Goal: Task Accomplishment & Management: Complete application form

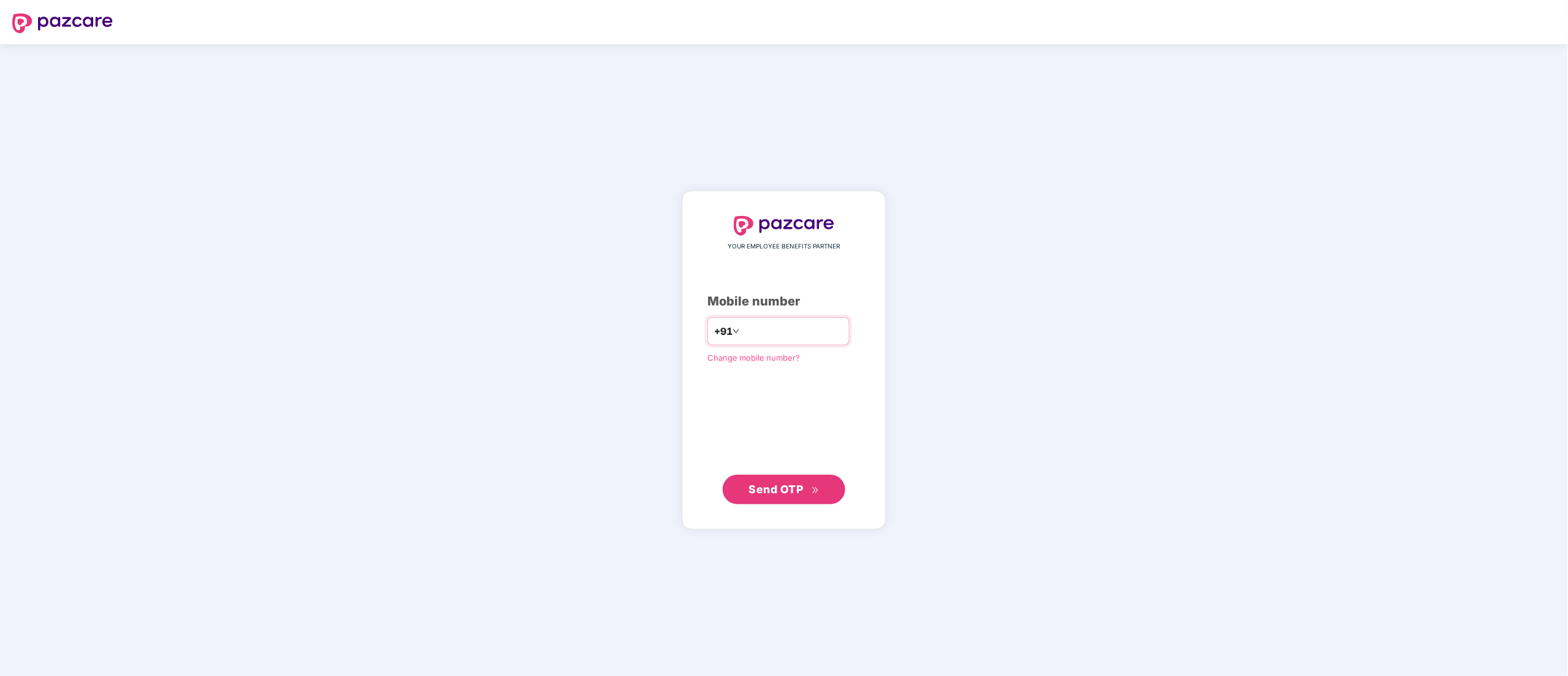
click at [800, 329] on input "number" at bounding box center [792, 331] width 101 height 19
type input "**********"
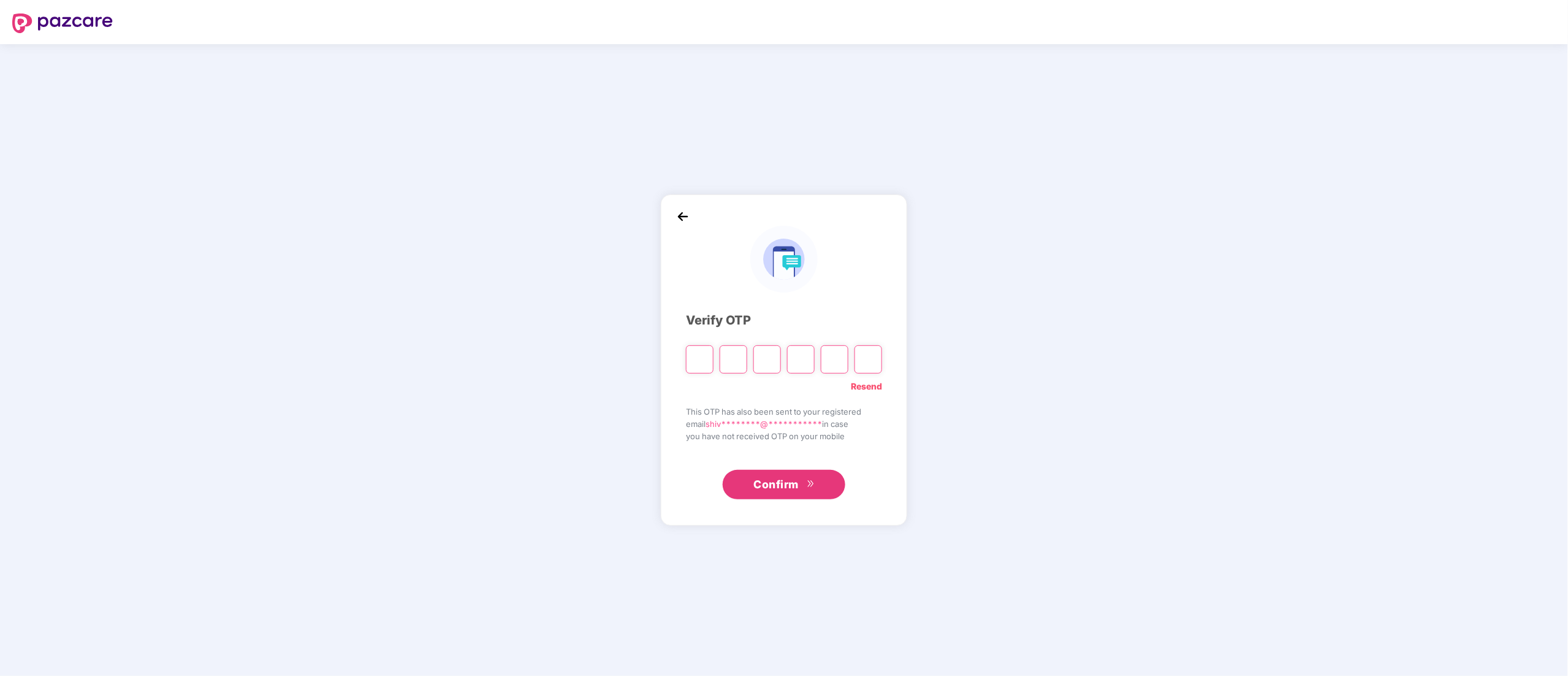
type input "*"
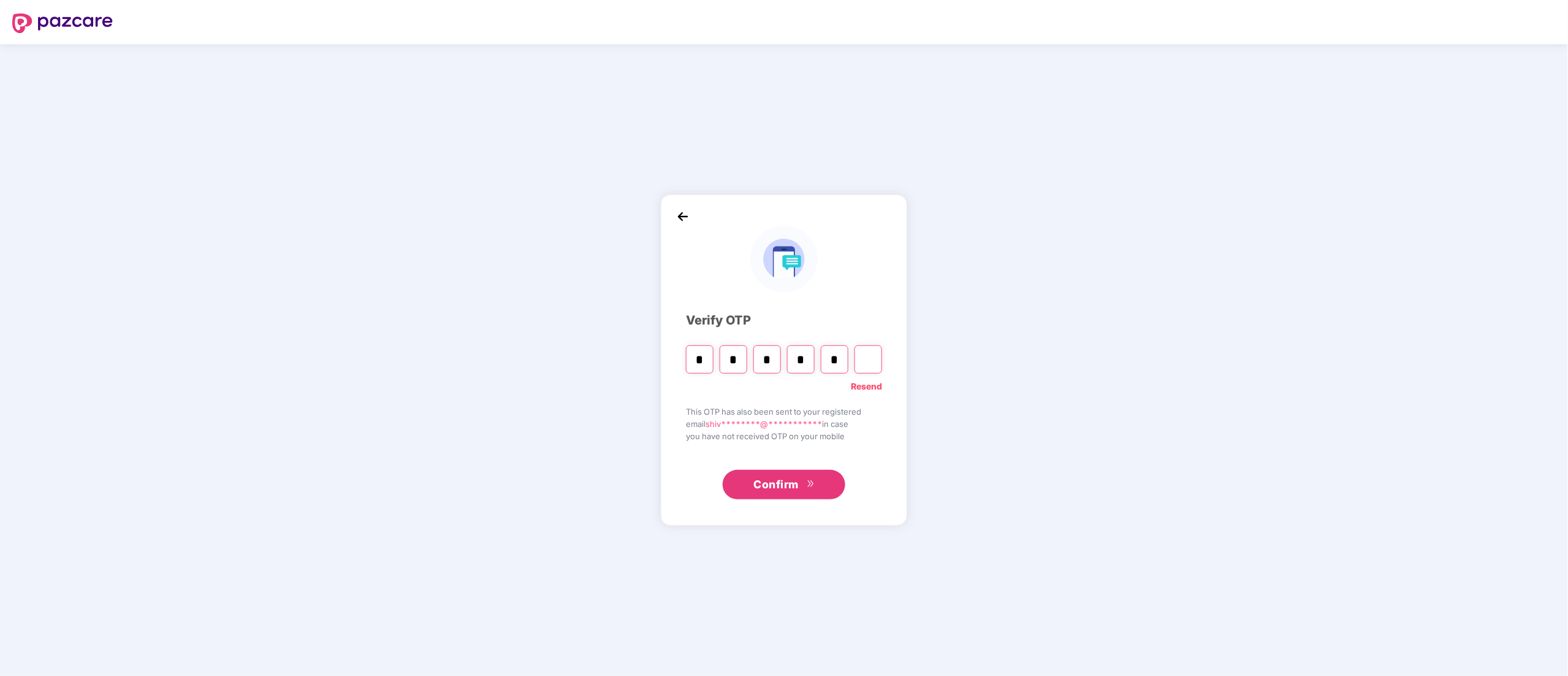
type input "*"
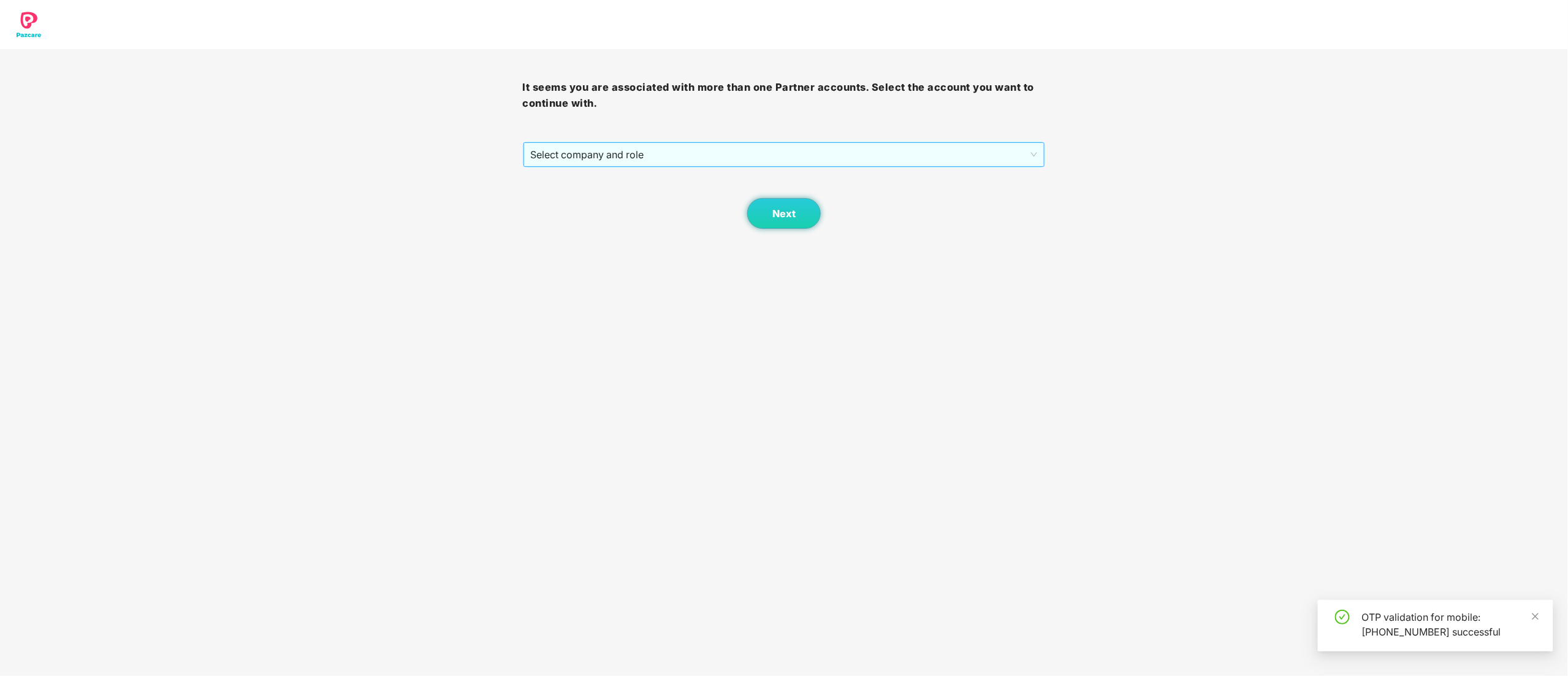
click at [572, 144] on span "Select company and role" at bounding box center [784, 155] width 507 height 23
click at [590, 195] on div "Pazcare - CUSTOMER_SUCCESS" at bounding box center [784, 198] width 508 height 14
click at [768, 216] on button "Next" at bounding box center [784, 213] width 73 height 31
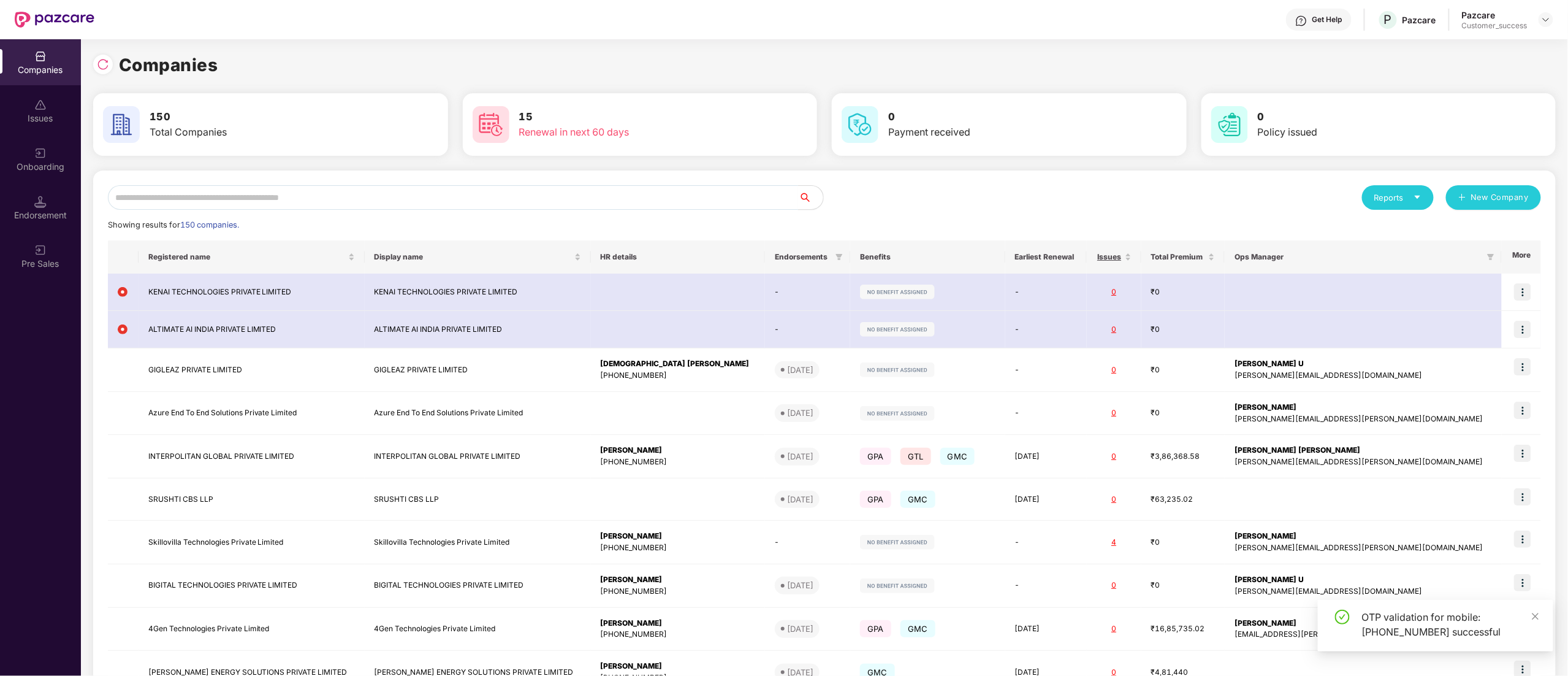
click at [185, 183] on div "Reports New Company Showing results for 150 companies. Registered name Display …" at bounding box center [825, 462] width 1462 height 583
click at [184, 193] on input "text" at bounding box center [453, 197] width 691 height 24
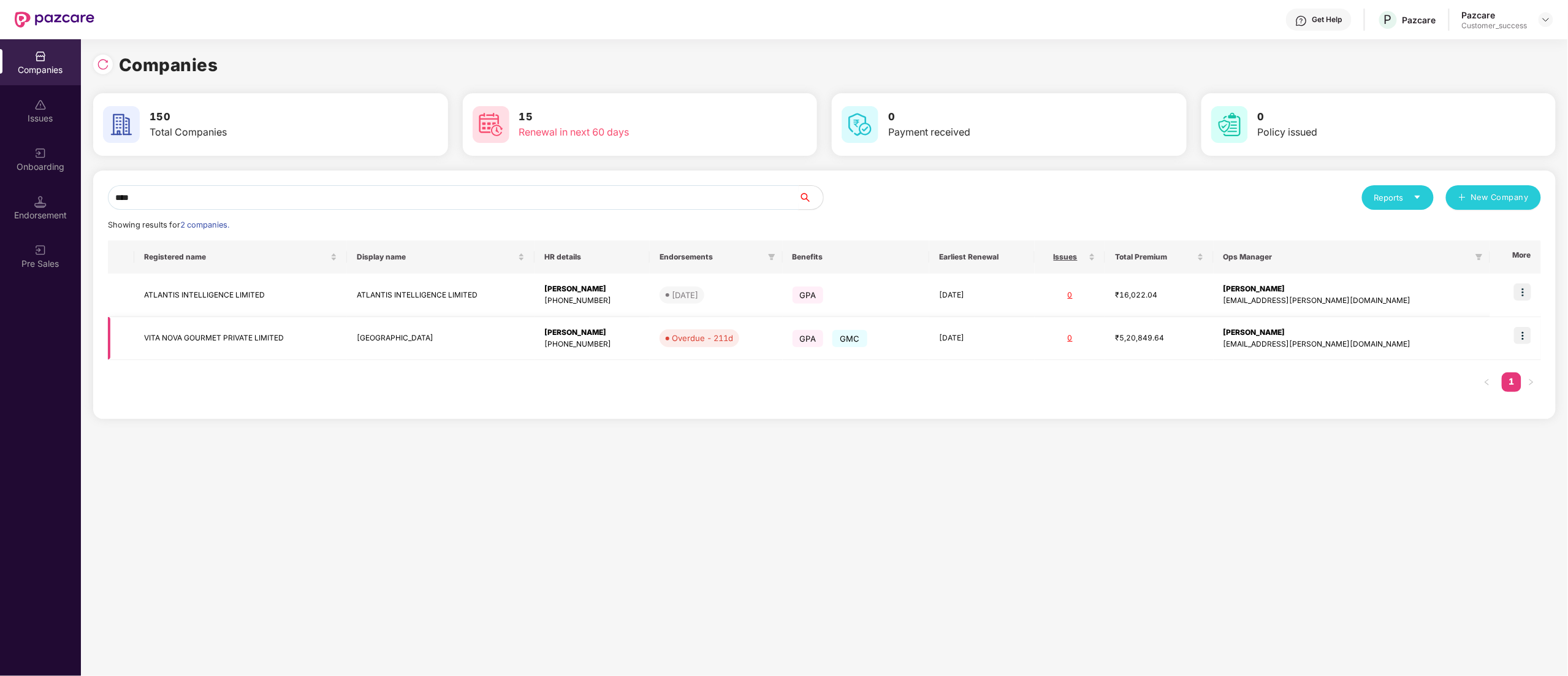
type input "****"
click at [1531, 334] on img at bounding box center [1523, 335] width 17 height 17
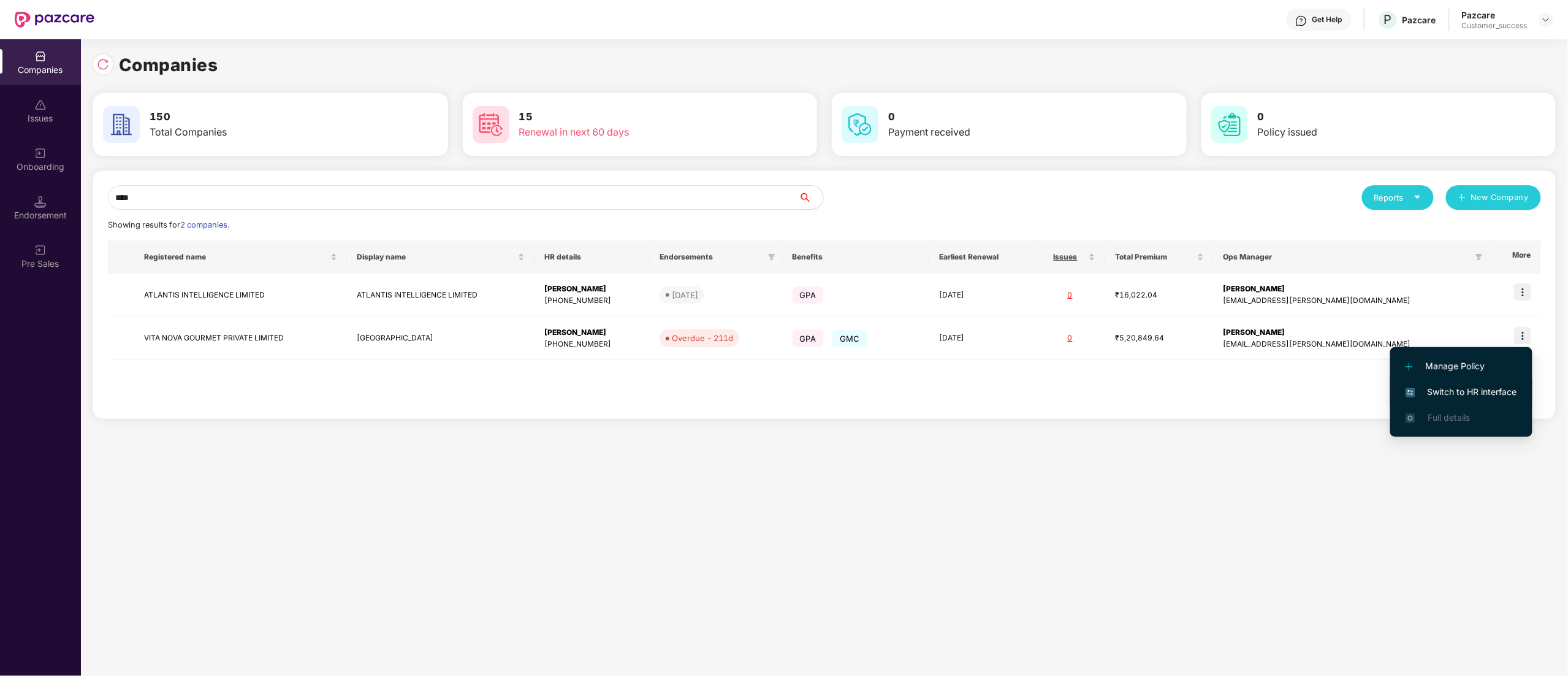
click at [1506, 389] on span "Switch to HR interface" at bounding box center [1461, 391] width 111 height 14
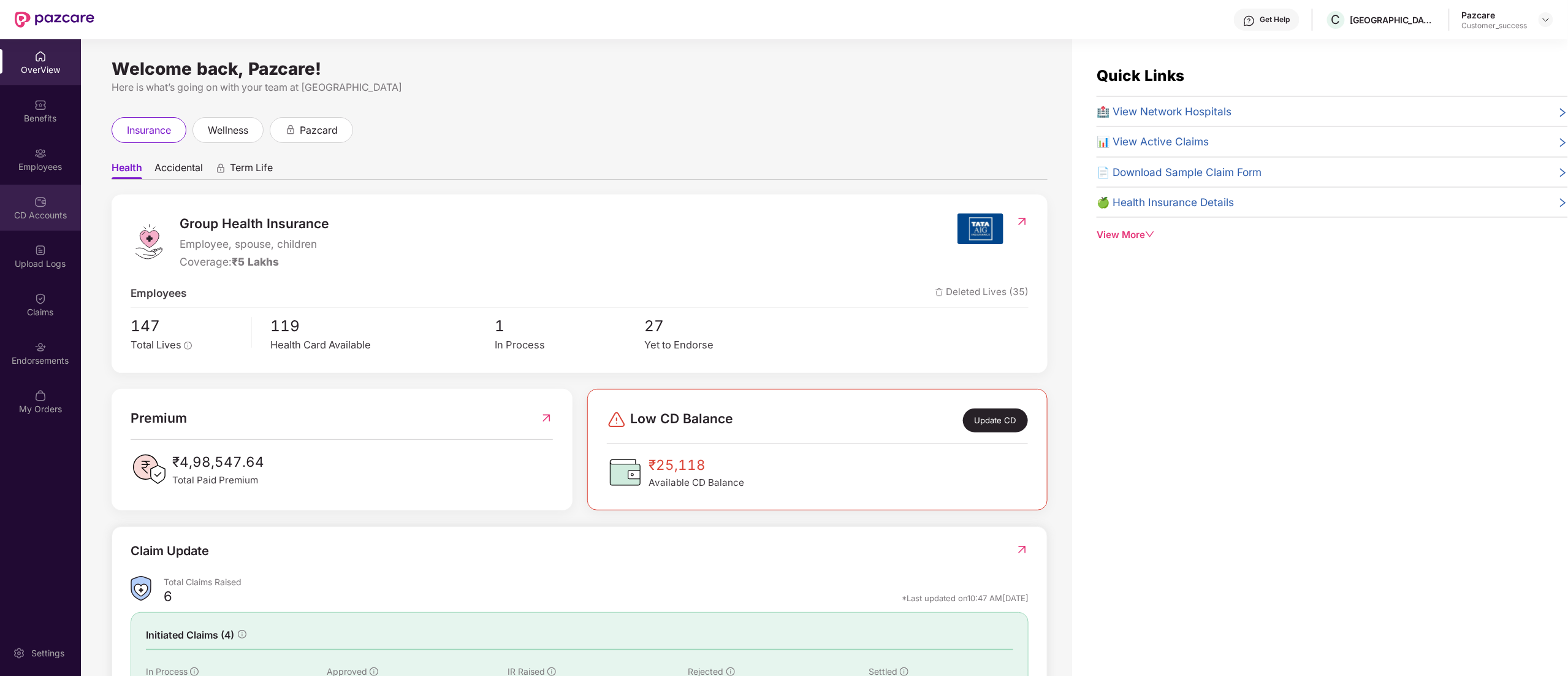
click at [35, 219] on div "CD Accounts" at bounding box center [40, 215] width 81 height 12
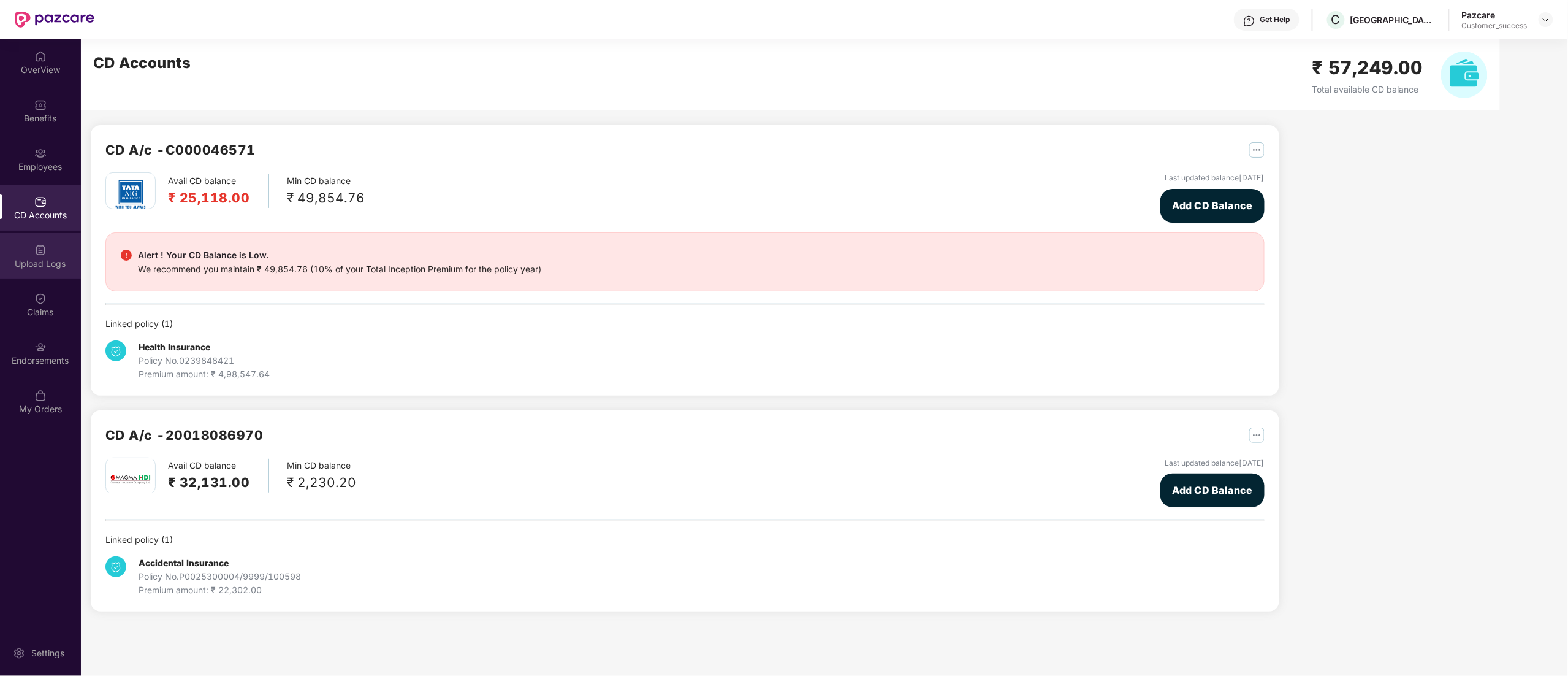
click at [35, 260] on div "Upload Logs" at bounding box center [40, 263] width 81 height 12
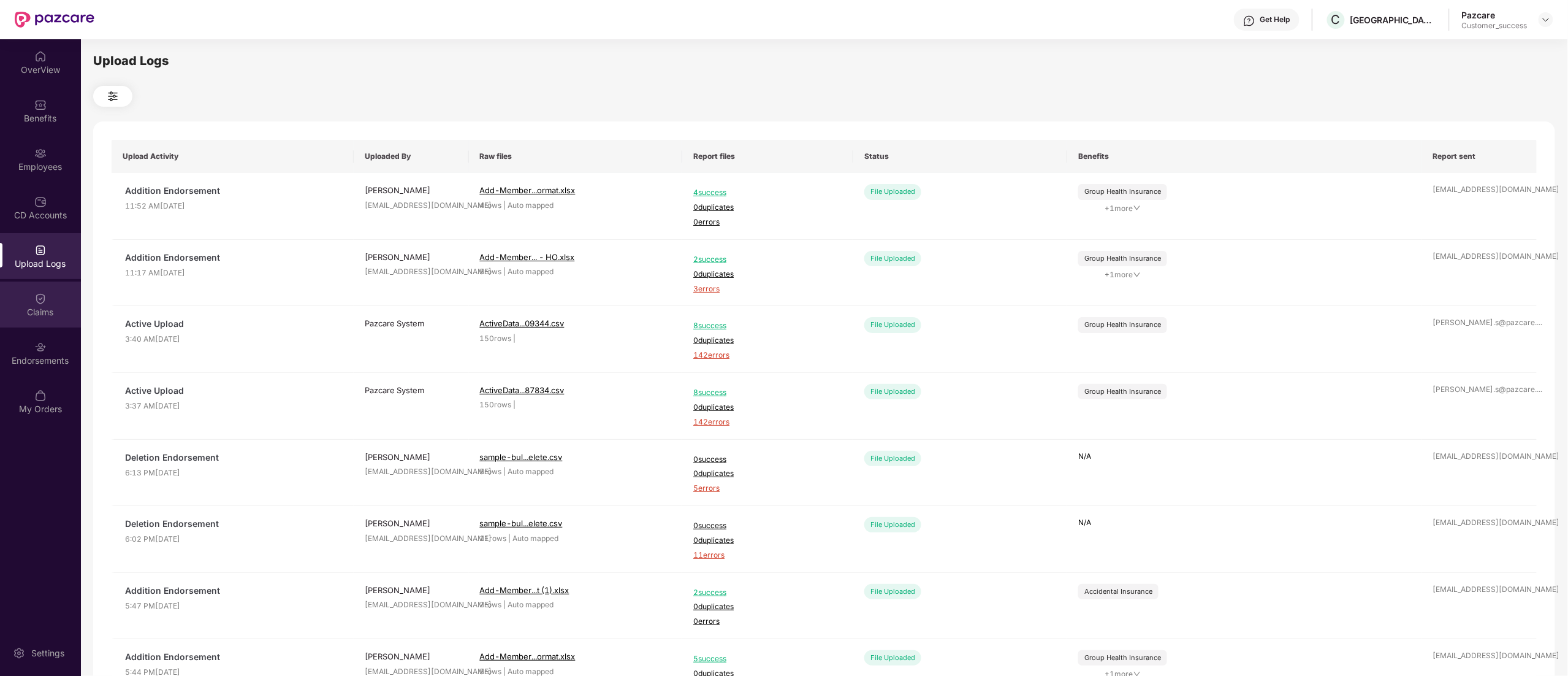
click at [37, 310] on div "Claims" at bounding box center [40, 311] width 81 height 12
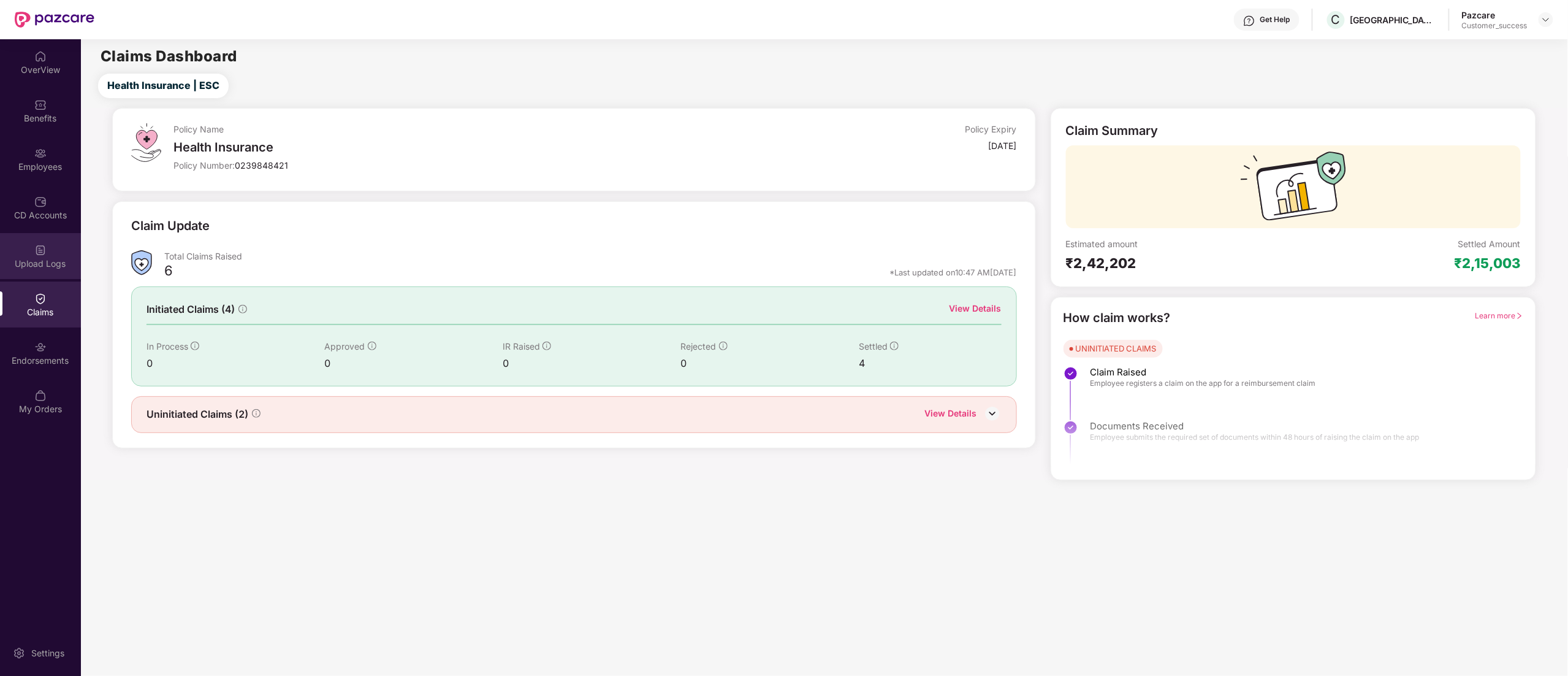
click at [35, 262] on div "Upload Logs" at bounding box center [40, 263] width 81 height 12
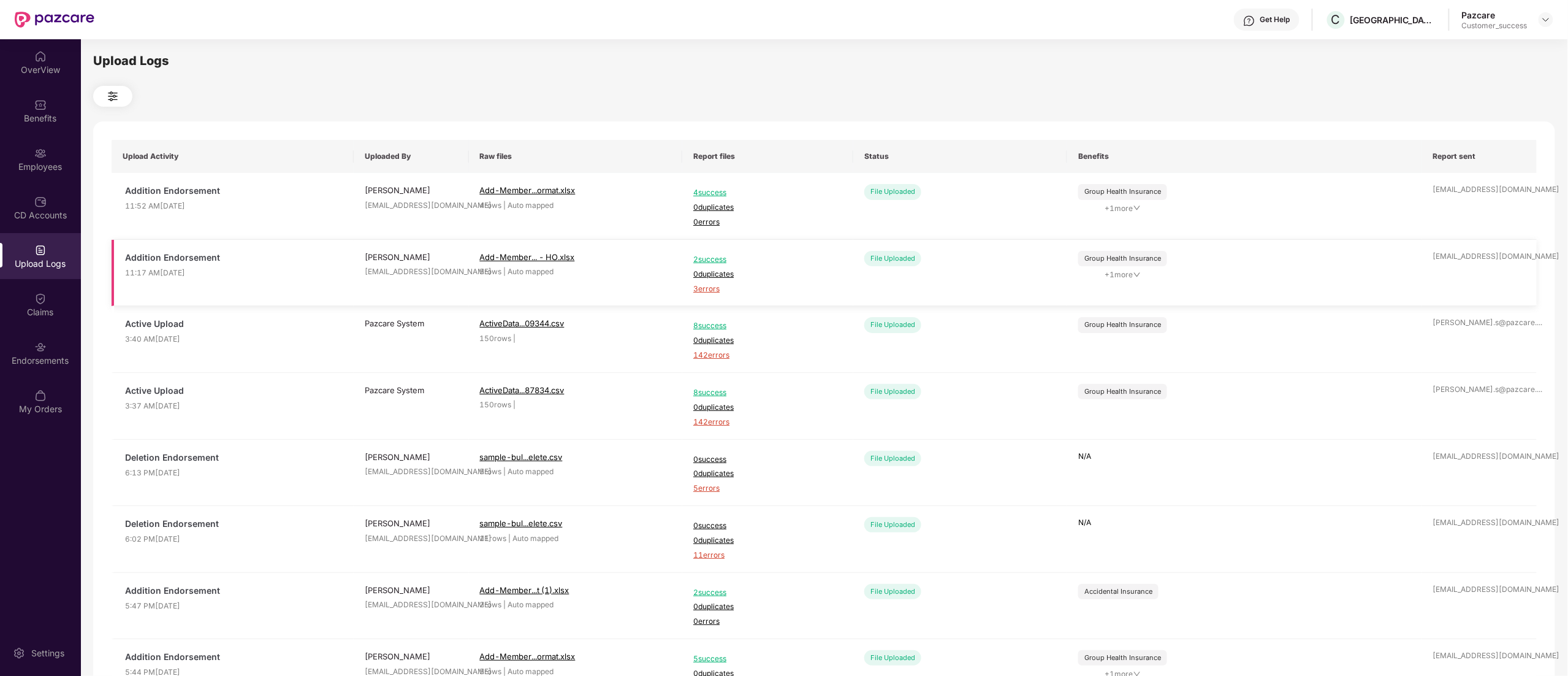
click at [701, 293] on span "3 errors" at bounding box center [767, 289] width 149 height 12
click at [28, 152] on div "Employees" at bounding box center [40, 159] width 81 height 46
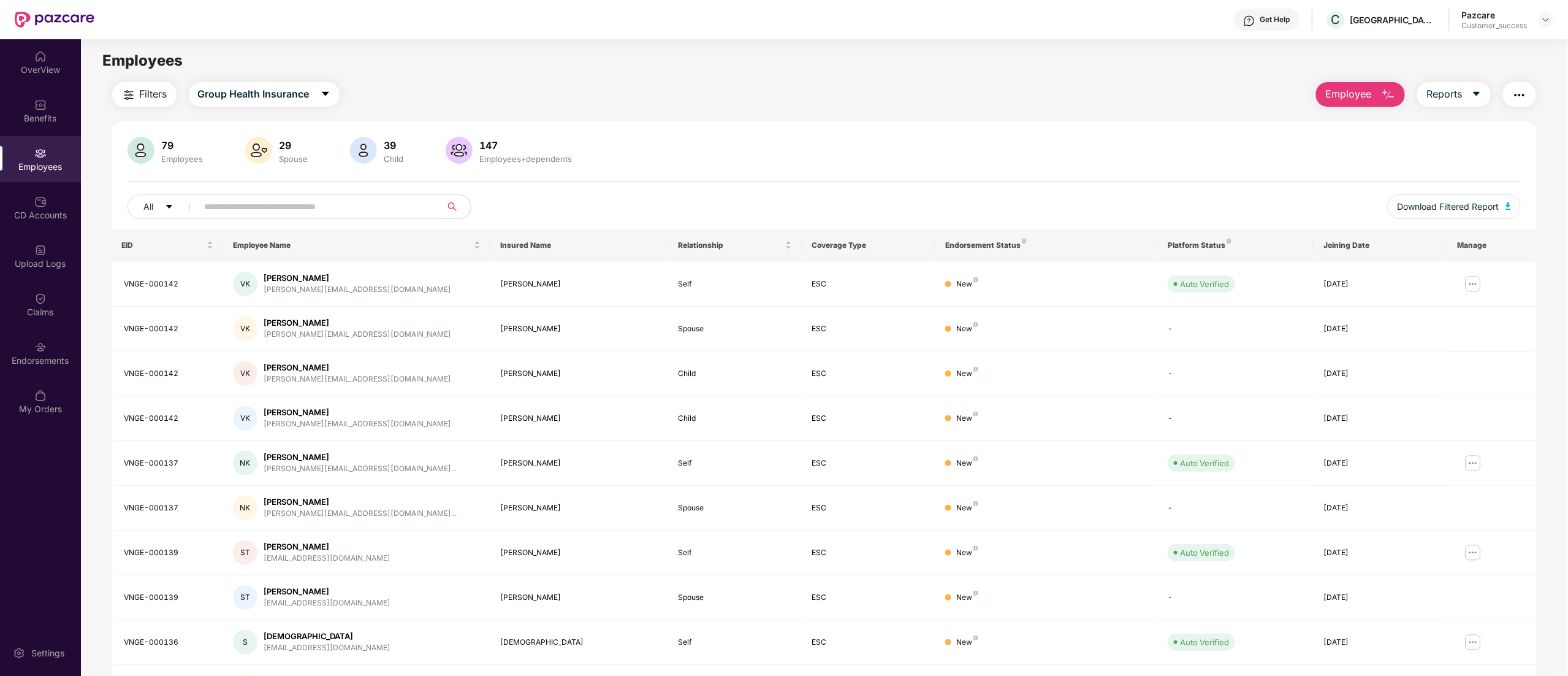
drag, startPoint x: 1360, startPoint y: 88, endPoint x: 1362, endPoint y: 94, distance: 6.3
click at [1360, 89] on span "Employee" at bounding box center [1348, 93] width 46 height 15
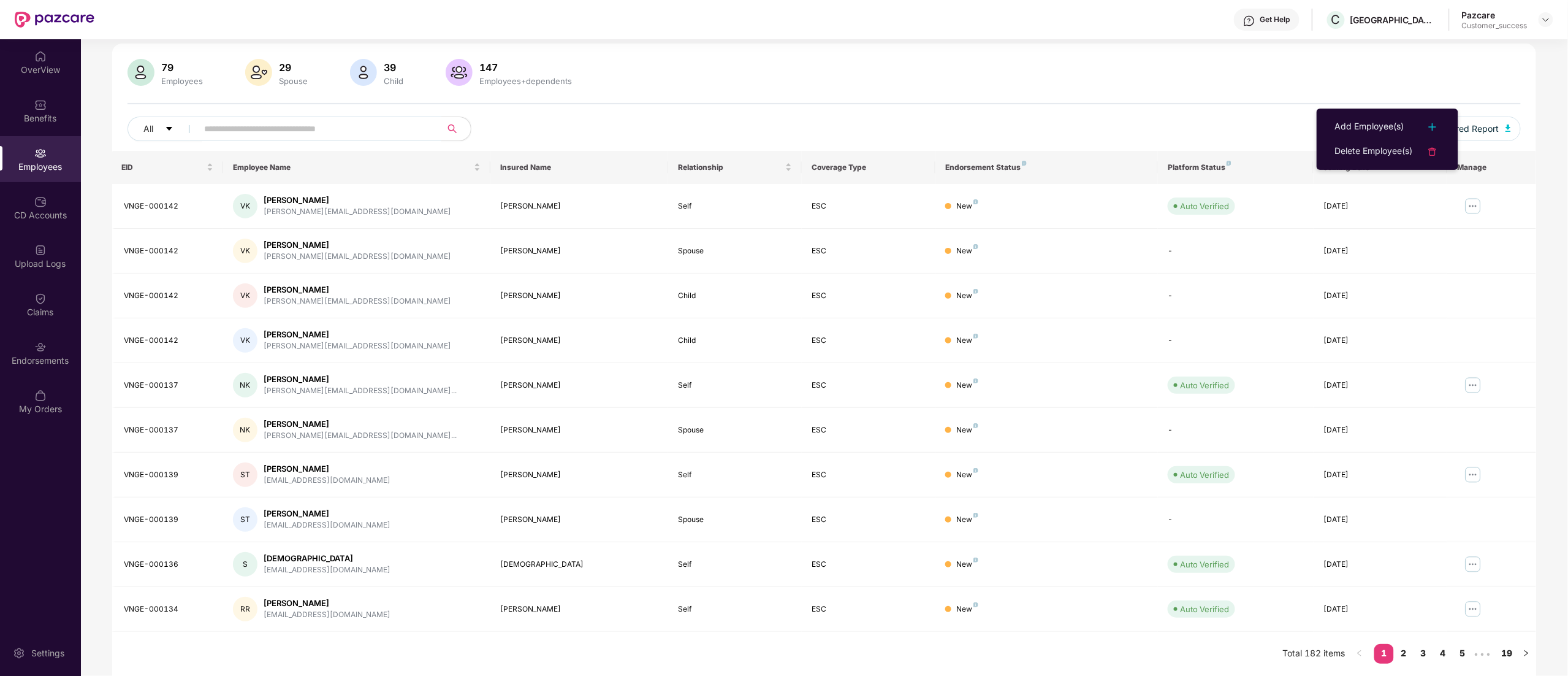
click at [326, 120] on input "text" at bounding box center [315, 129] width 220 height 19
paste input "**********"
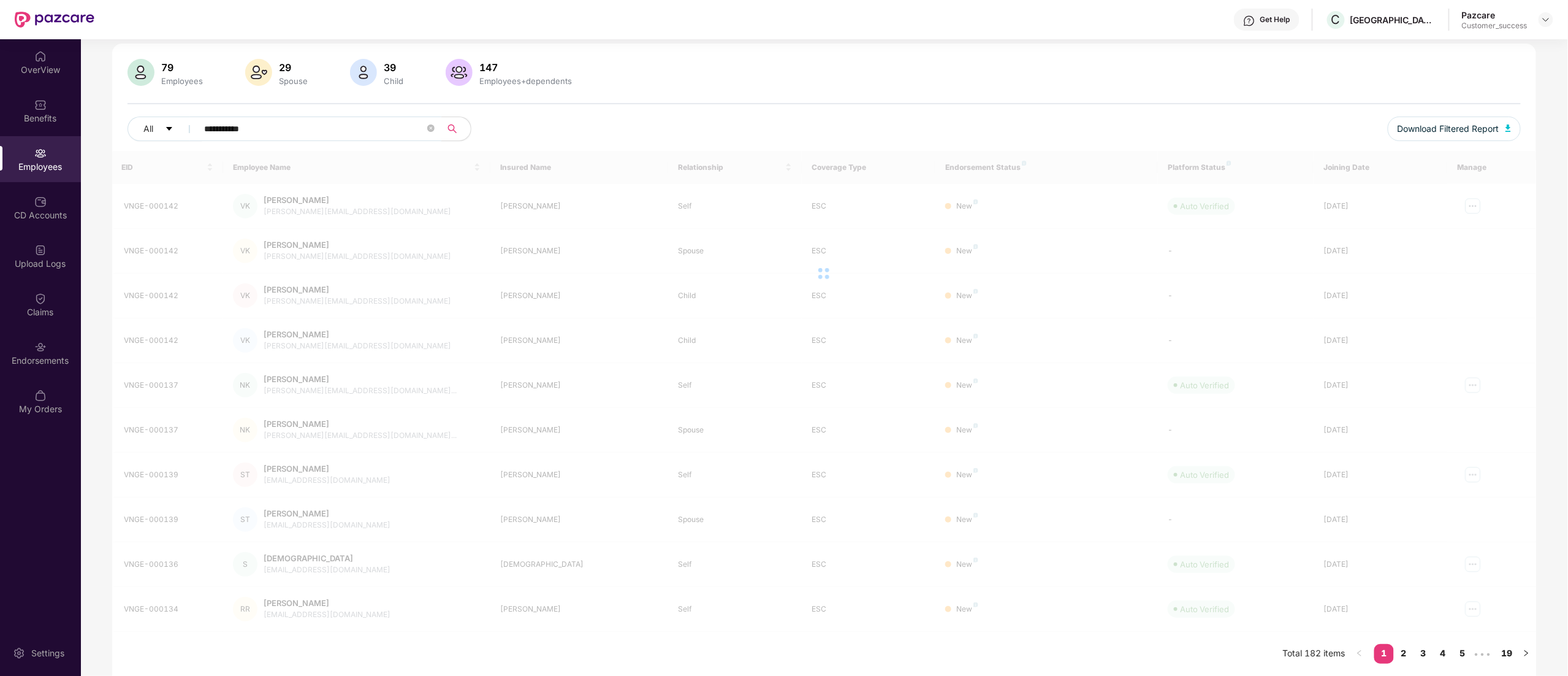
scroll to position [40, 0]
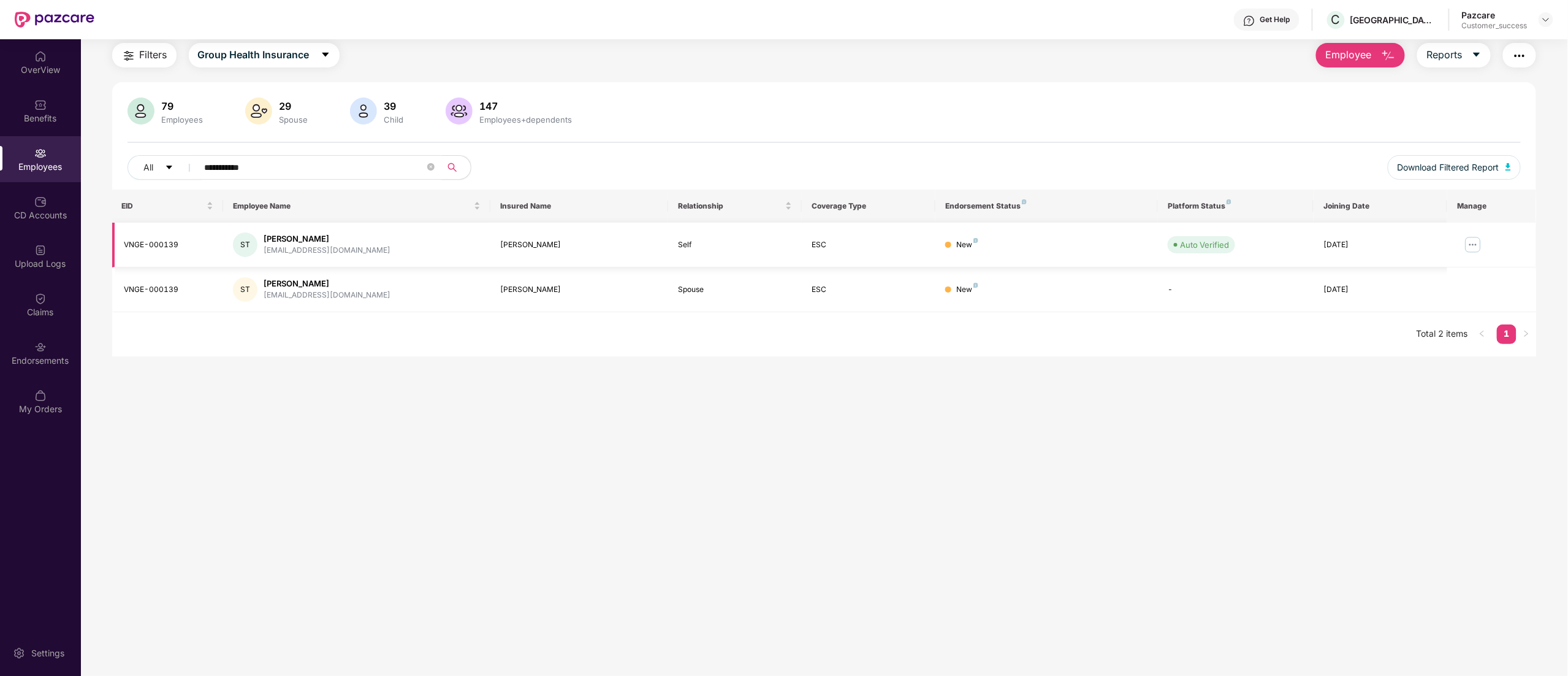
type input "**********"
click at [1477, 247] on img at bounding box center [1472, 245] width 19 height 19
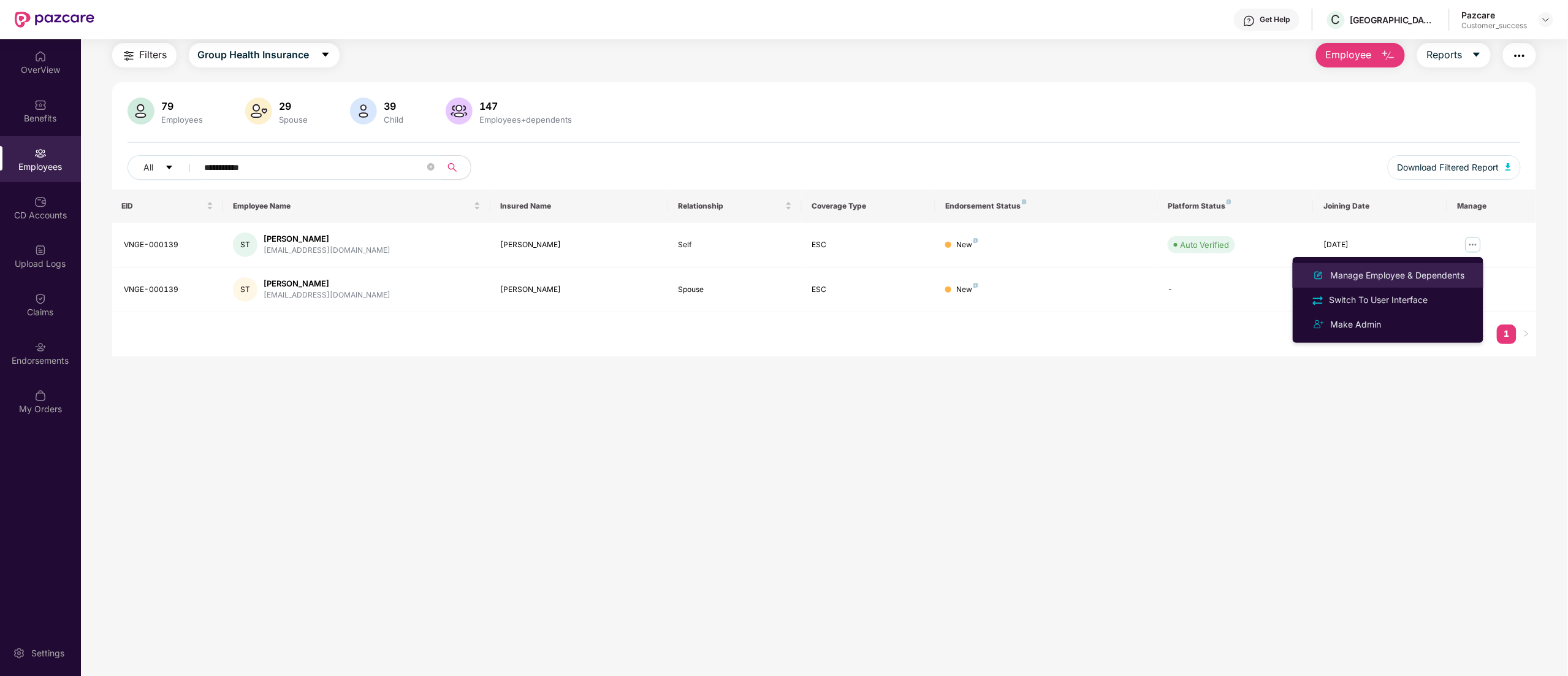
click at [1352, 269] on div "Manage Employee & Dependents" at bounding box center [1398, 275] width 139 height 14
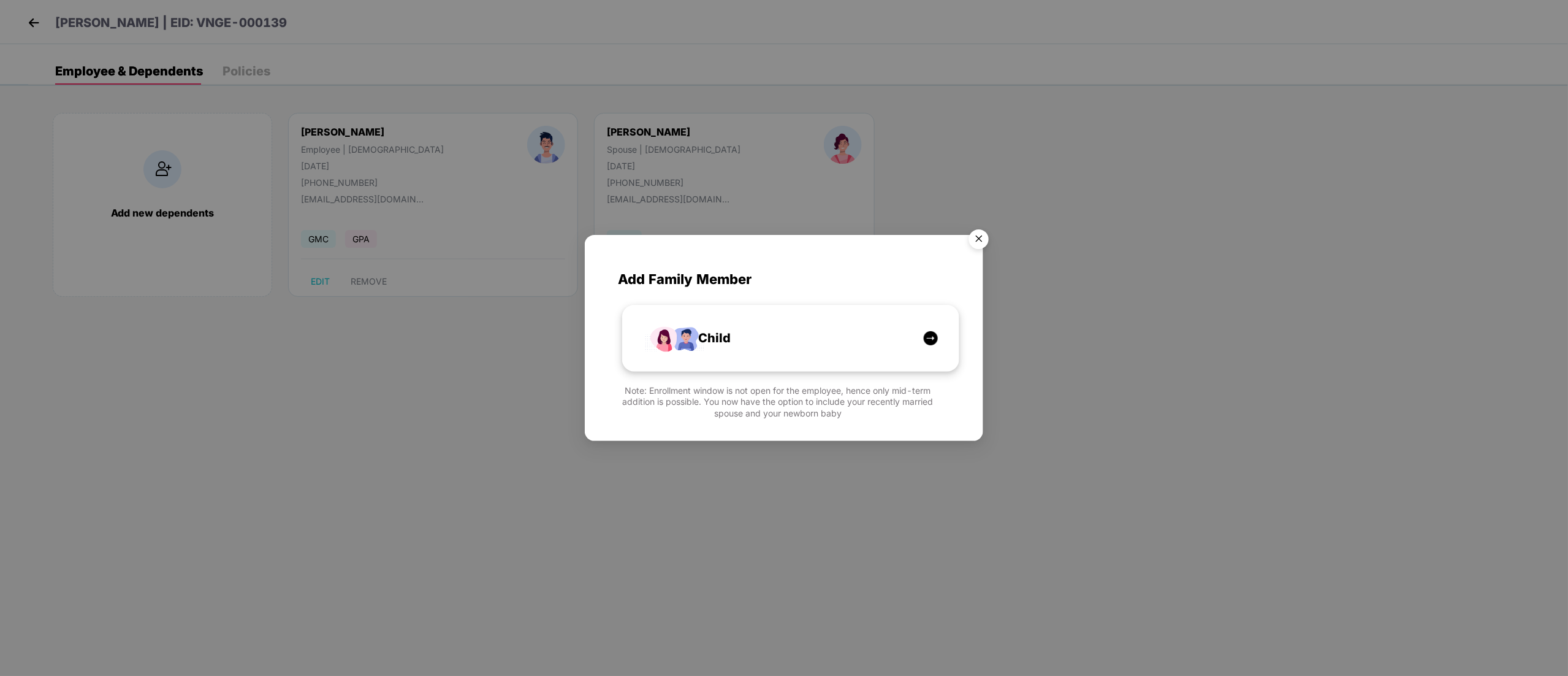
click at [825, 338] on div "Child" at bounding box center [797, 338] width 252 height 19
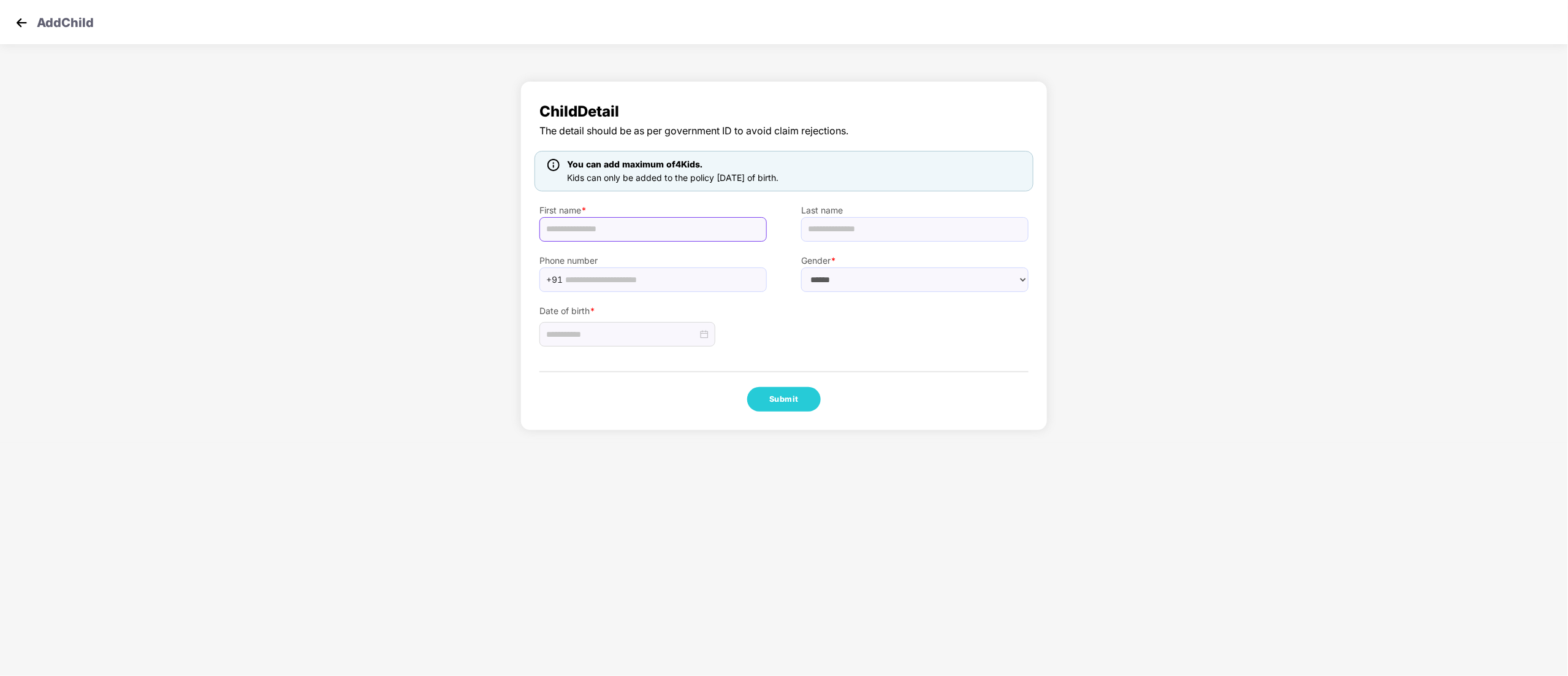
click at [570, 237] on input "text" at bounding box center [653, 229] width 227 height 24
paste input "**********"
type input "**********"
click at [885, 282] on select "****** **** ******" at bounding box center [914, 280] width 227 height 24
select select "****"
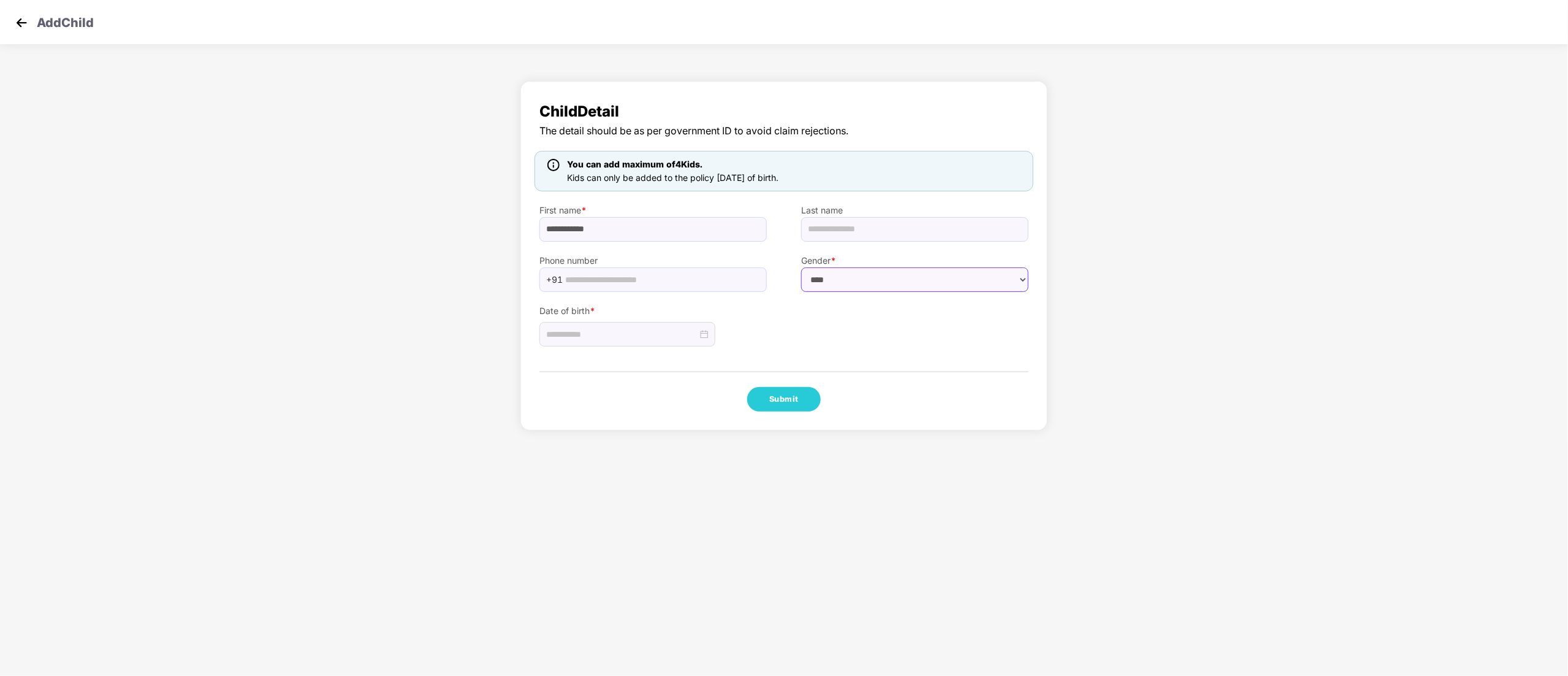
click at [801, 268] on select "****** **** ******" at bounding box center [914, 280] width 227 height 24
click at [603, 332] on input at bounding box center [622, 334] width 152 height 14
click at [625, 360] on button "2025" at bounding box center [636, 362] width 22 height 24
click at [551, 360] on span "button" at bounding box center [551, 362] width 6 height 6
click at [599, 429] on table "2009 2010 2011 2012 2013 2014 2015 2016 2017 2018 2019 2020" at bounding box center [625, 455] width 162 height 162
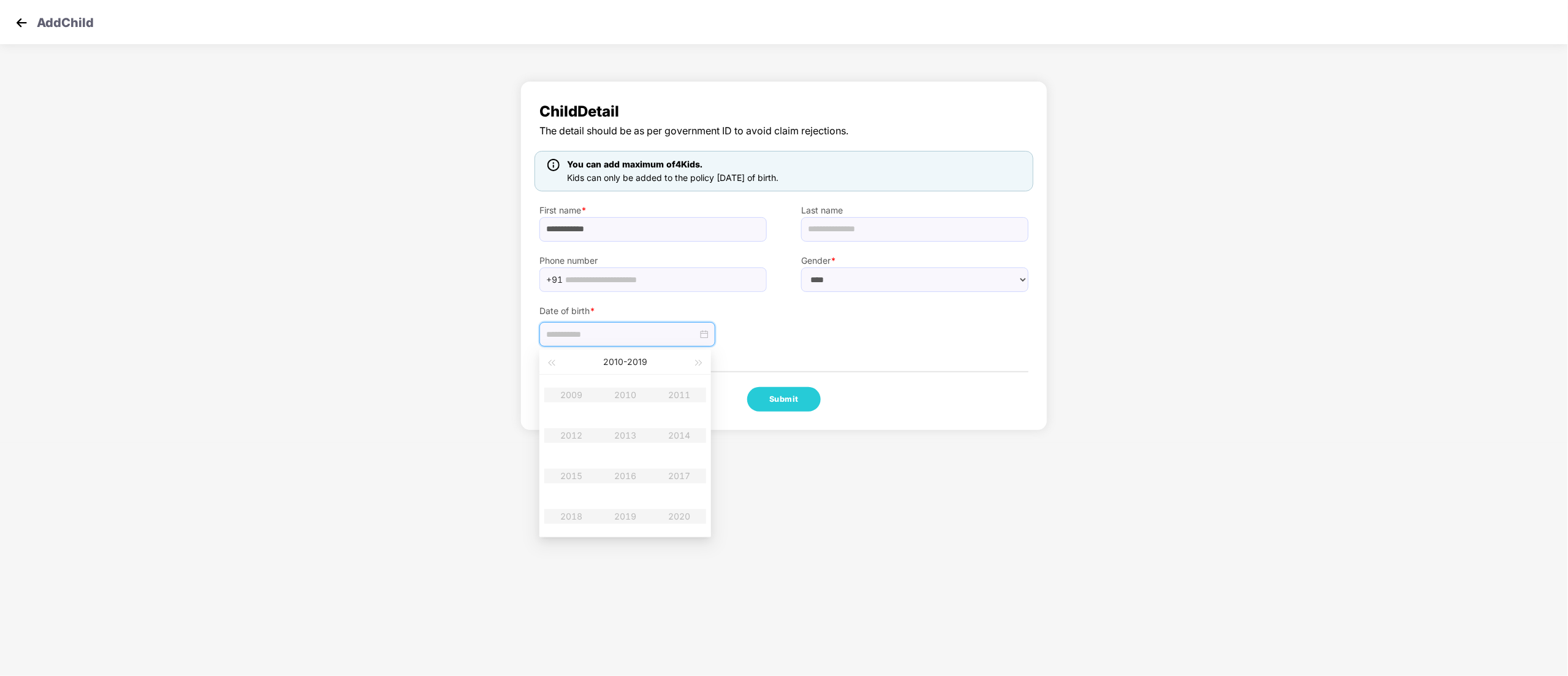
click at [605, 428] on table "2009 2010 2011 2012 2013 2014 2015 2016 2017 2018 2019 2020" at bounding box center [625, 455] width 162 height 162
click at [699, 362] on span "button" at bounding box center [699, 362] width 6 height 6
type input "**********"
click at [570, 476] on div "2025" at bounding box center [571, 475] width 37 height 14
type input "**********"
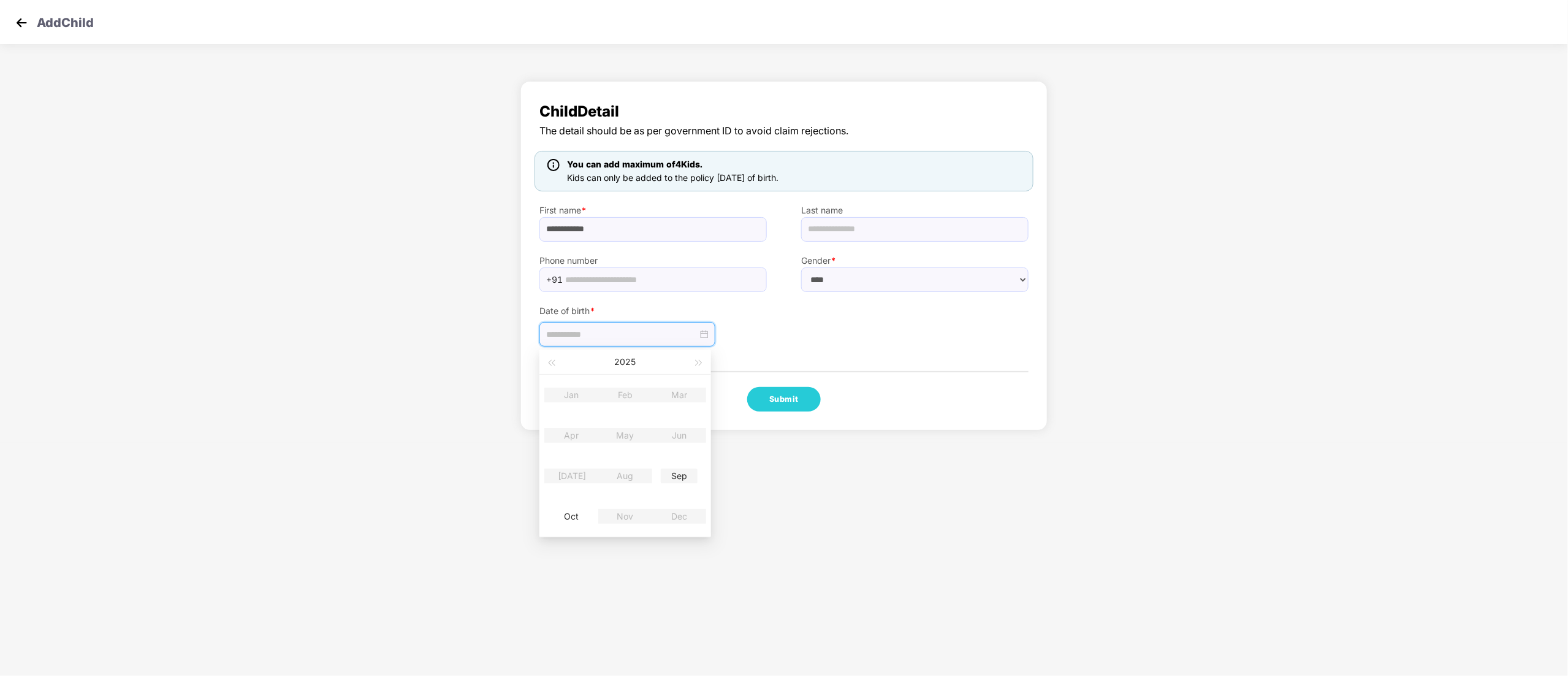
click at [679, 472] on div "Sep" at bounding box center [679, 475] width 37 height 14
type input "**********"
click at [587, 443] on div "15" at bounding box center [579, 445] width 14 height 14
click at [783, 411] on button "Submit" at bounding box center [784, 399] width 73 height 24
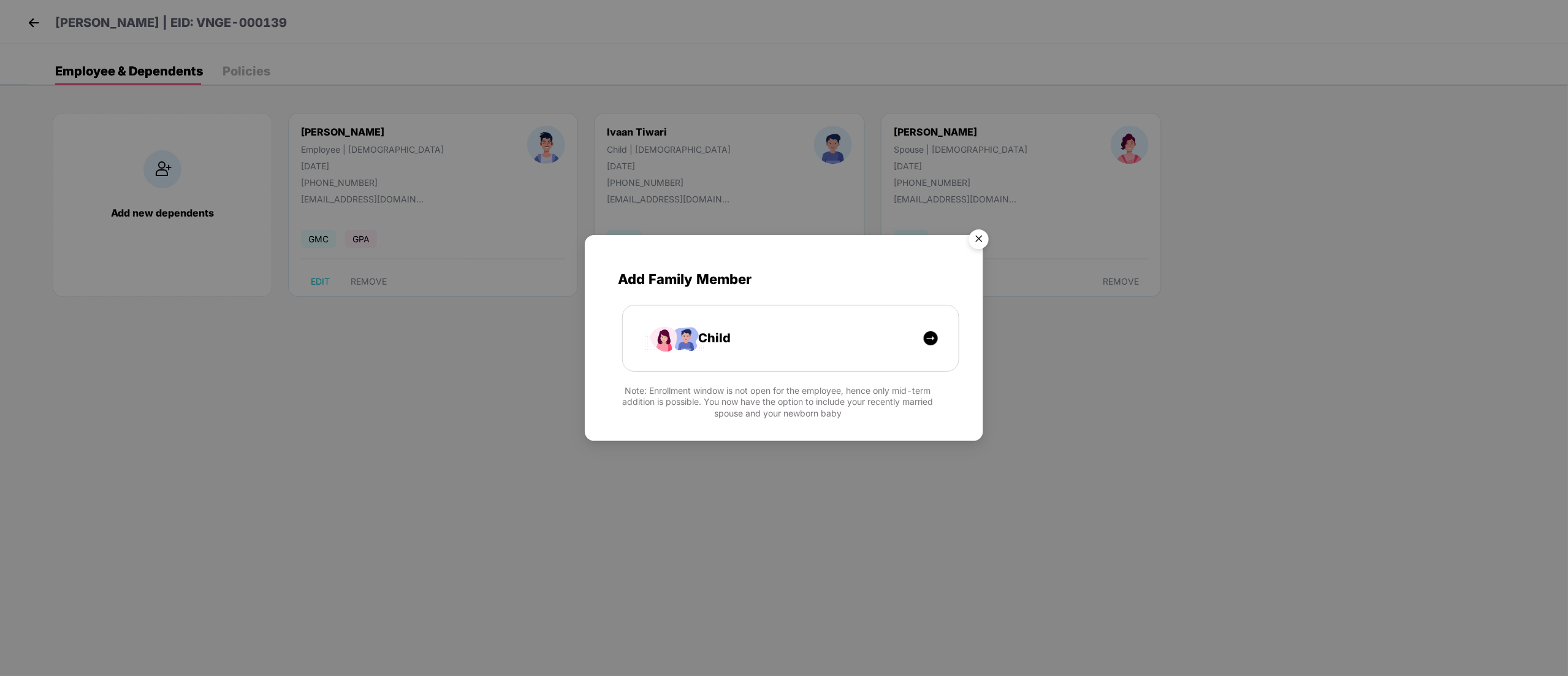
click at [979, 238] on img "Close" at bounding box center [979, 241] width 35 height 35
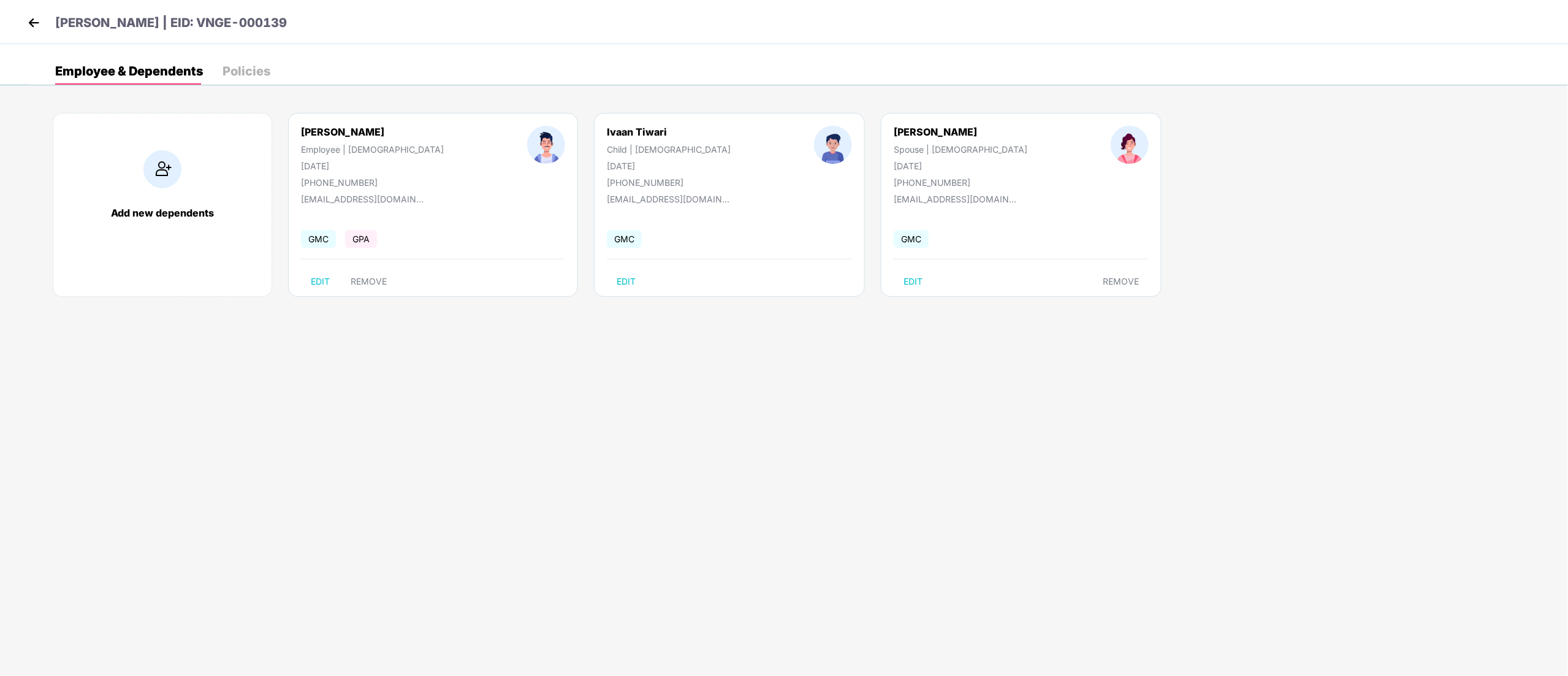
drag, startPoint x: 211, startPoint y: 21, endPoint x: 330, endPoint y: 29, distance: 119.3
click at [330, 29] on div "[PERSON_NAME] | EID: VNGE-000139" at bounding box center [784, 22] width 1568 height 44
copy p "VNGE-000139"
click at [318, 200] on div "[EMAIL_ADDRESS][DOMAIN_NAME]" at bounding box center [362, 198] width 123 height 10
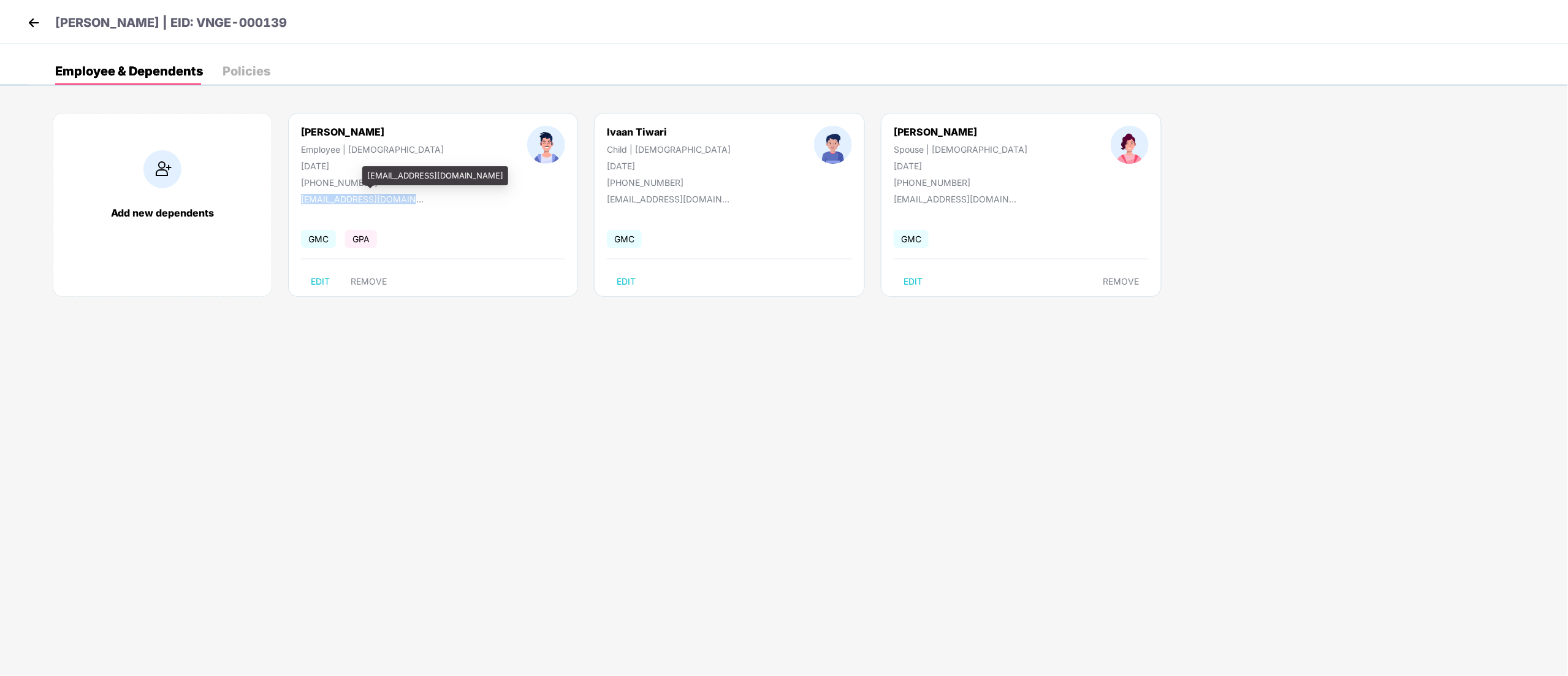
click at [318, 200] on div "[EMAIL_ADDRESS][DOMAIN_NAME]" at bounding box center [362, 198] width 123 height 10
copy div "[EMAIL_ADDRESS][DOMAIN_NAME]"
click at [881, 124] on div "[PERSON_NAME] Spouse | [DEMOGRAPHIC_DATA] [DATE] [PHONE_NUMBER] [EMAIL_ADDRESS]…" at bounding box center [1021, 205] width 280 height 184
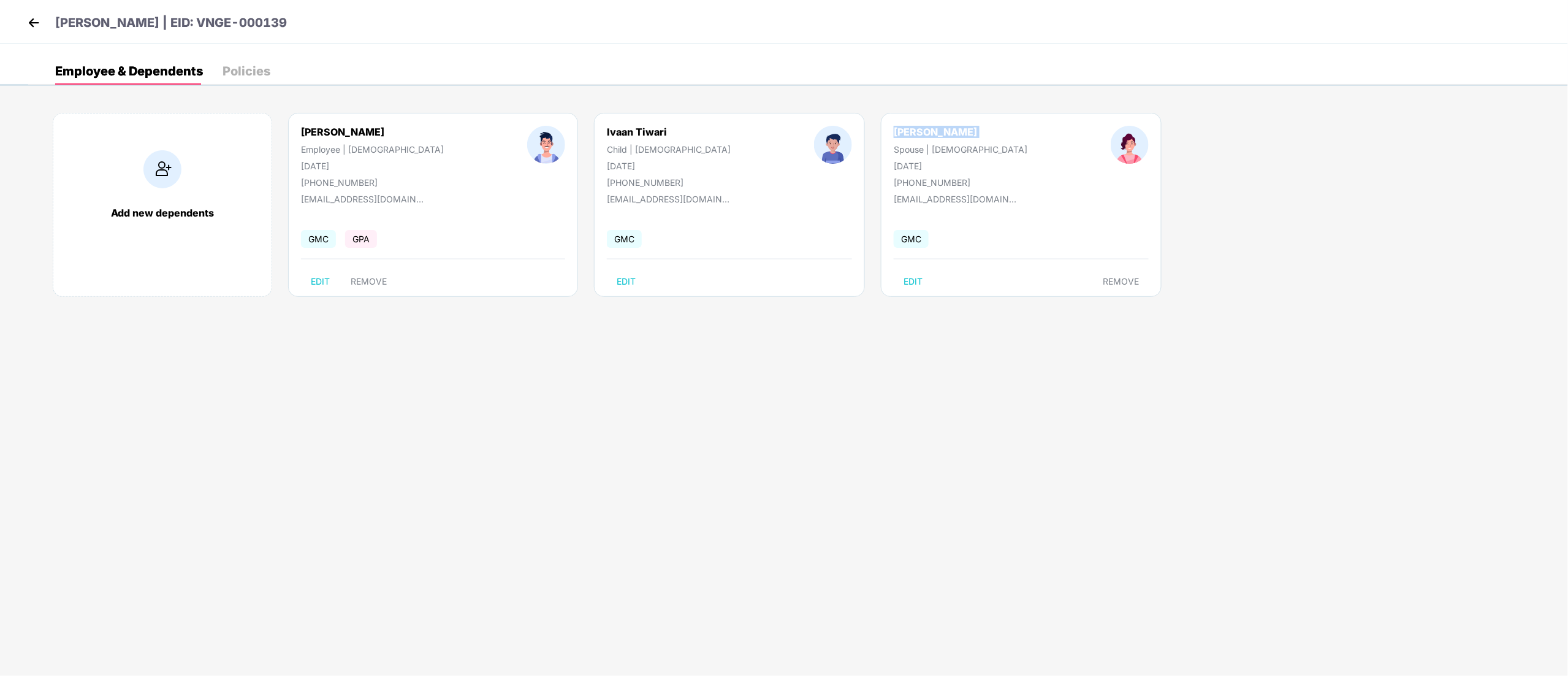
copy div "[PERSON_NAME]"
drag, startPoint x: 22, startPoint y: 23, endPoint x: 29, endPoint y: 26, distance: 7.6
click at [23, 23] on div "[PERSON_NAME] | EID: VNGE-000139" at bounding box center [784, 22] width 1568 height 44
click at [35, 26] on img at bounding box center [34, 23] width 19 height 19
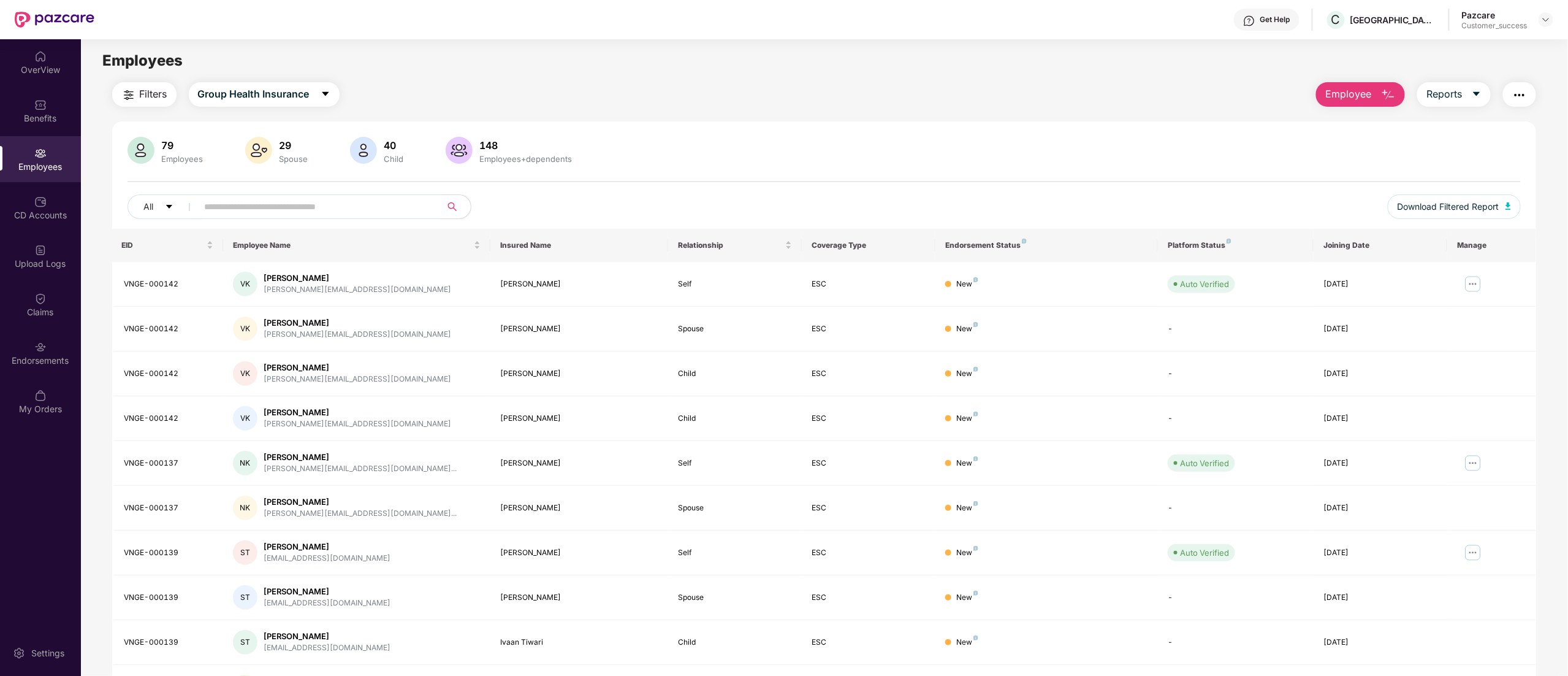
click at [1555, 14] on header "Get Help C COFFEE ISLAND Pazcare Customer_success" at bounding box center [784, 19] width 1568 height 40
click at [1551, 19] on div at bounding box center [1546, 19] width 14 height 14
click at [1453, 56] on div "Switch to partner view" at bounding box center [1488, 48] width 160 height 24
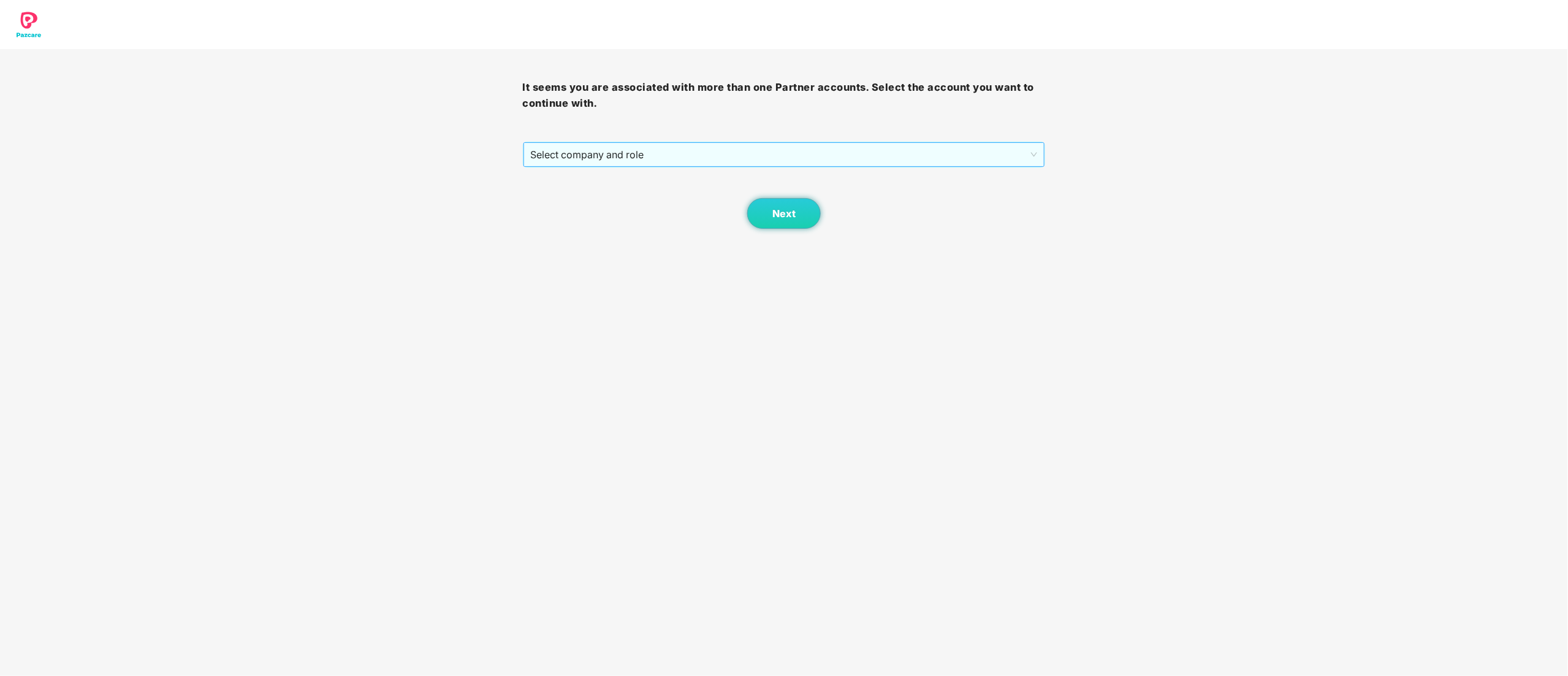
click at [615, 160] on span "Select company and role" at bounding box center [784, 155] width 507 height 23
click at [600, 196] on div "Pazcare - CUSTOMER_SUCCESS" at bounding box center [784, 198] width 508 height 14
click at [775, 216] on span "Next" at bounding box center [784, 214] width 23 height 12
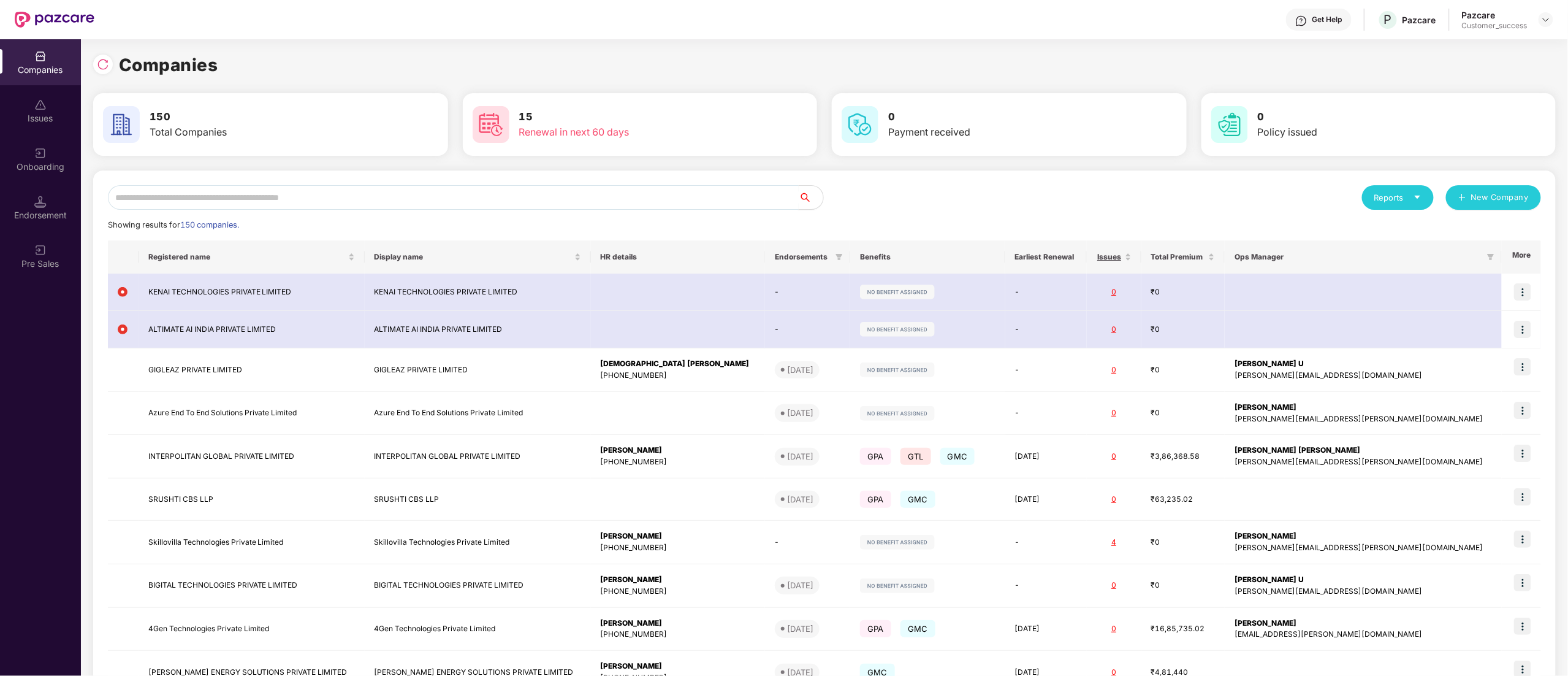
click at [147, 201] on input "text" at bounding box center [453, 197] width 691 height 24
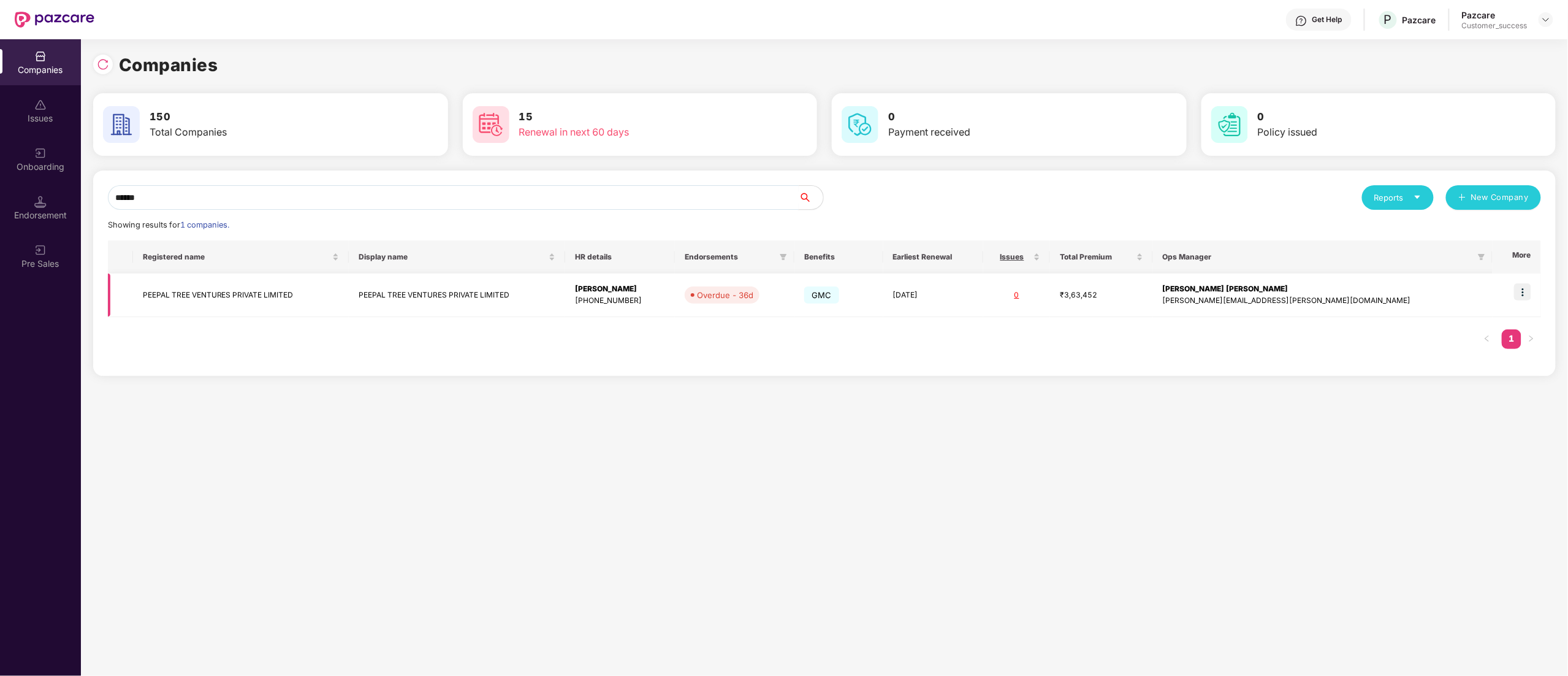
type input "******"
click at [186, 301] on td "PEEPAL TREE VENTURES PRIVATE LIMITED" at bounding box center [241, 295] width 216 height 44
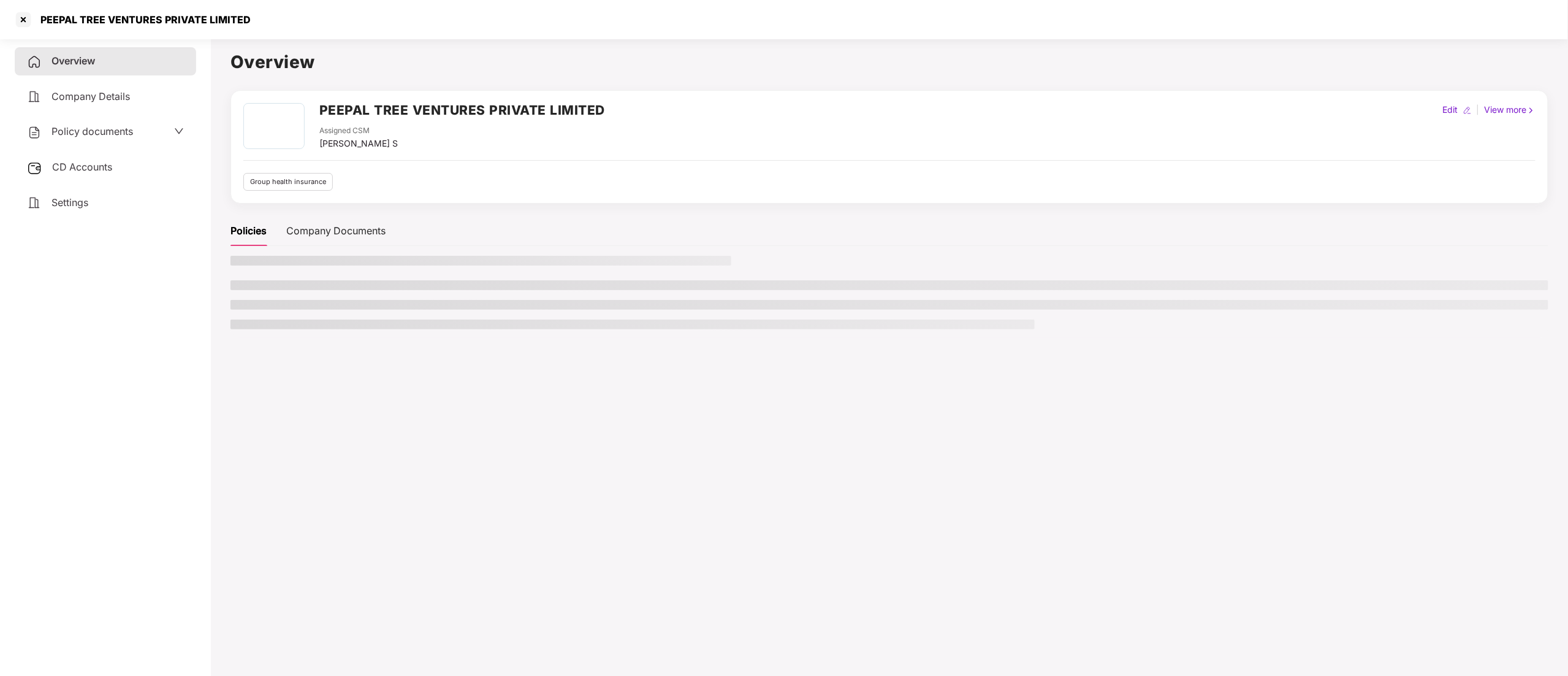
click at [68, 170] on span "CD Accounts" at bounding box center [82, 166] width 60 height 12
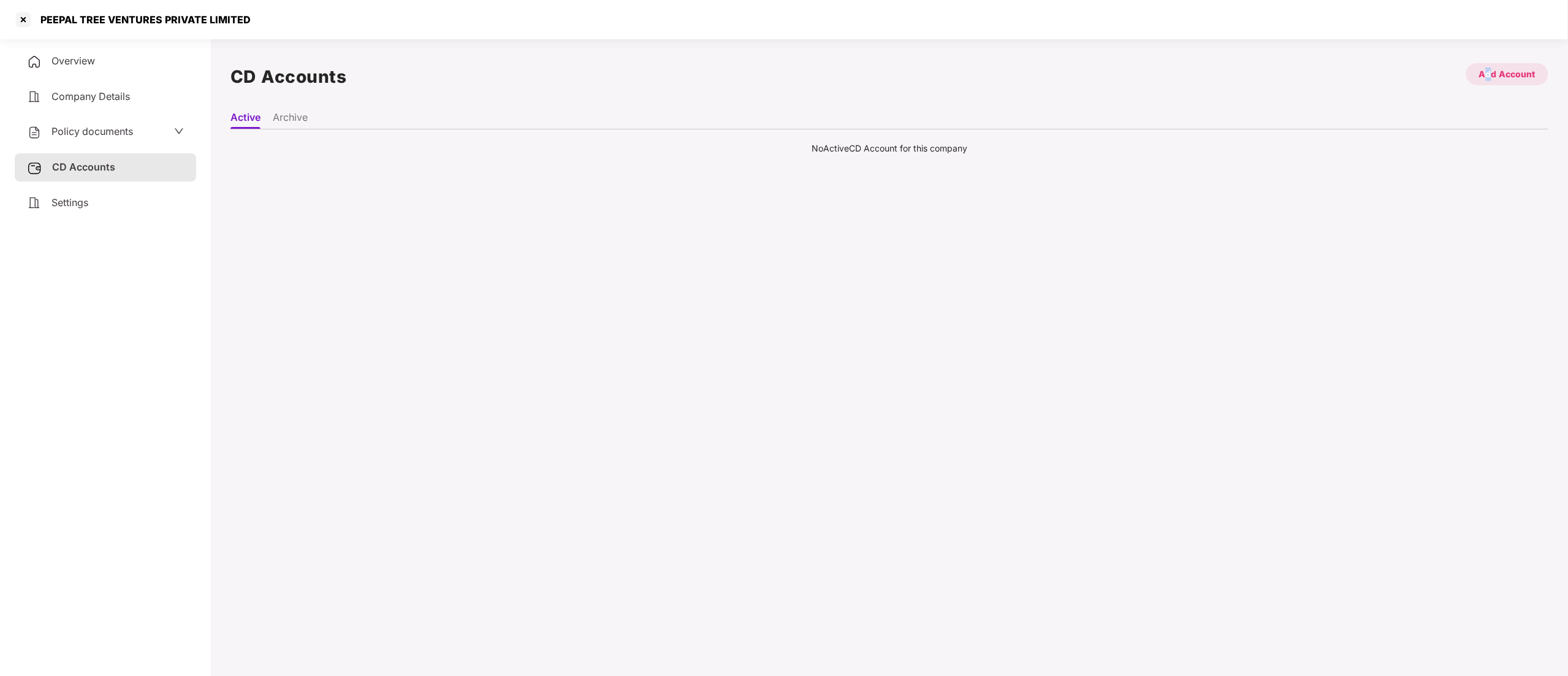
click at [1490, 71] on div "Add Account" at bounding box center [1507, 74] width 56 height 14
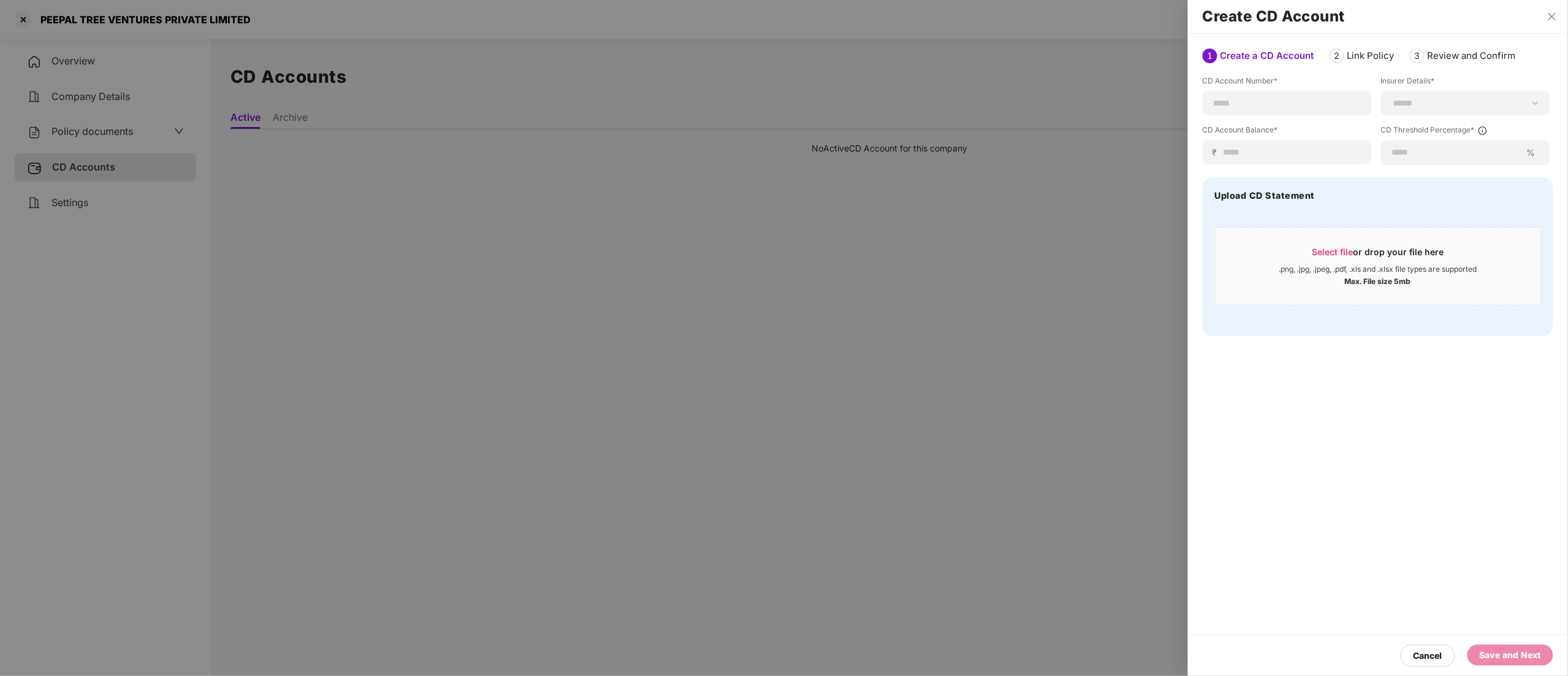
click at [1242, 124] on div "**********" at bounding box center [1378, 120] width 351 height 89
click at [1238, 110] on div at bounding box center [1287, 103] width 169 height 24
click at [1238, 102] on input at bounding box center [1287, 104] width 148 height 13
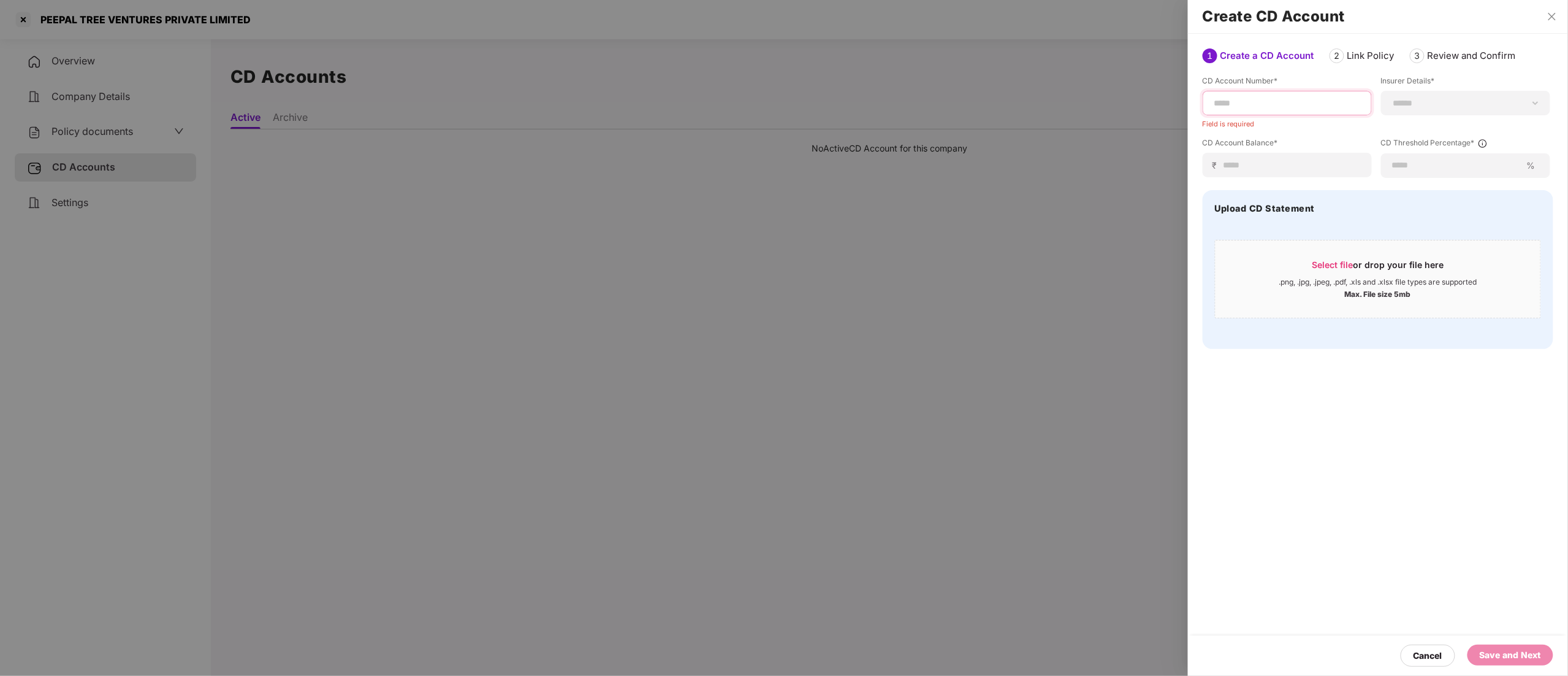
paste input "*********"
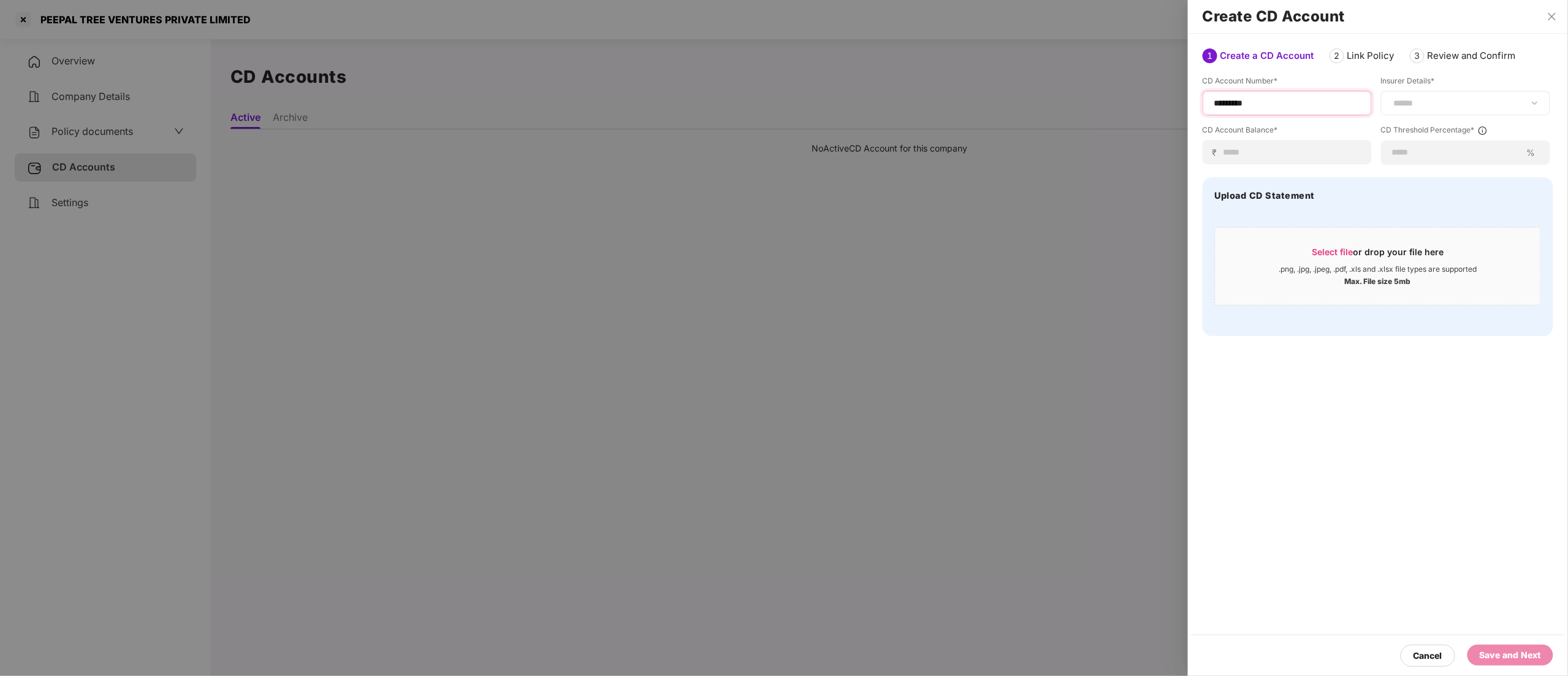
type input "*********"
click at [1413, 102] on select "**********" at bounding box center [1465, 103] width 148 height 10
select select "*****"
click at [1391, 98] on select "**********" at bounding box center [1465, 103] width 148 height 10
click at [1249, 154] on input at bounding box center [1292, 152] width 139 height 13
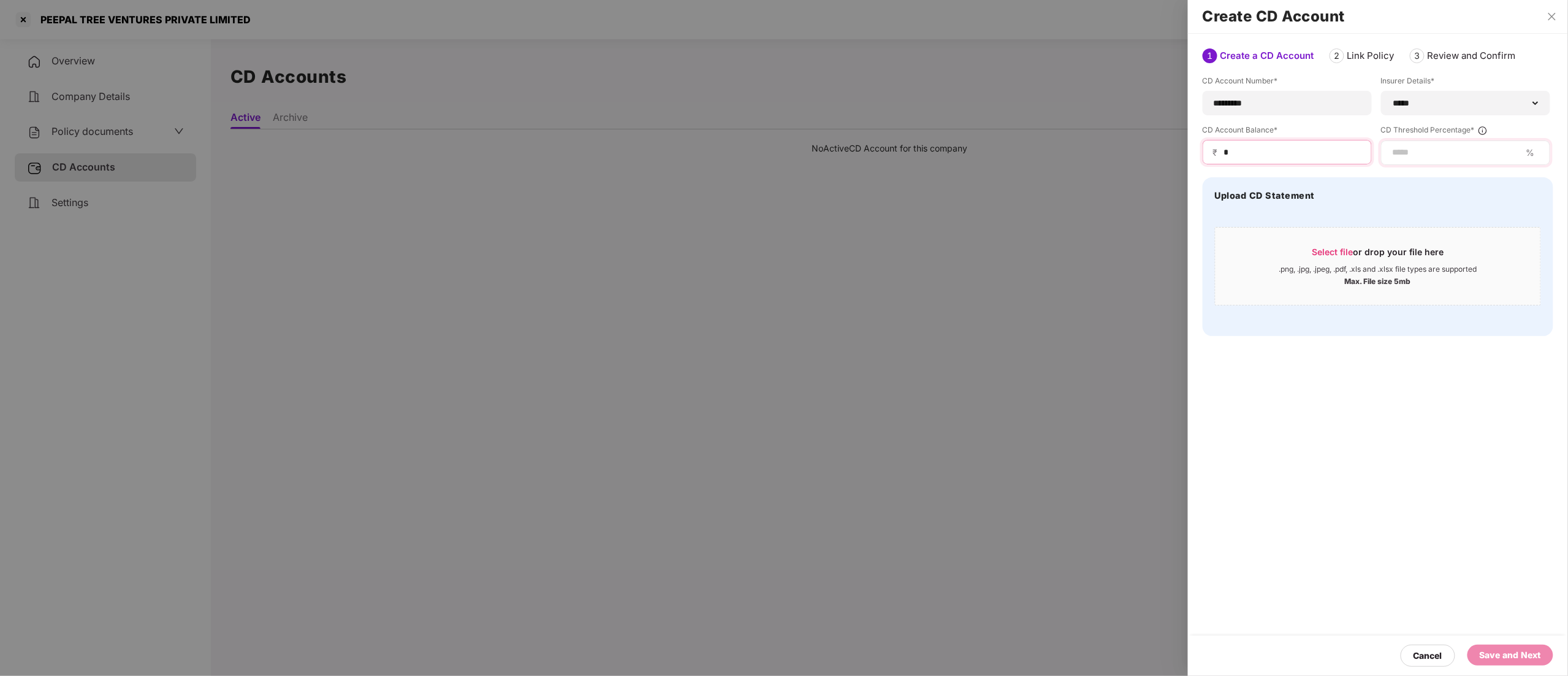
type input "*"
click at [1438, 152] on input at bounding box center [1456, 152] width 130 height 13
type input "*"
click at [1502, 656] on div "Save and Next" at bounding box center [1510, 654] width 61 height 14
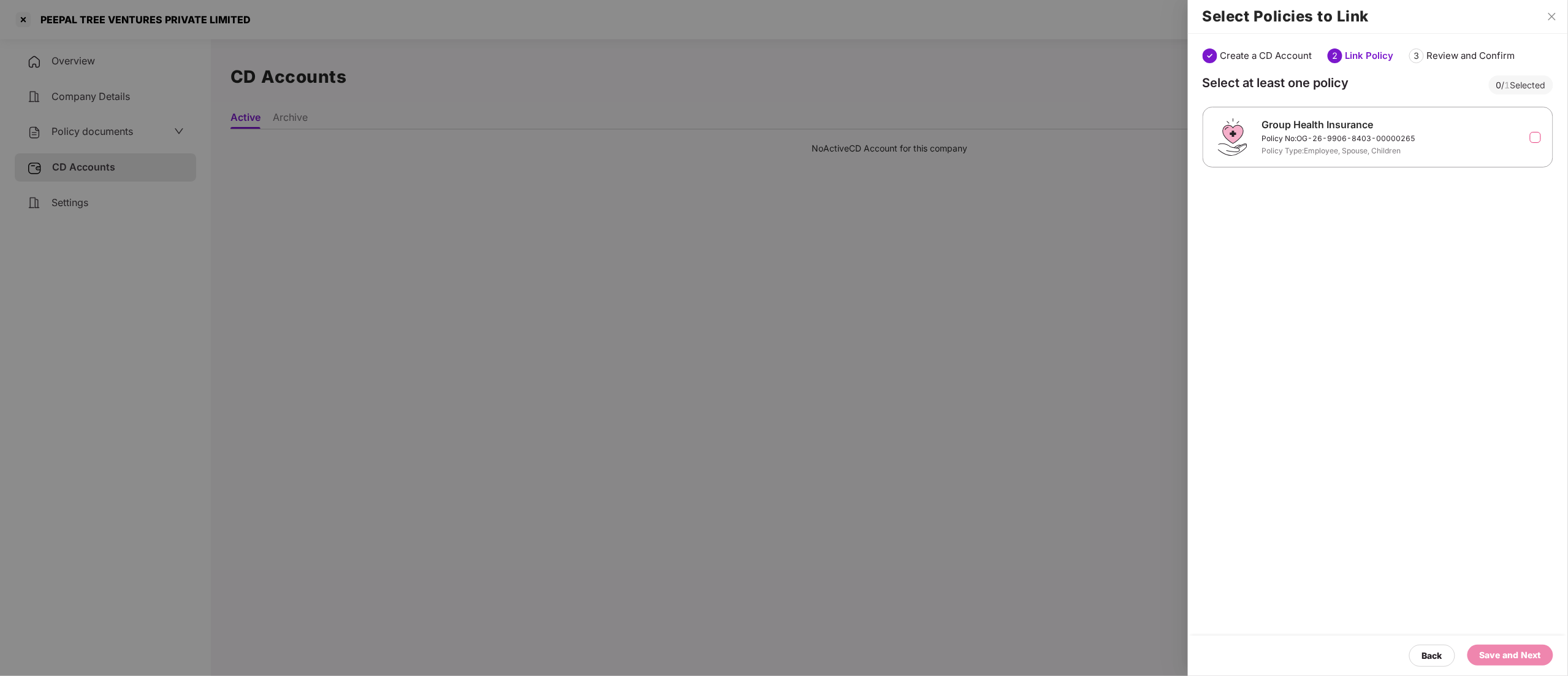
click at [1531, 141] on label at bounding box center [1535, 137] width 11 height 11
click at [1510, 657] on div "Save and Next" at bounding box center [1510, 654] width 61 height 14
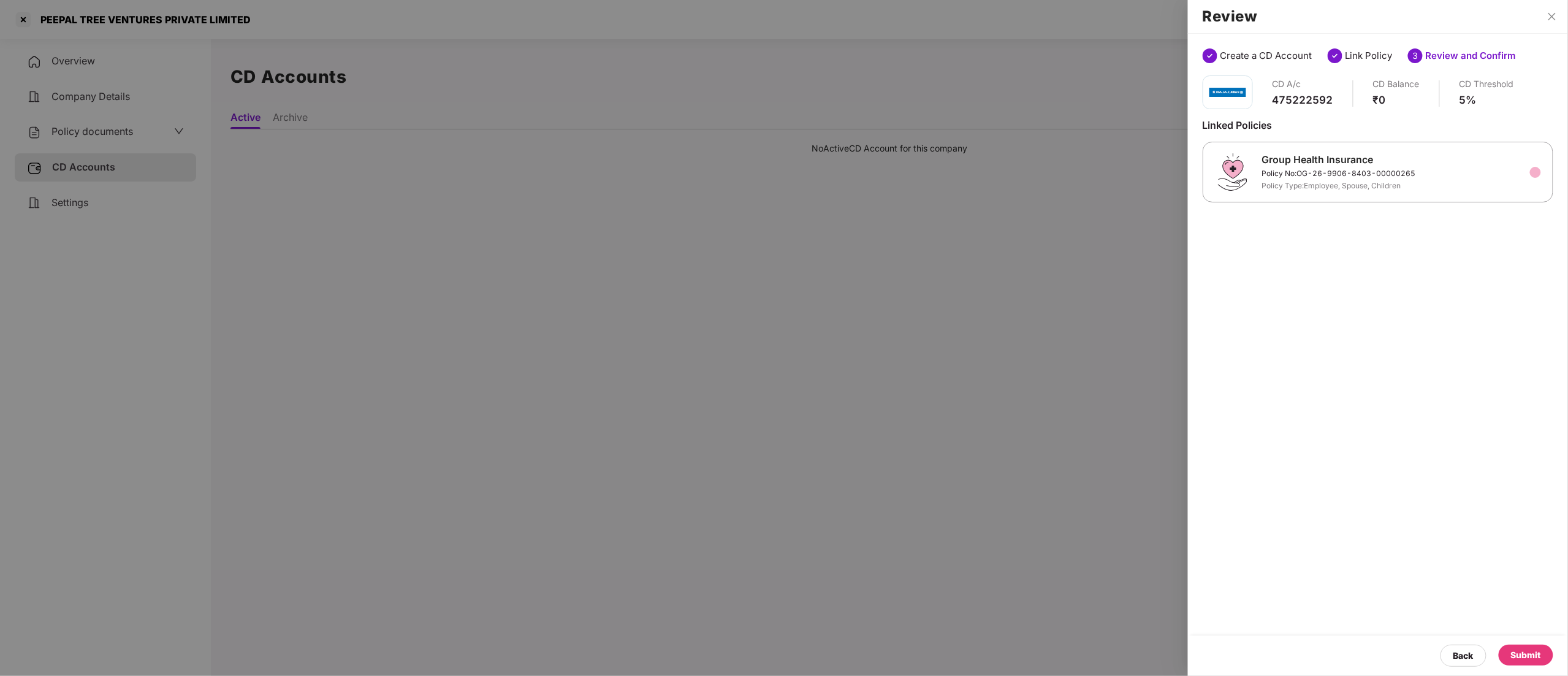
click at [1521, 655] on div "Submit" at bounding box center [1526, 654] width 30 height 14
click at [88, 127] on div at bounding box center [784, 338] width 1568 height 676
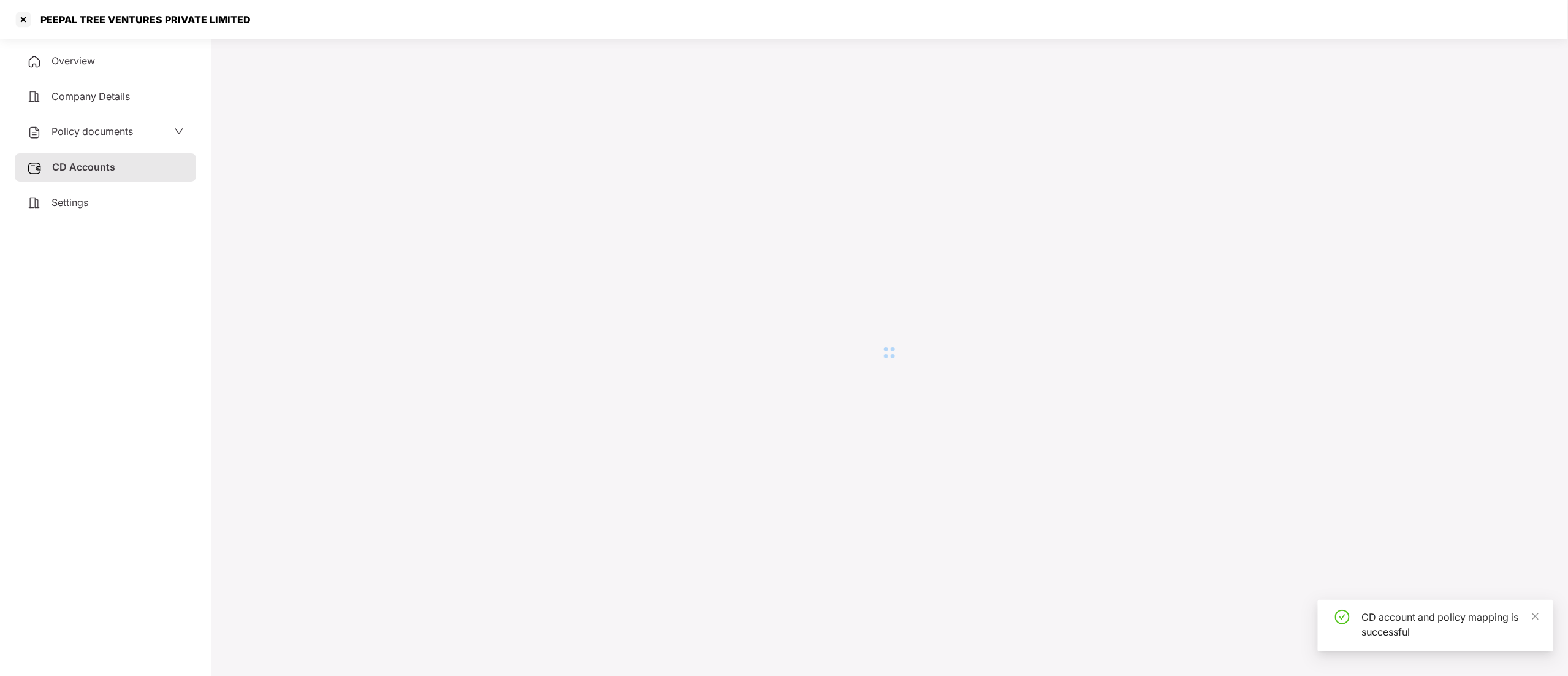
click at [88, 127] on span "Policy documents" at bounding box center [92, 131] width 81 height 12
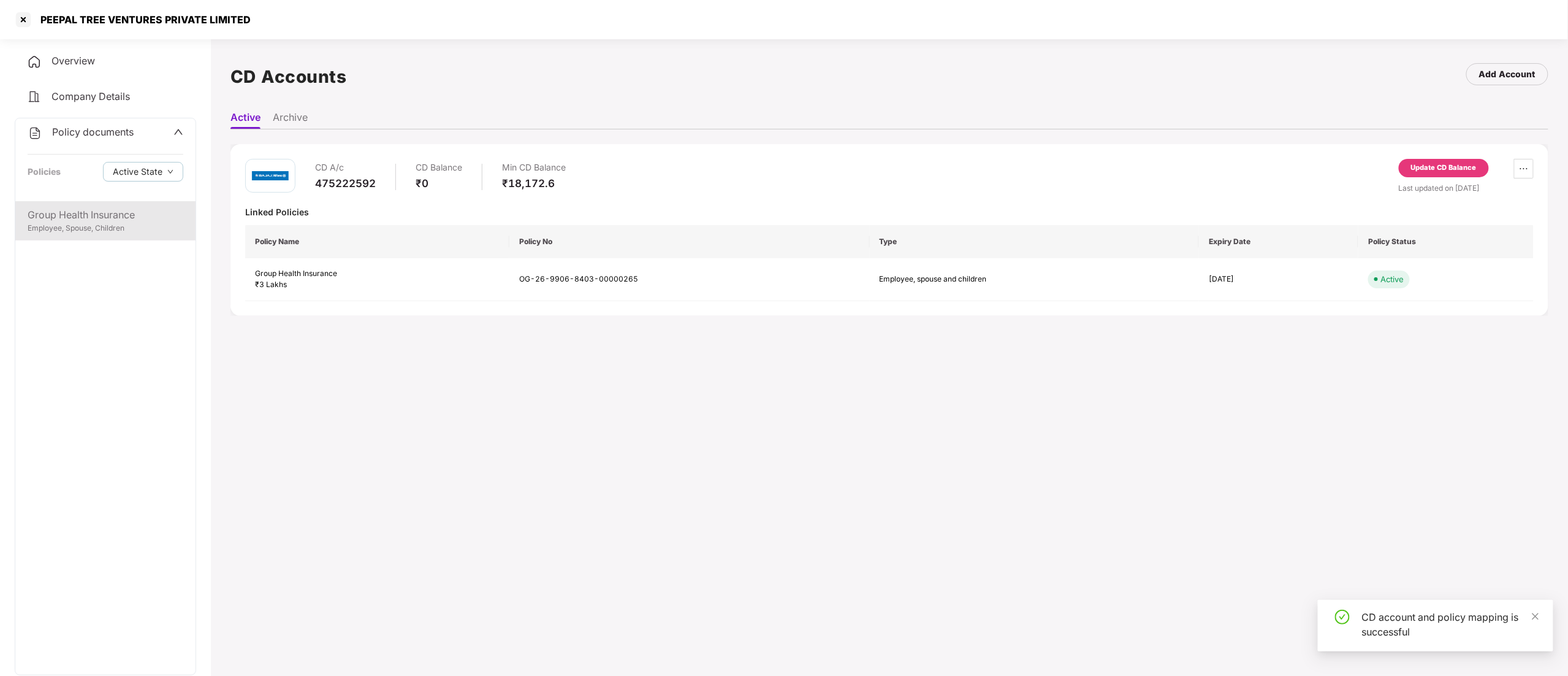
drag, startPoint x: 82, startPoint y: 224, endPoint x: 94, endPoint y: 207, distance: 20.8
click at [81, 223] on div "Employee, Spouse, Children" at bounding box center [105, 228] width 156 height 12
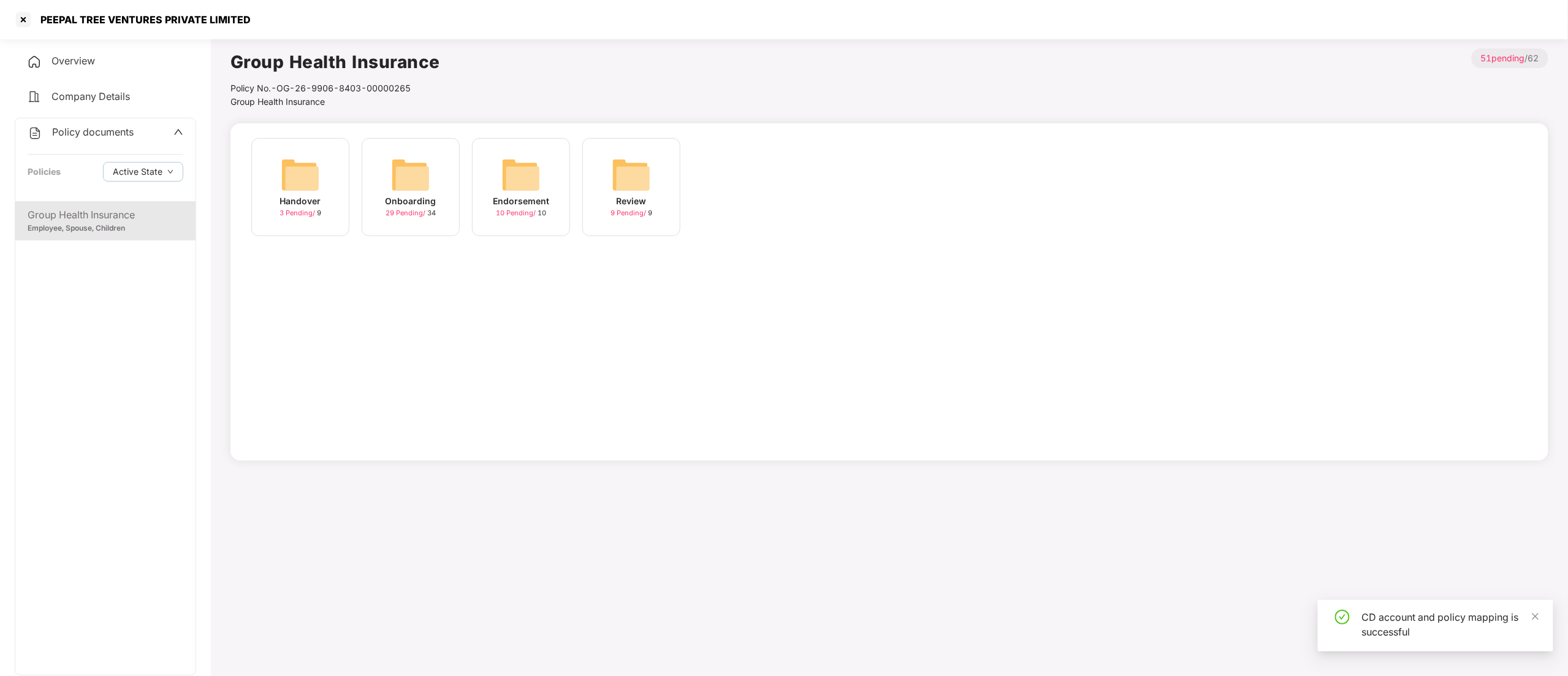
click at [423, 195] on div "Onboarding" at bounding box center [411, 201] width 51 height 14
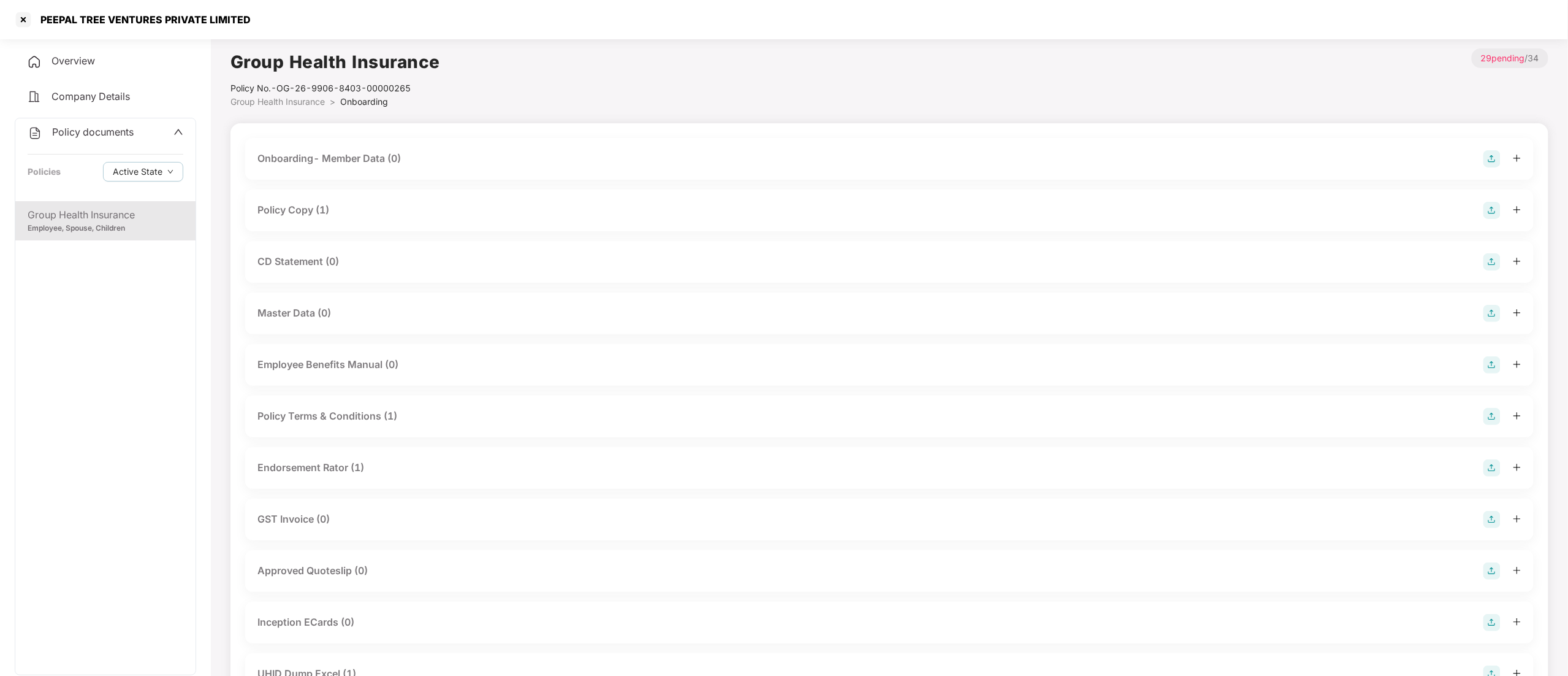
click at [288, 256] on div "CD Statement (0)" at bounding box center [298, 261] width 81 height 15
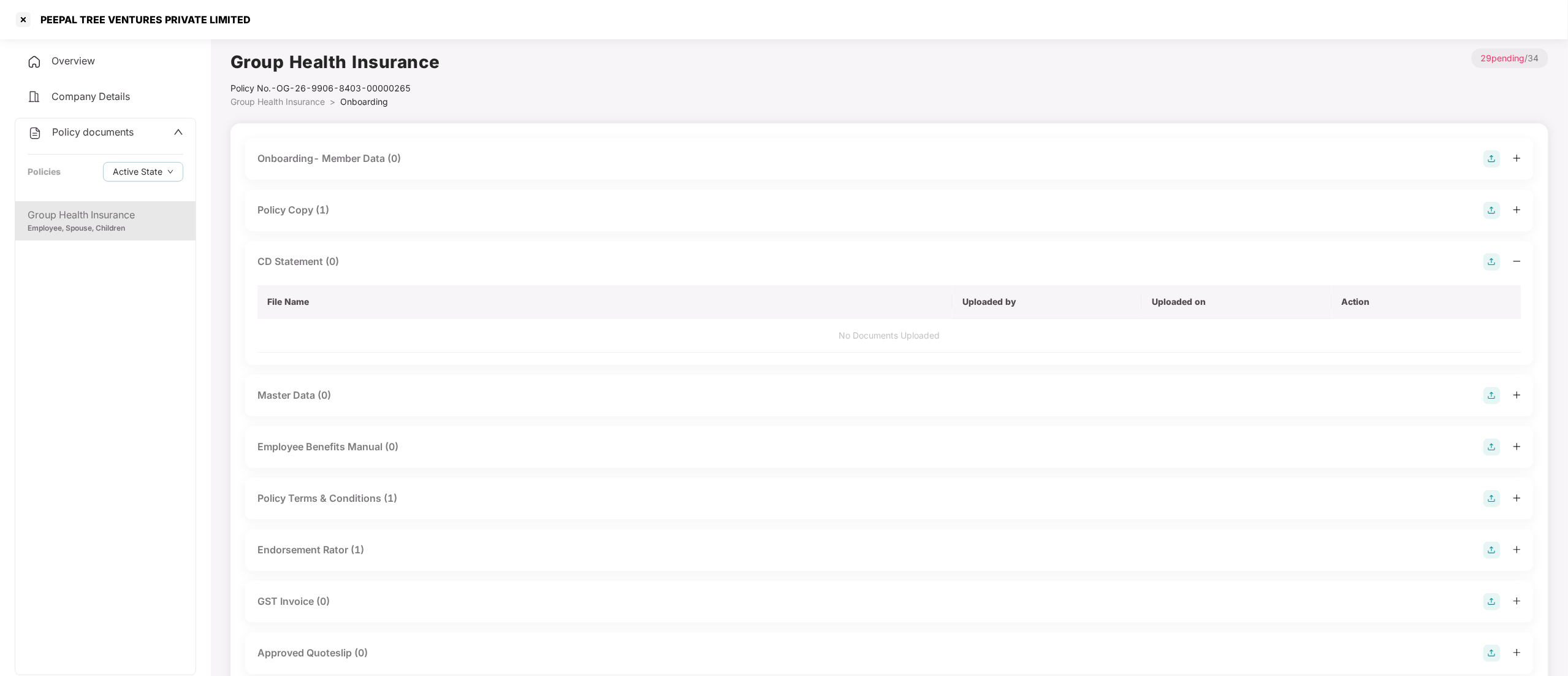
click at [1490, 261] on img at bounding box center [1492, 262] width 17 height 17
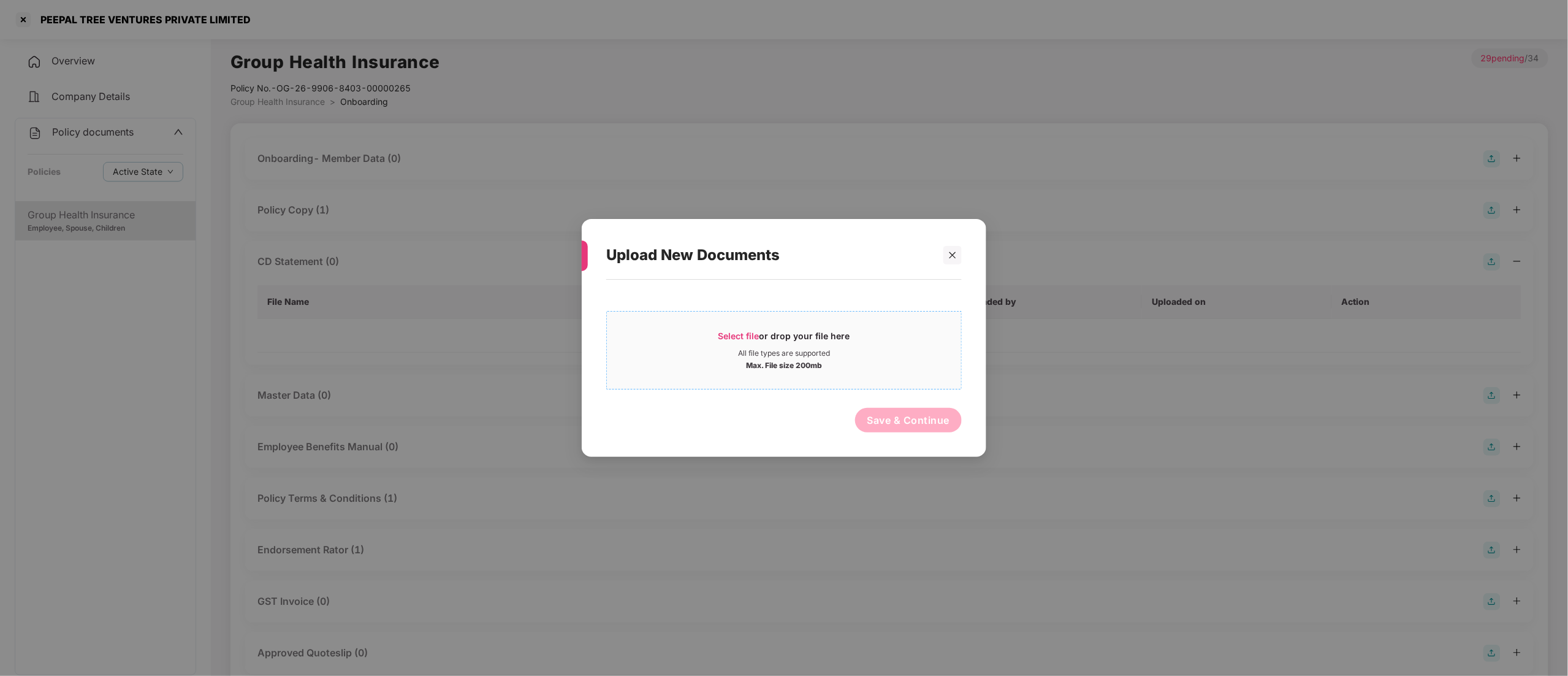
click at [797, 351] on div "All file types are supported" at bounding box center [784, 353] width 92 height 10
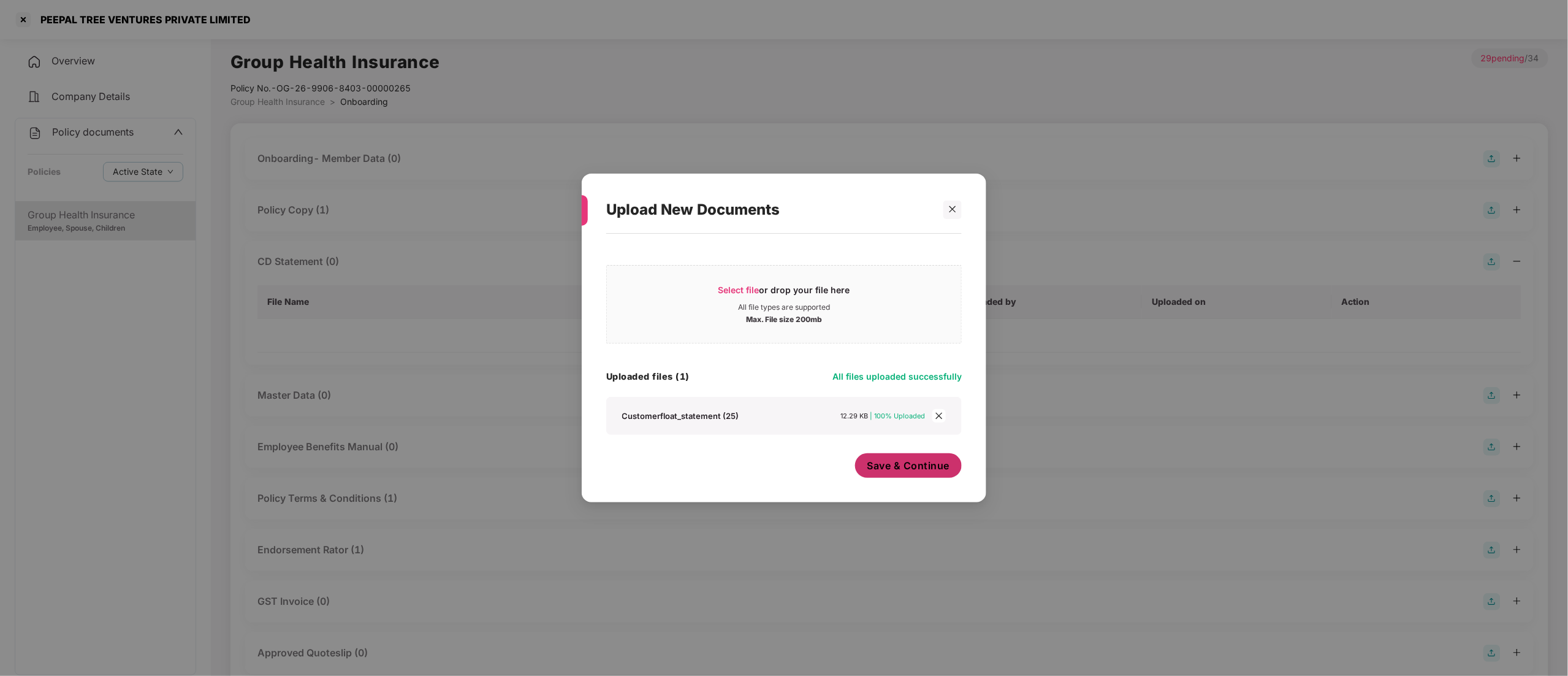
click at [910, 460] on span "Save & Continue" at bounding box center [908, 465] width 83 height 14
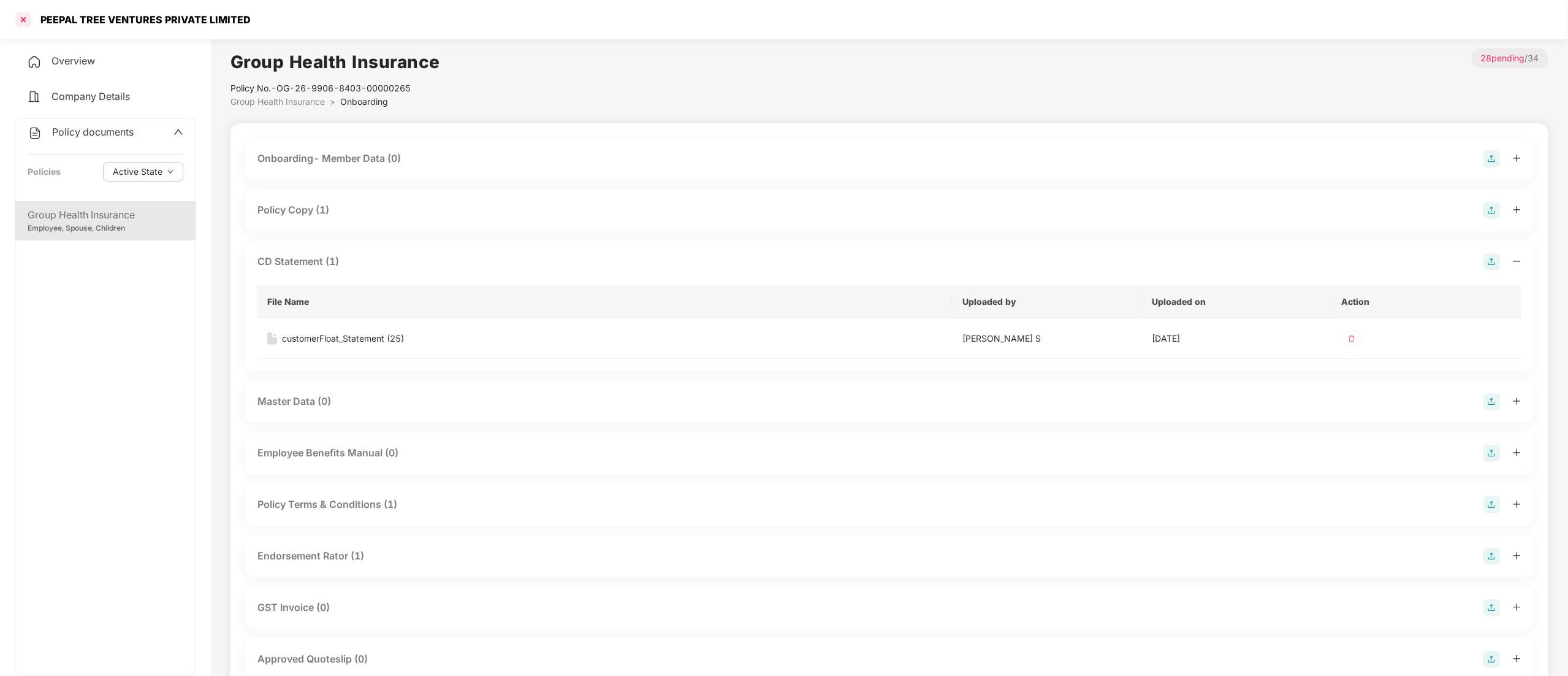
click at [22, 14] on div at bounding box center [23, 19] width 19 height 19
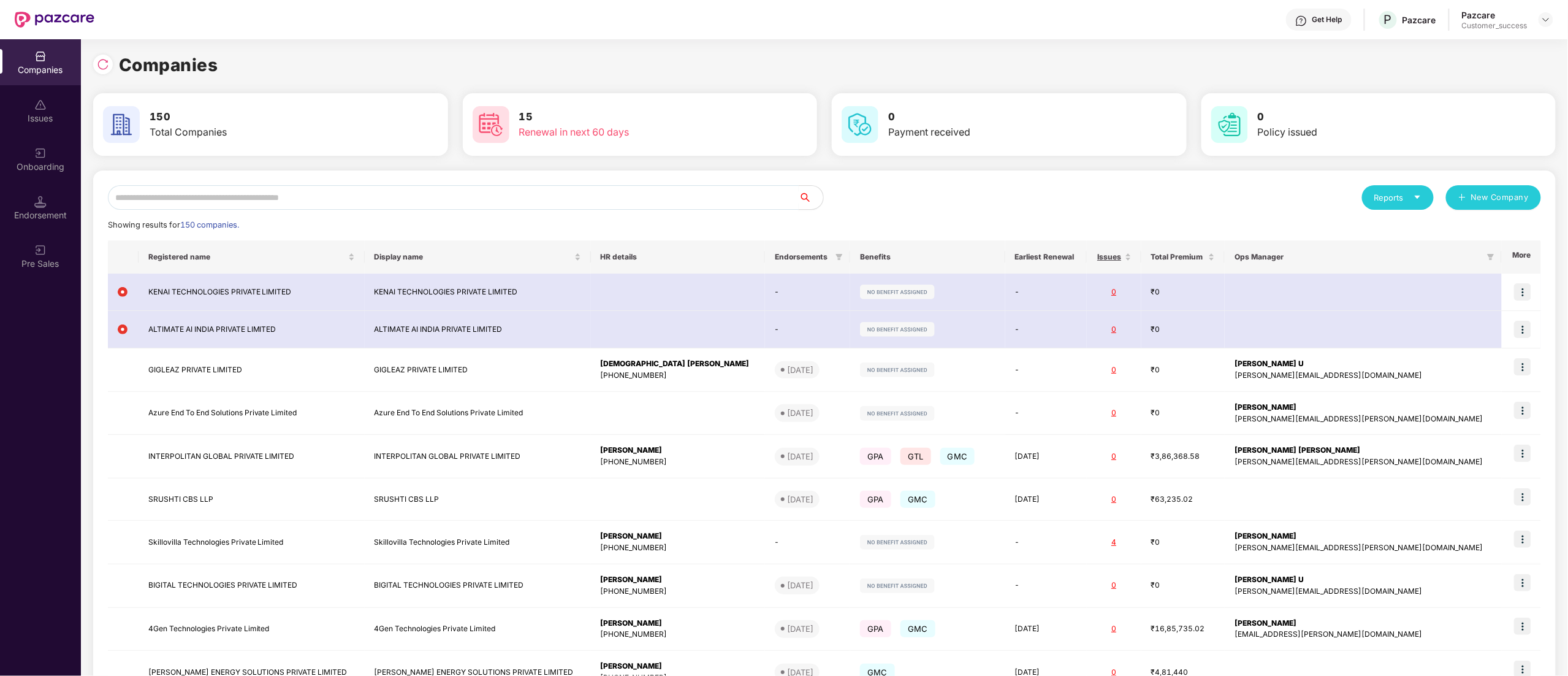
click at [214, 193] on input "text" at bounding box center [453, 197] width 691 height 24
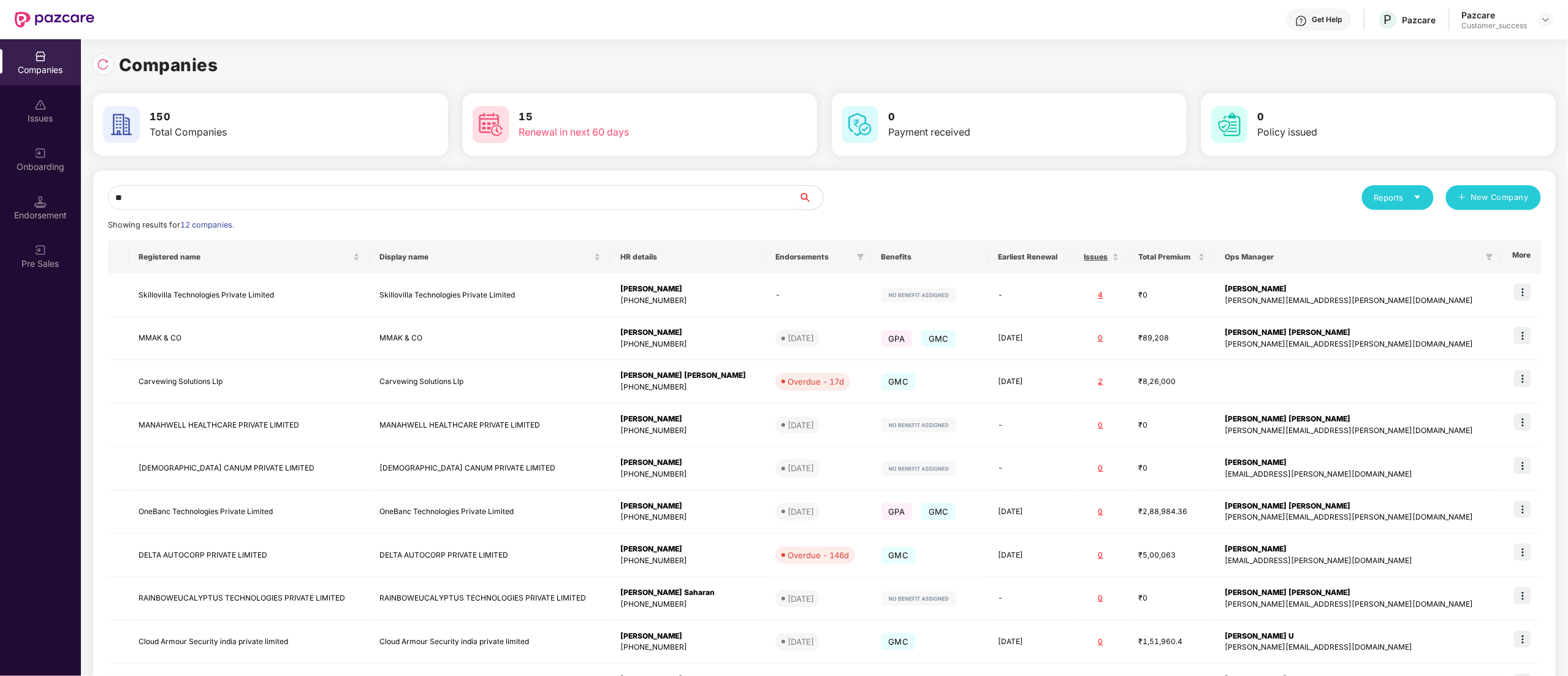
click at [120, 193] on input "**" at bounding box center [453, 197] width 691 height 24
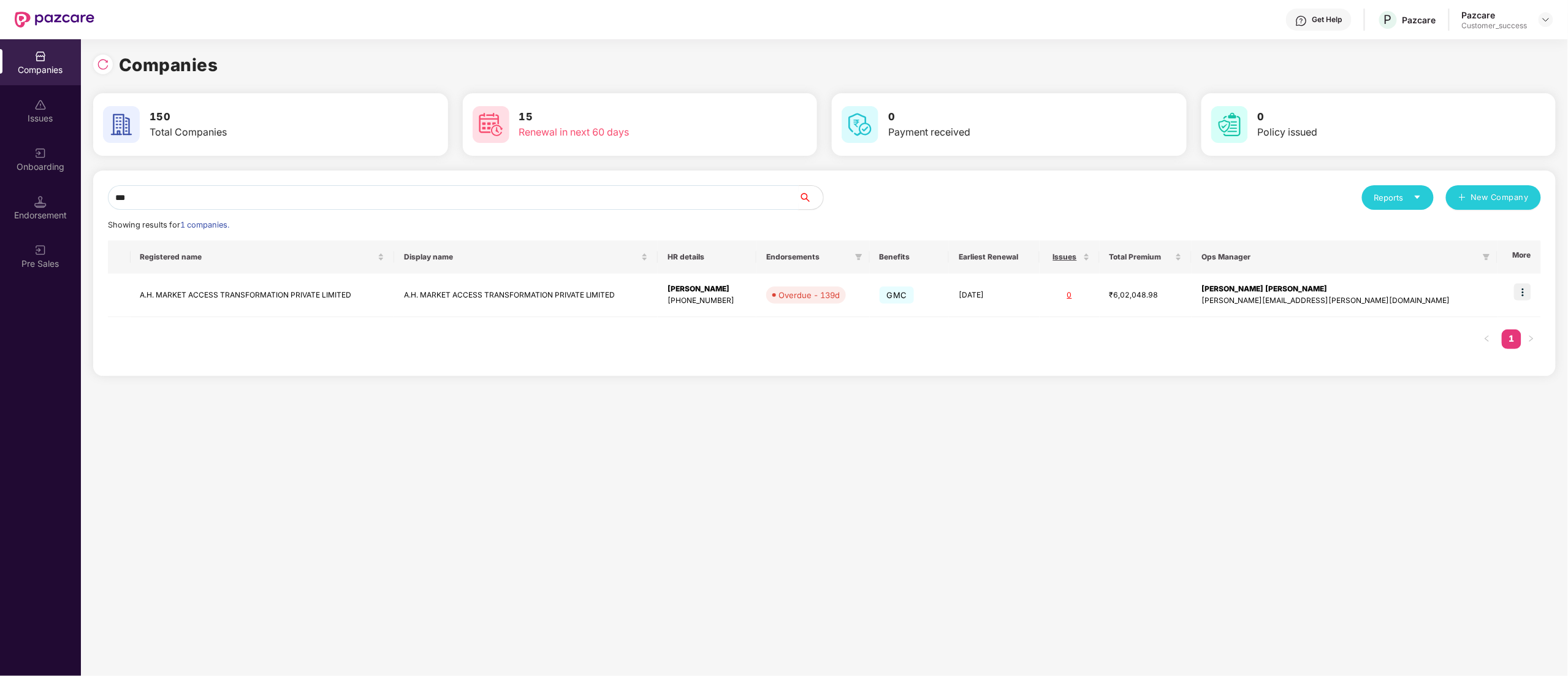
type input "***"
click at [219, 326] on div "Registered name Display name HR details Endorsements Benefits Earliest Renewal …" at bounding box center [824, 301] width 1433 height 121
click at [214, 294] on td "A.H. MARKET ACCESS TRANSFORMATION PRIVATE LIMITED" at bounding box center [262, 295] width 264 height 44
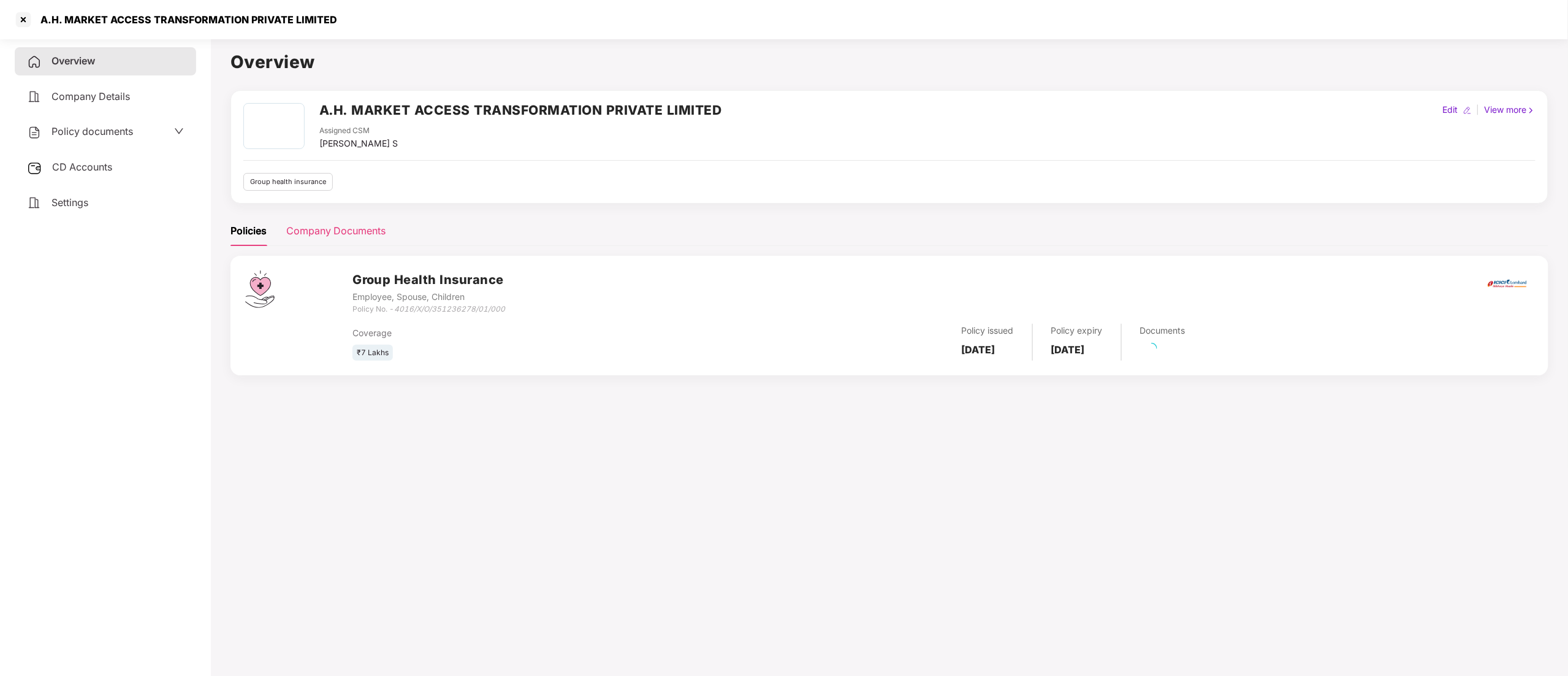
click at [347, 226] on div "Company Documents" at bounding box center [336, 230] width 99 height 15
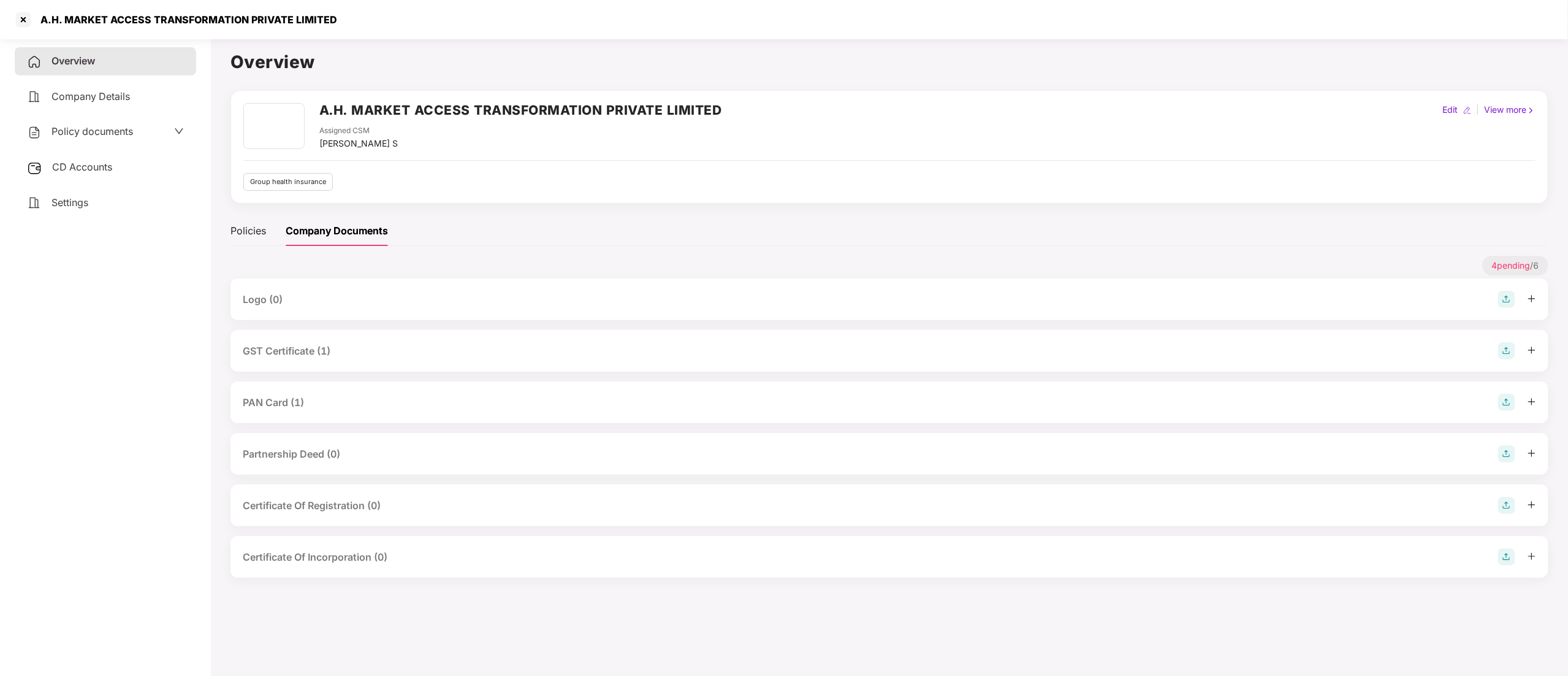
click at [81, 96] on span "Company Details" at bounding box center [91, 96] width 78 height 12
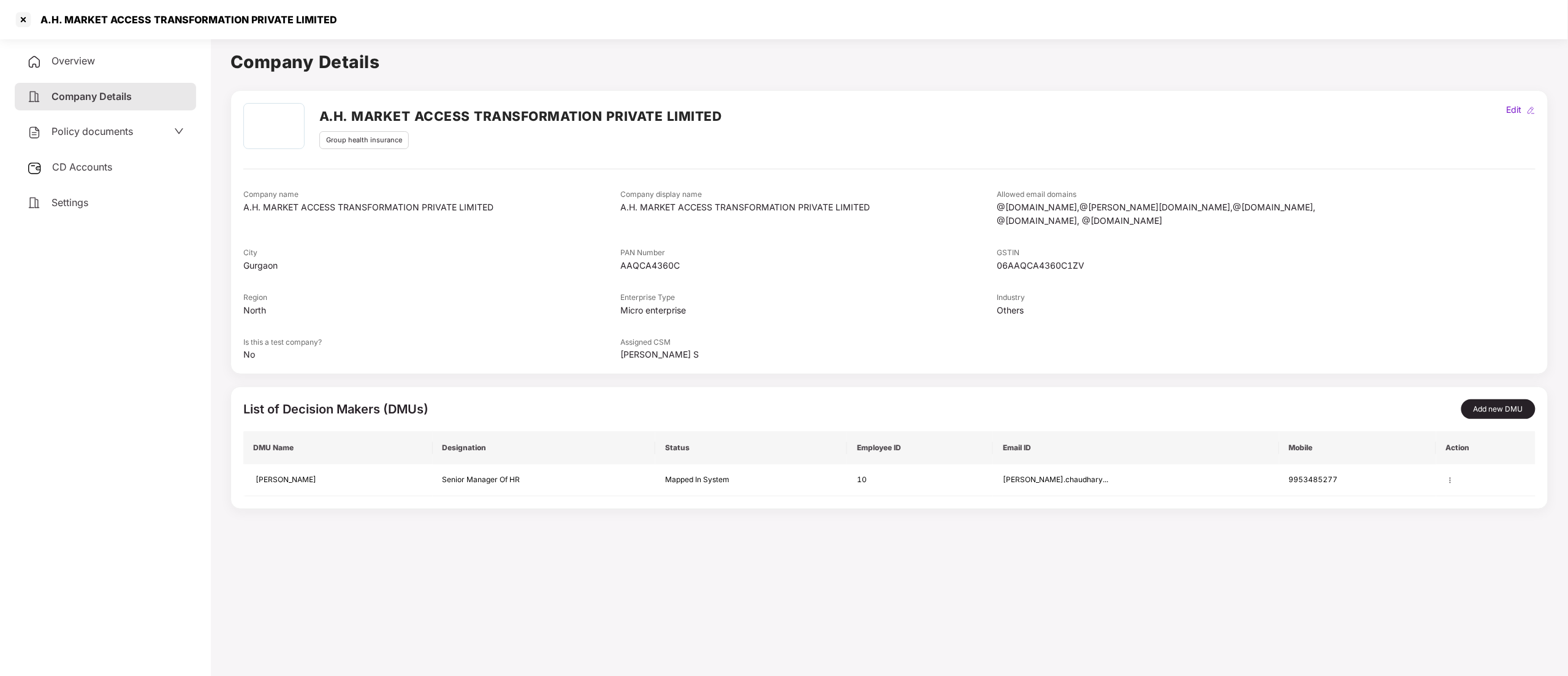
click at [83, 129] on span "Policy documents" at bounding box center [92, 131] width 81 height 12
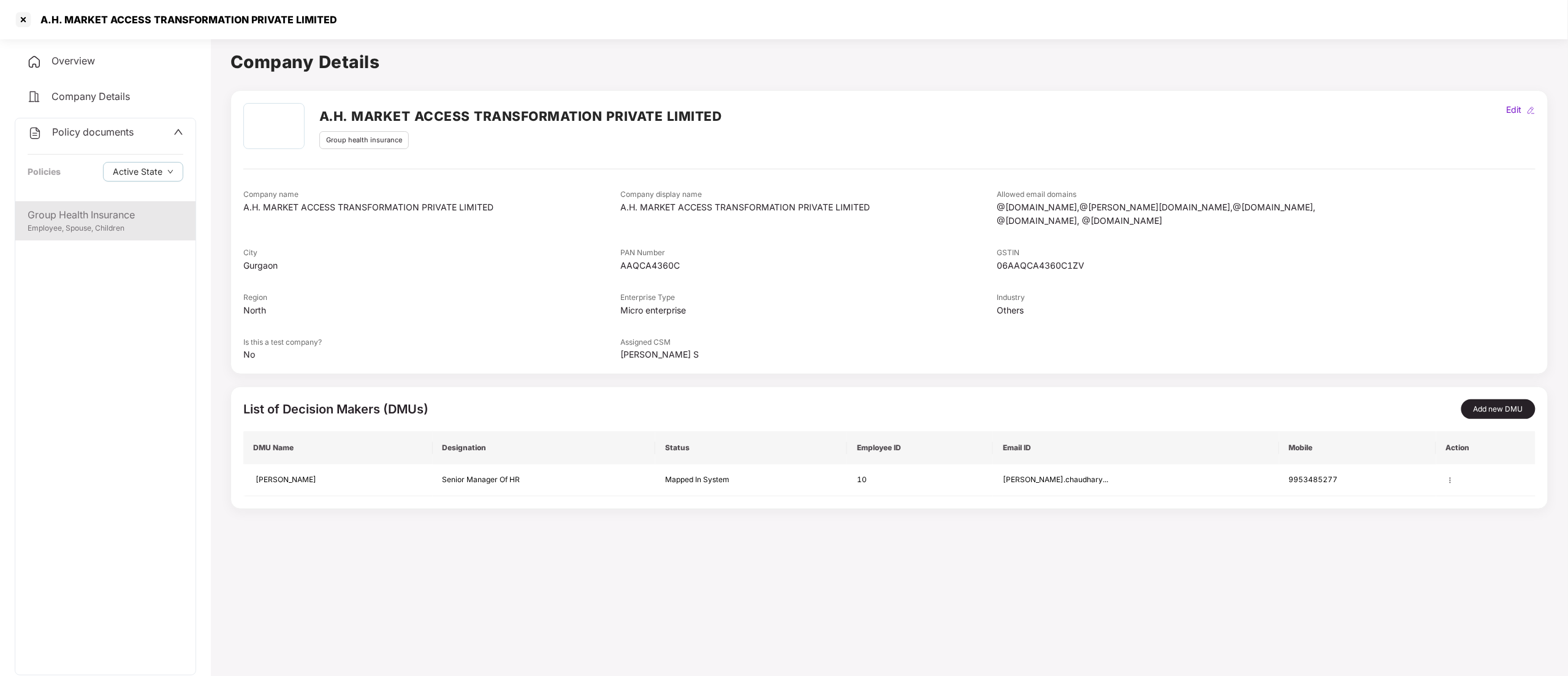
drag, startPoint x: 83, startPoint y: 206, endPoint x: 89, endPoint y: 208, distance: 6.3
click at [83, 206] on div "Group Health Insurance Employee, Spouse, Children" at bounding box center [105, 221] width 180 height 40
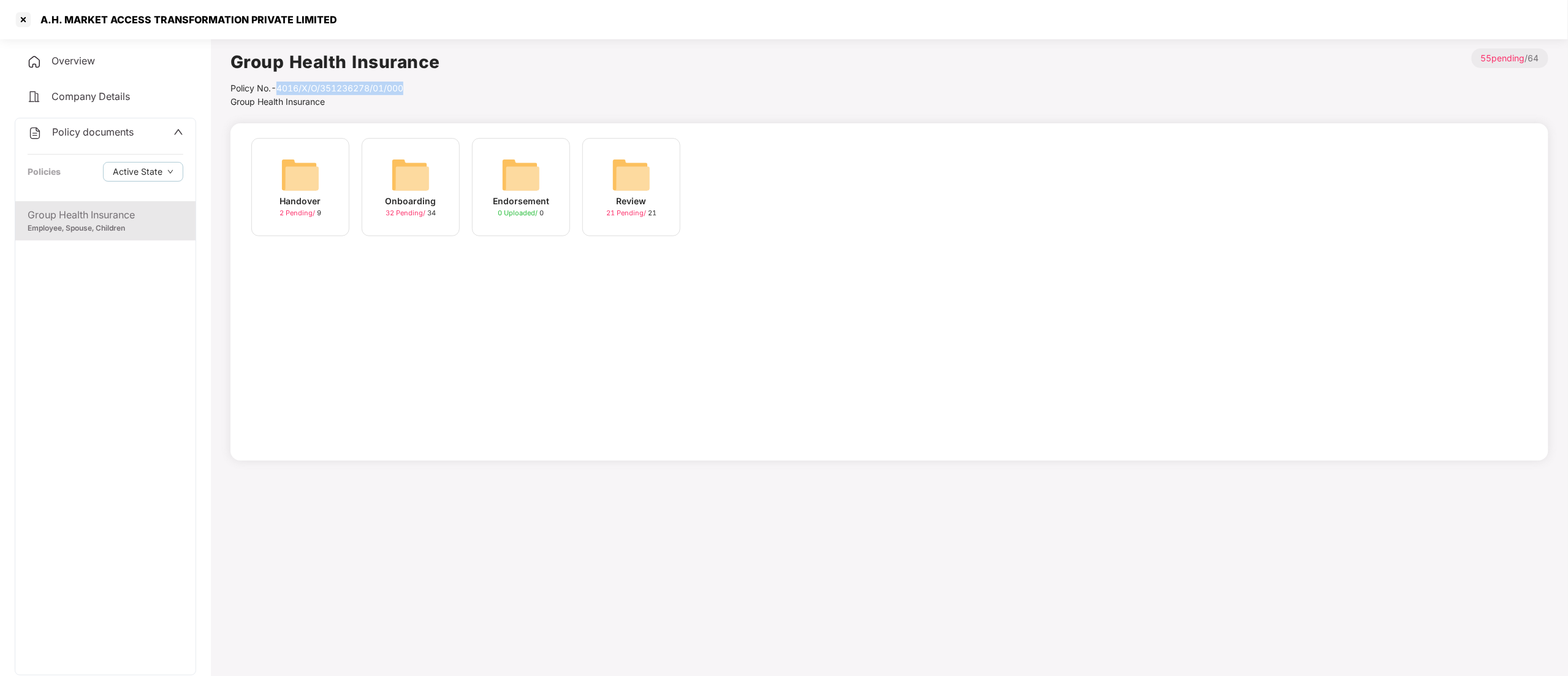
drag, startPoint x: 275, startPoint y: 86, endPoint x: 408, endPoint y: 90, distance: 133.1
click at [408, 90] on div "Policy No.- 4016/X/O/351236278/01/000" at bounding box center [336, 88] width 210 height 14
copy div "4016/X/O/351236278/01/000"
click at [26, 28] on div at bounding box center [23, 19] width 19 height 19
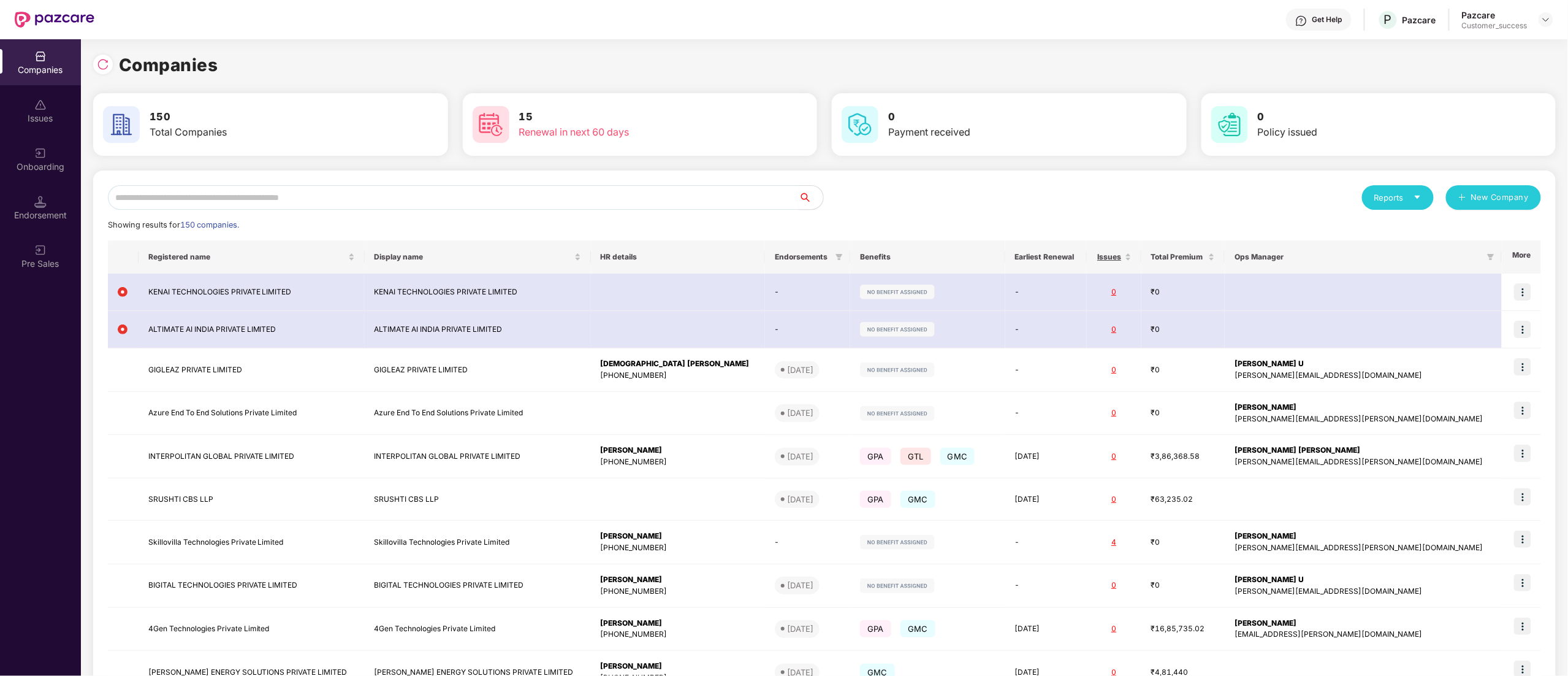
click at [231, 198] on input "text" at bounding box center [453, 197] width 691 height 24
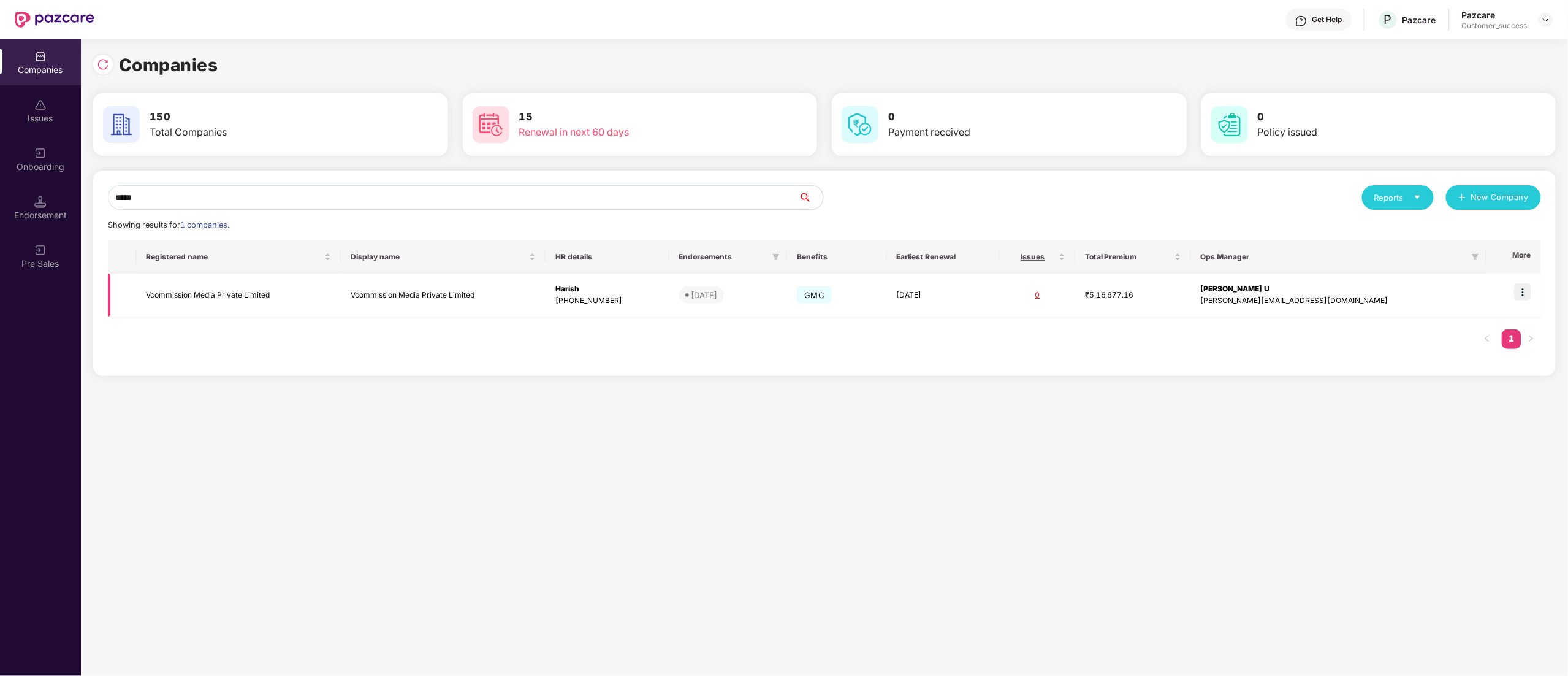
type input "*****"
click at [1521, 293] on img at bounding box center [1523, 292] width 17 height 17
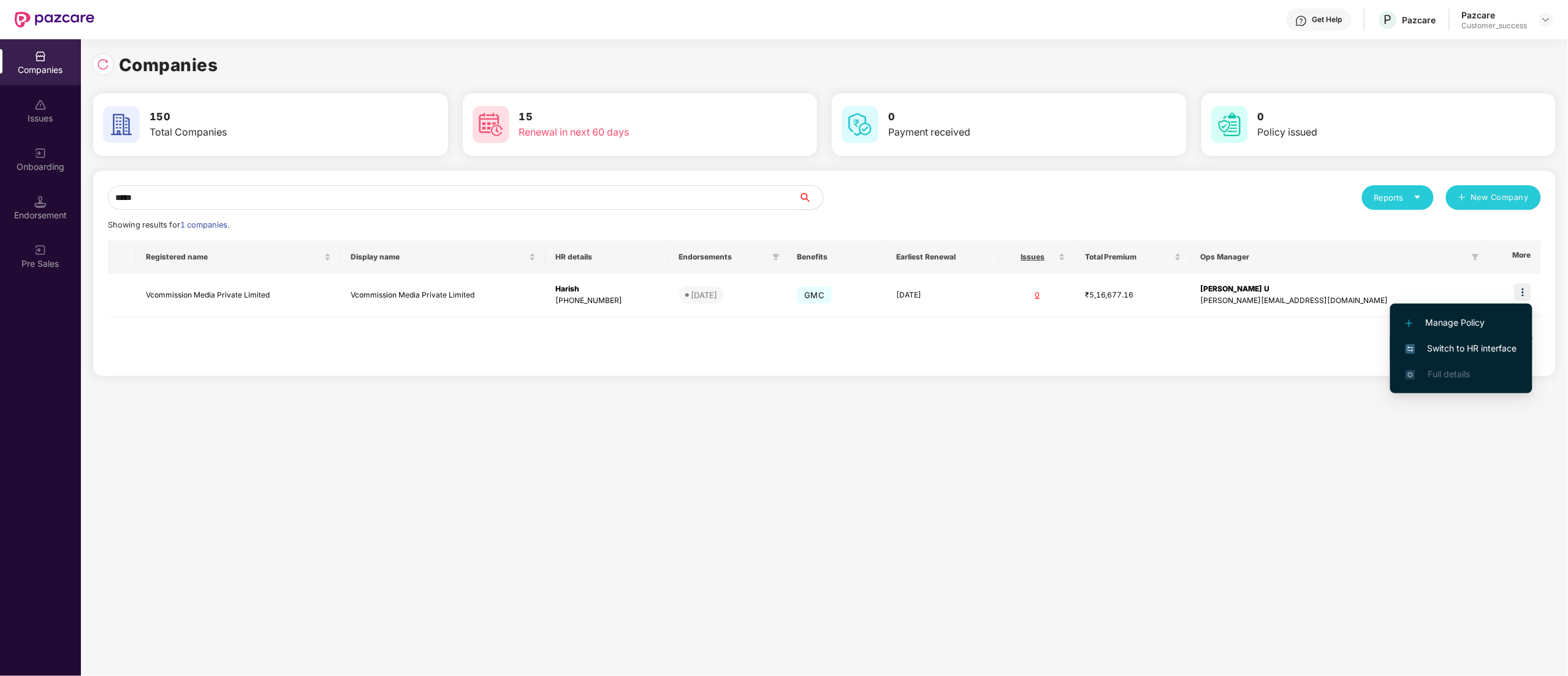
click at [1477, 339] on li "Switch to HR interface" at bounding box center [1462, 348] width 142 height 26
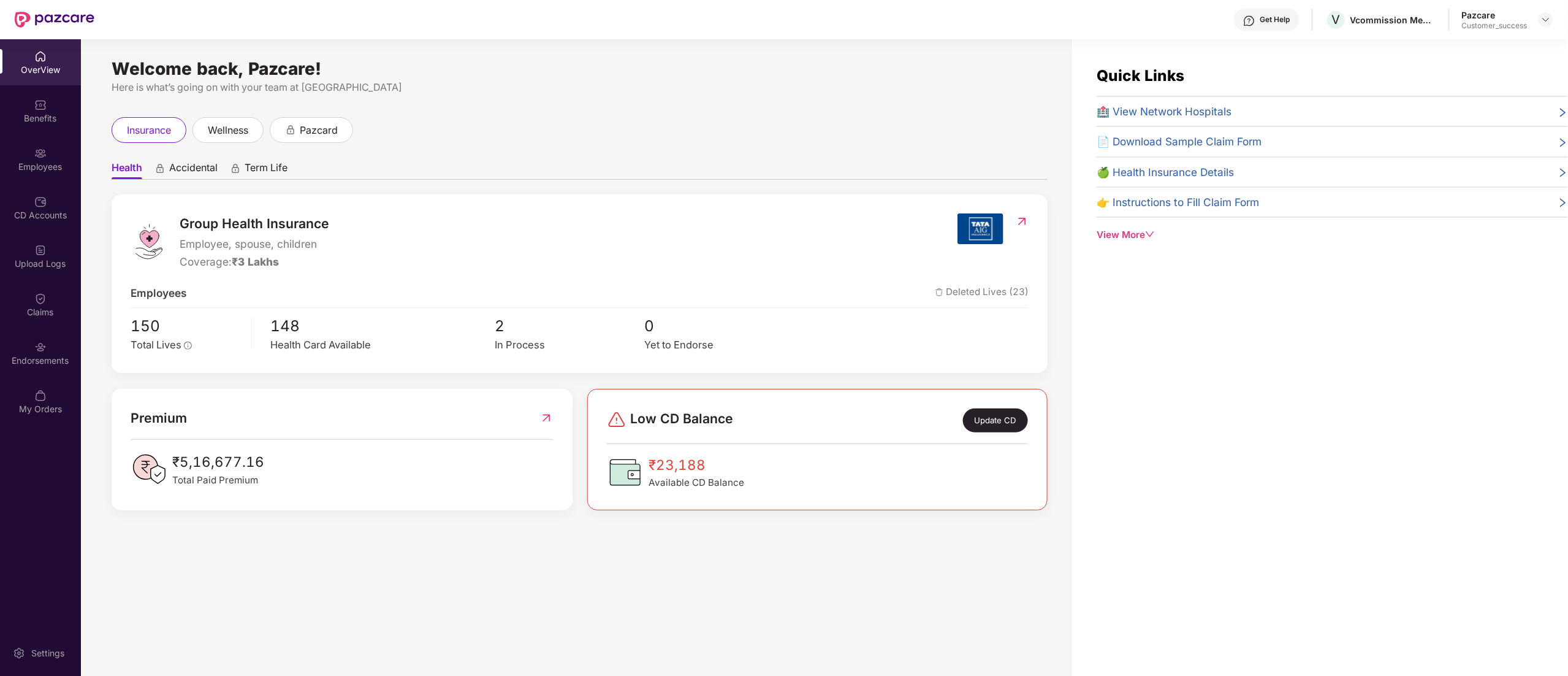
click at [30, 151] on div "Employees" at bounding box center [40, 159] width 81 height 46
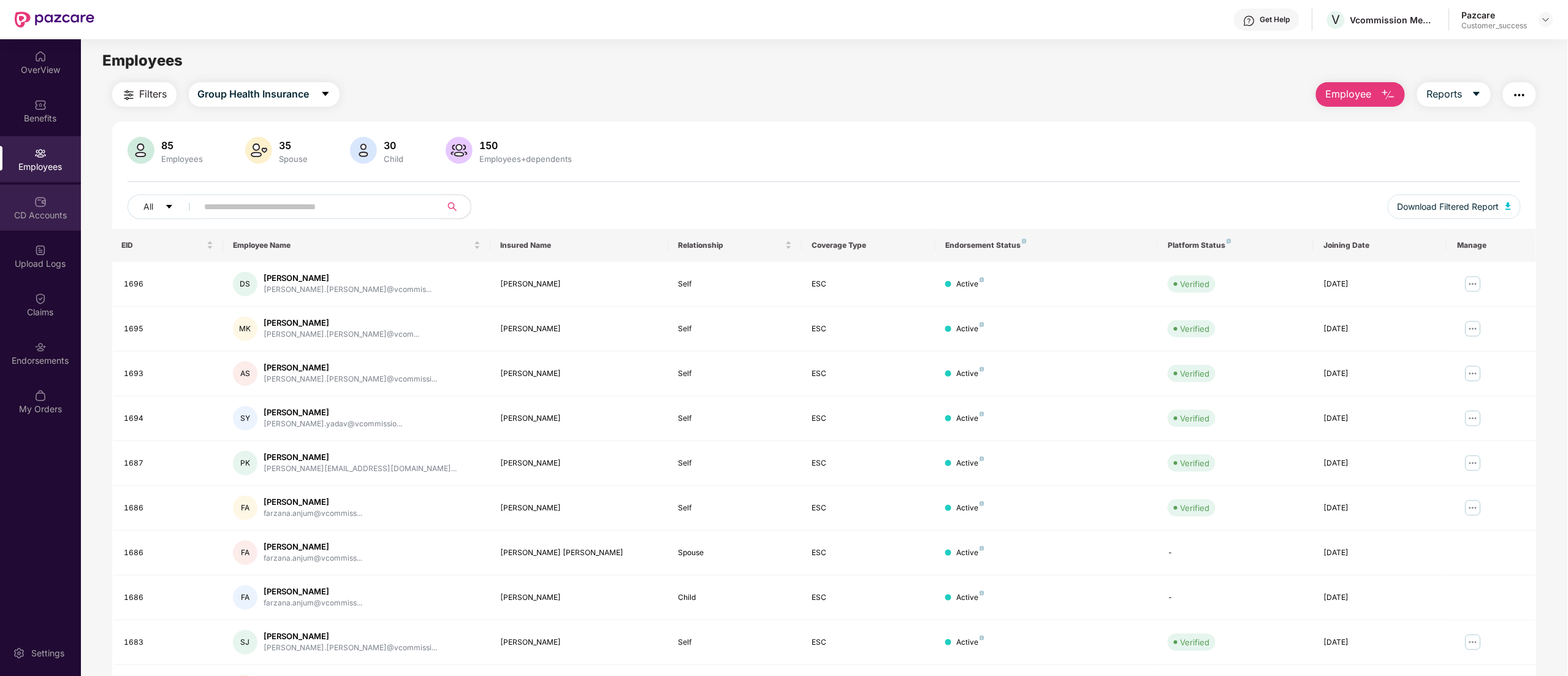
click at [45, 209] on div "CD Accounts" at bounding box center [40, 215] width 81 height 12
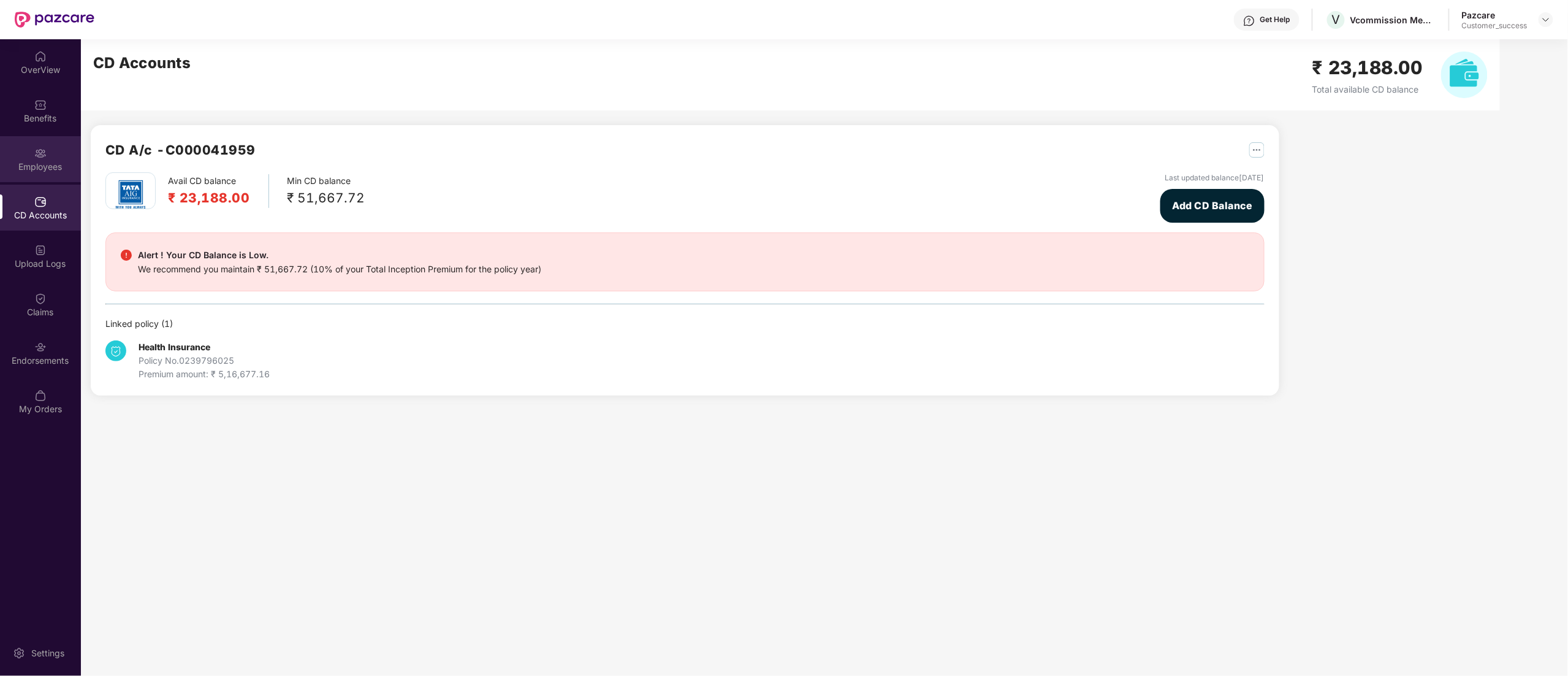
click at [43, 168] on div "Employees" at bounding box center [40, 166] width 81 height 12
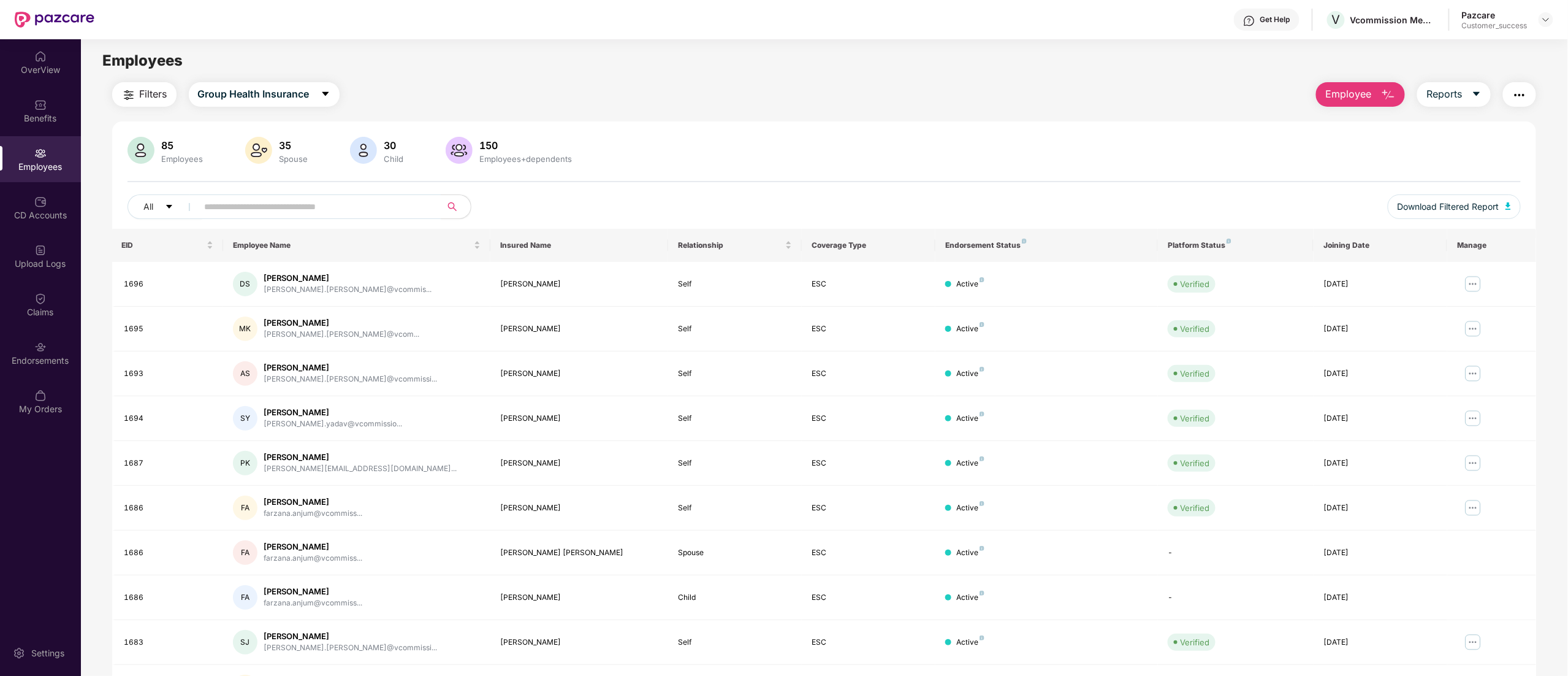
click at [1339, 94] on span "Employee" at bounding box center [1348, 93] width 46 height 15
click at [1344, 119] on div "Add Employee(s)" at bounding box center [1370, 127] width 69 height 14
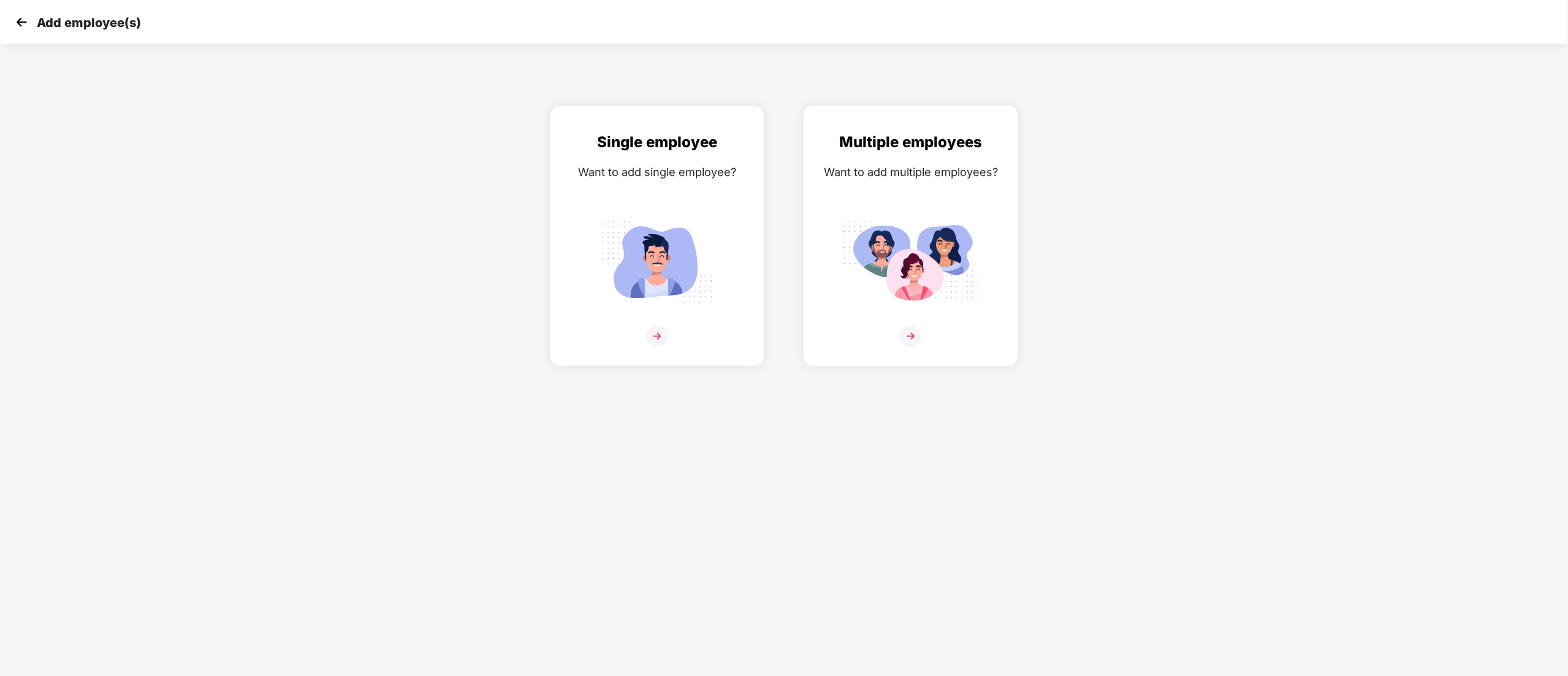
click at [868, 191] on div "Multiple employees Want to add multiple employees?" at bounding box center [911, 247] width 189 height 232
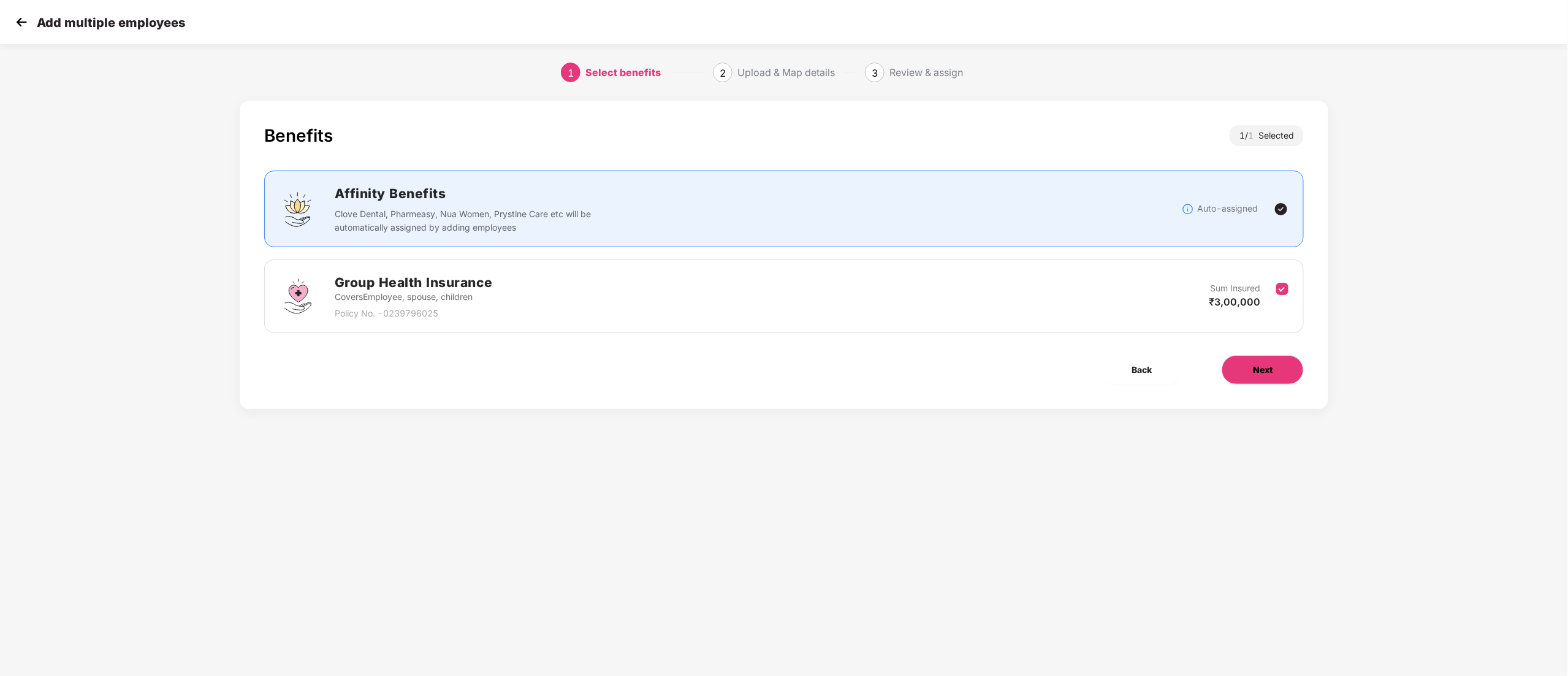
click at [1252, 368] on button "Next" at bounding box center [1262, 370] width 82 height 29
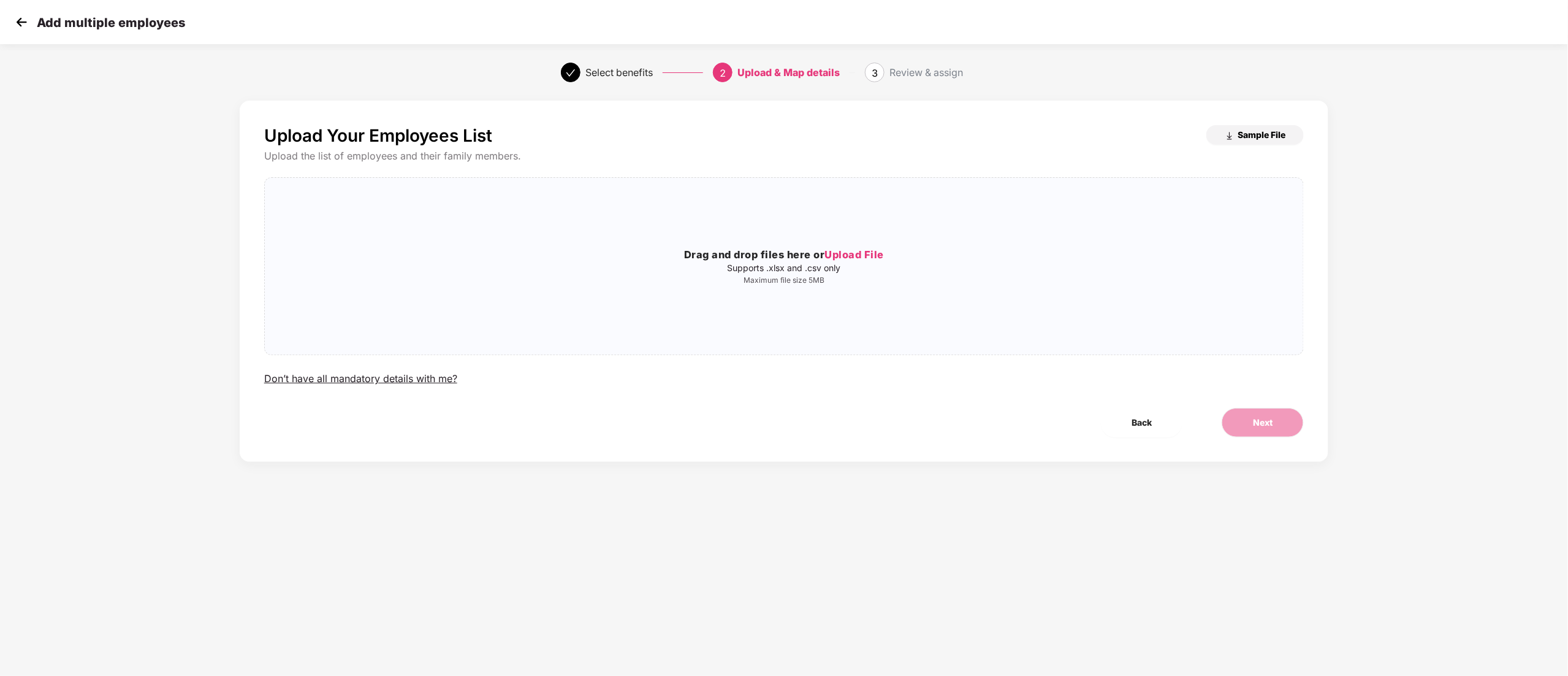
click at [1250, 135] on span "Sample File" at bounding box center [1261, 134] width 47 height 12
click at [766, 352] on span "Drag and drop files here or Upload File Supports .xlsx and .csv only Maximum fi…" at bounding box center [784, 266] width 1038 height 177
click at [840, 250] on span "Upload File" at bounding box center [855, 254] width 60 height 12
click at [1274, 422] on button "Next" at bounding box center [1262, 422] width 82 height 29
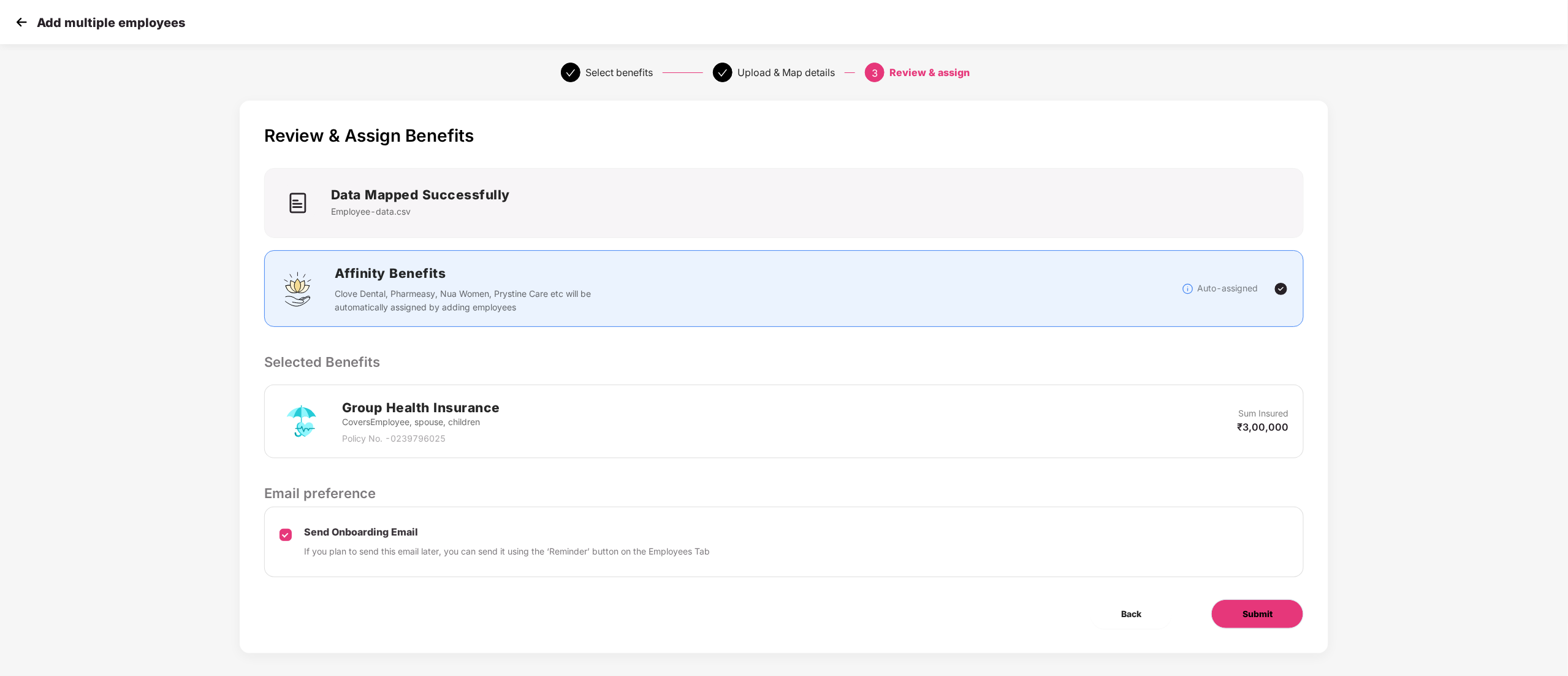
click at [1261, 622] on button "Submit" at bounding box center [1257, 613] width 93 height 29
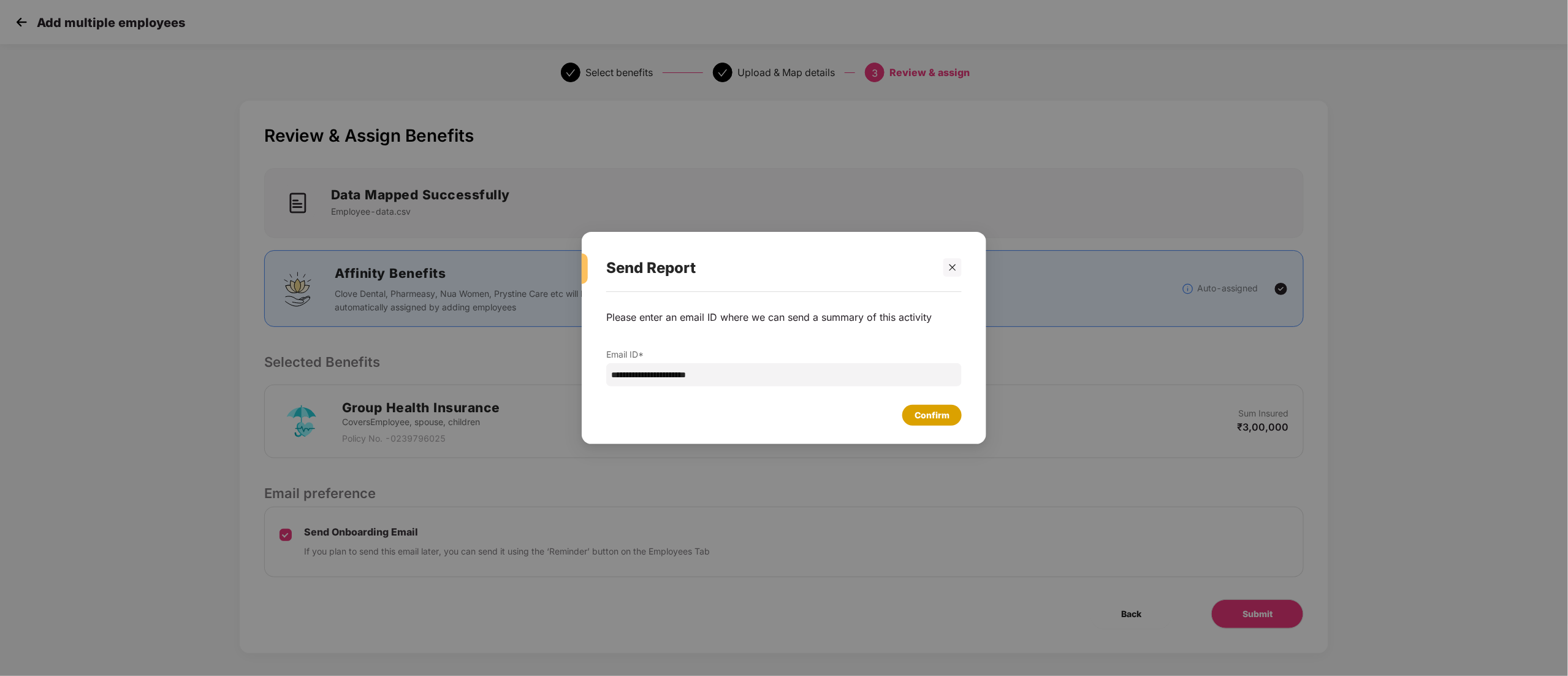
click at [954, 421] on div "Confirm" at bounding box center [932, 415] width 60 height 21
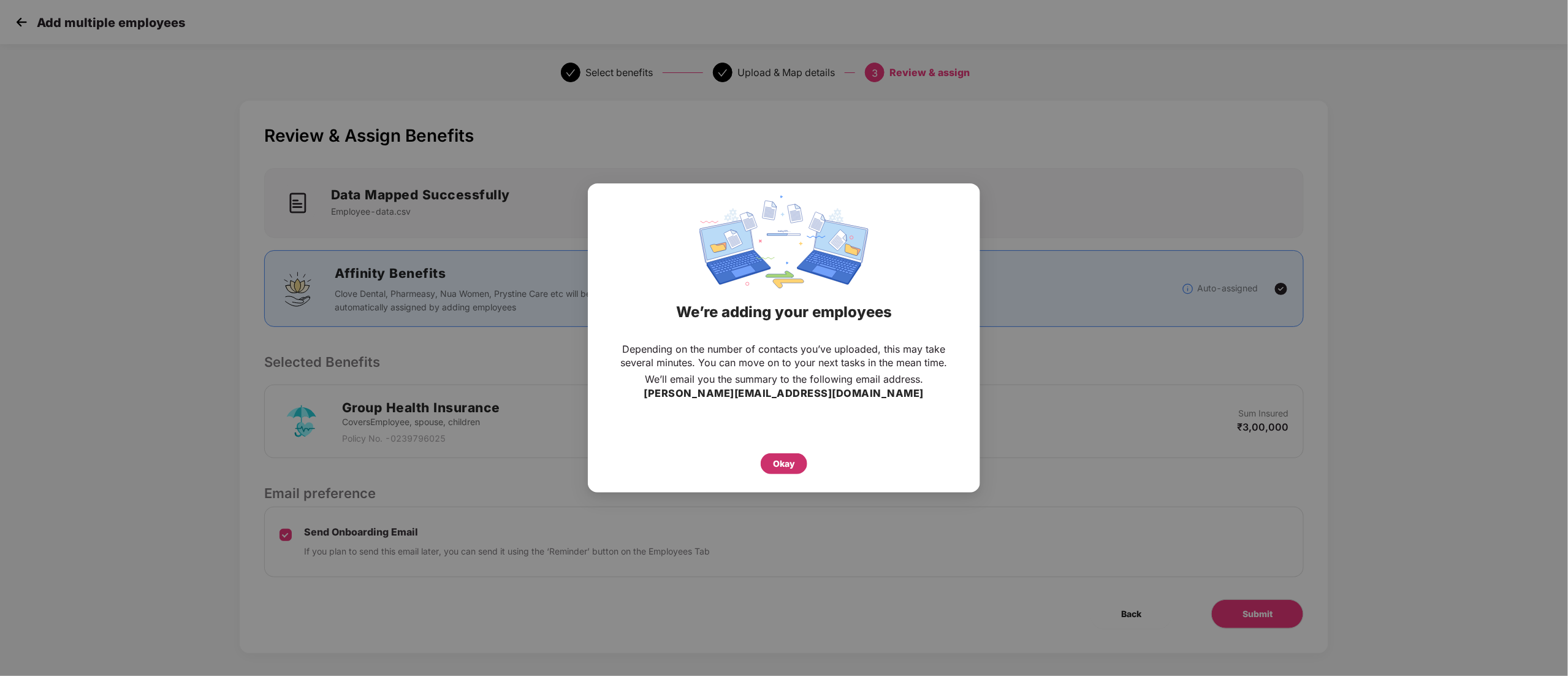
click at [791, 465] on div "Okay" at bounding box center [784, 463] width 22 height 14
